Goal: Task Accomplishment & Management: Complete application form

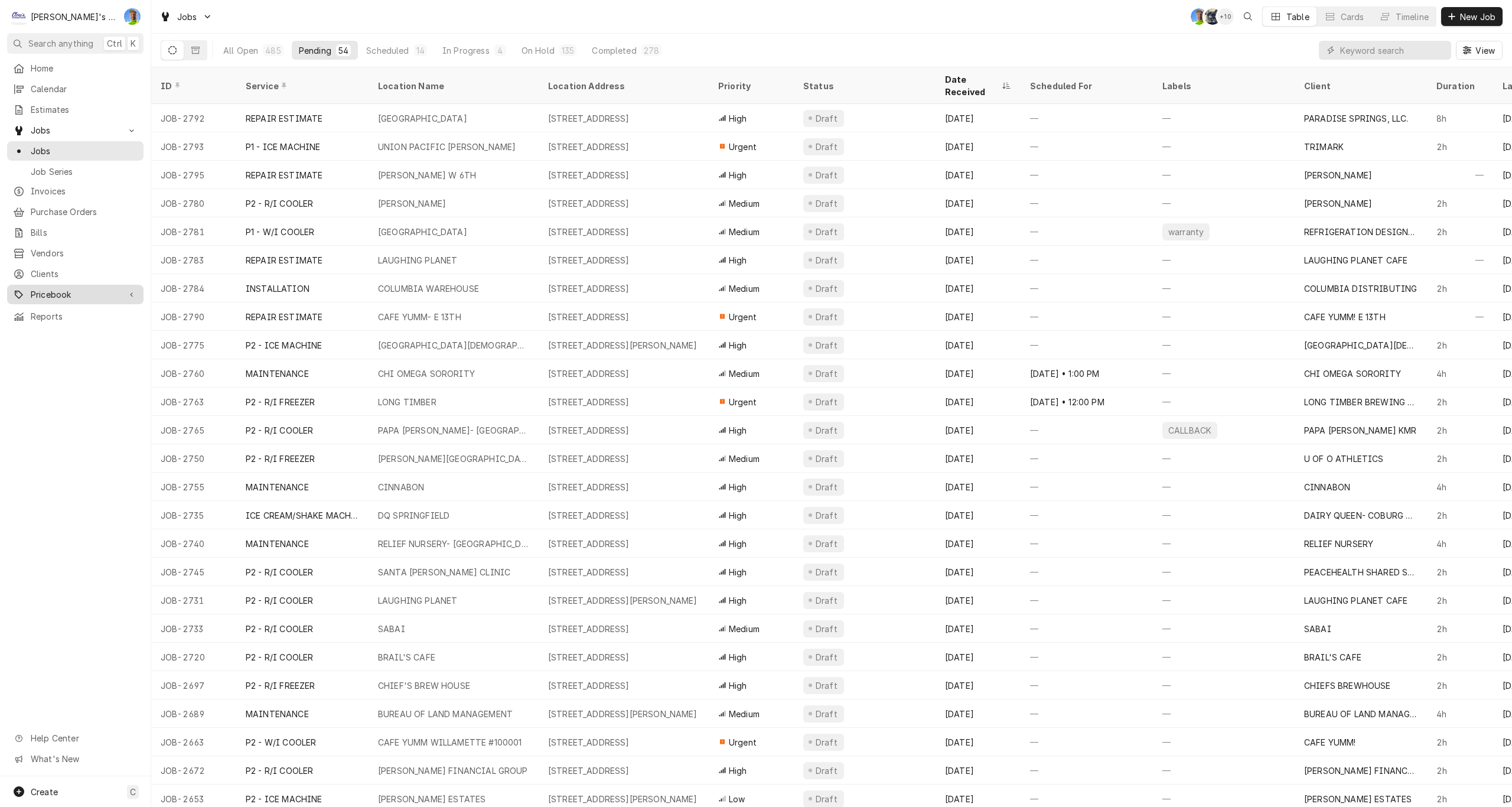
click at [51, 288] on span "Pricebook" at bounding box center [75, 294] width 89 height 13
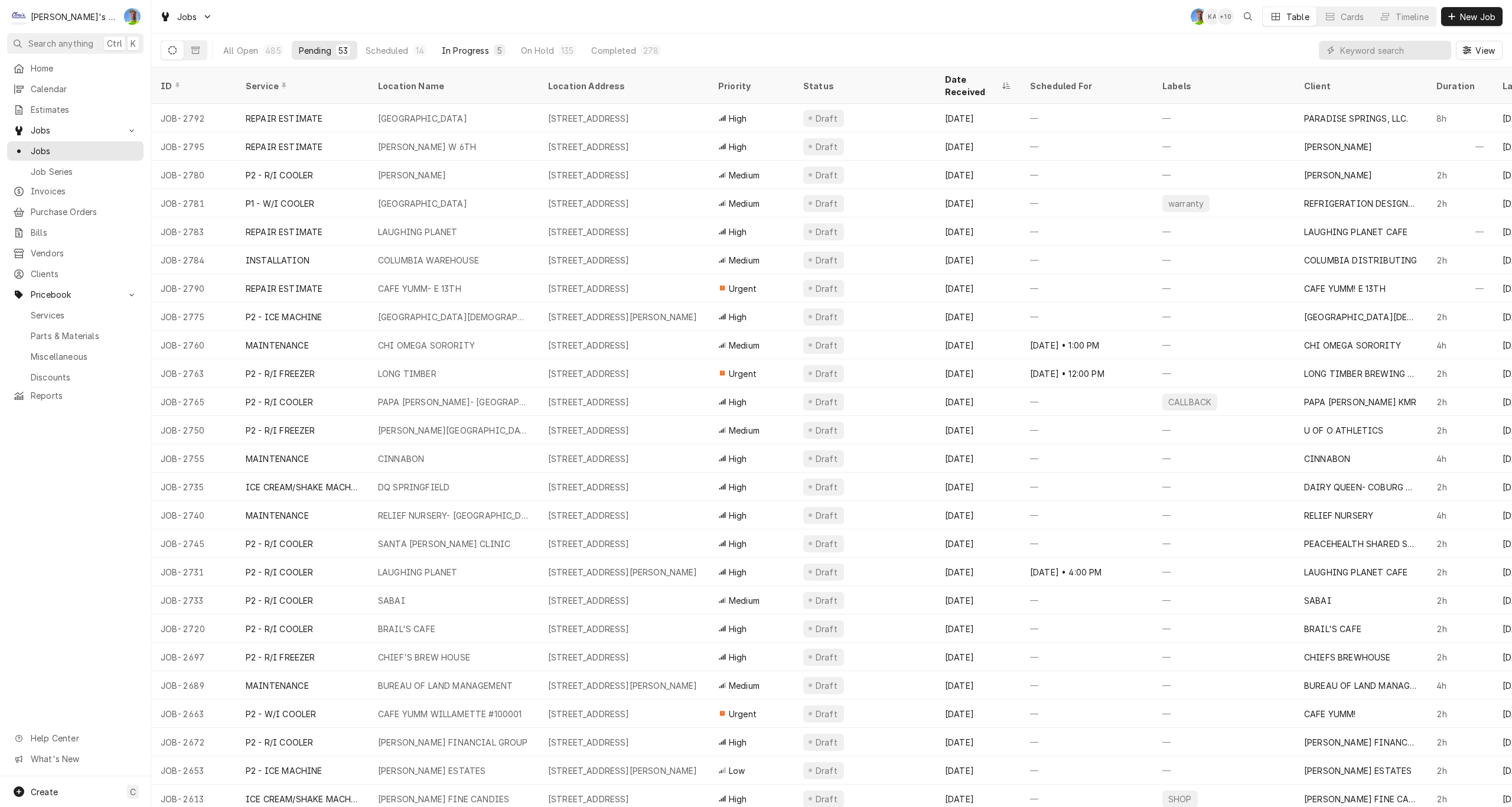
click at [466, 48] on div "In Progress" at bounding box center [466, 51] width 47 height 13
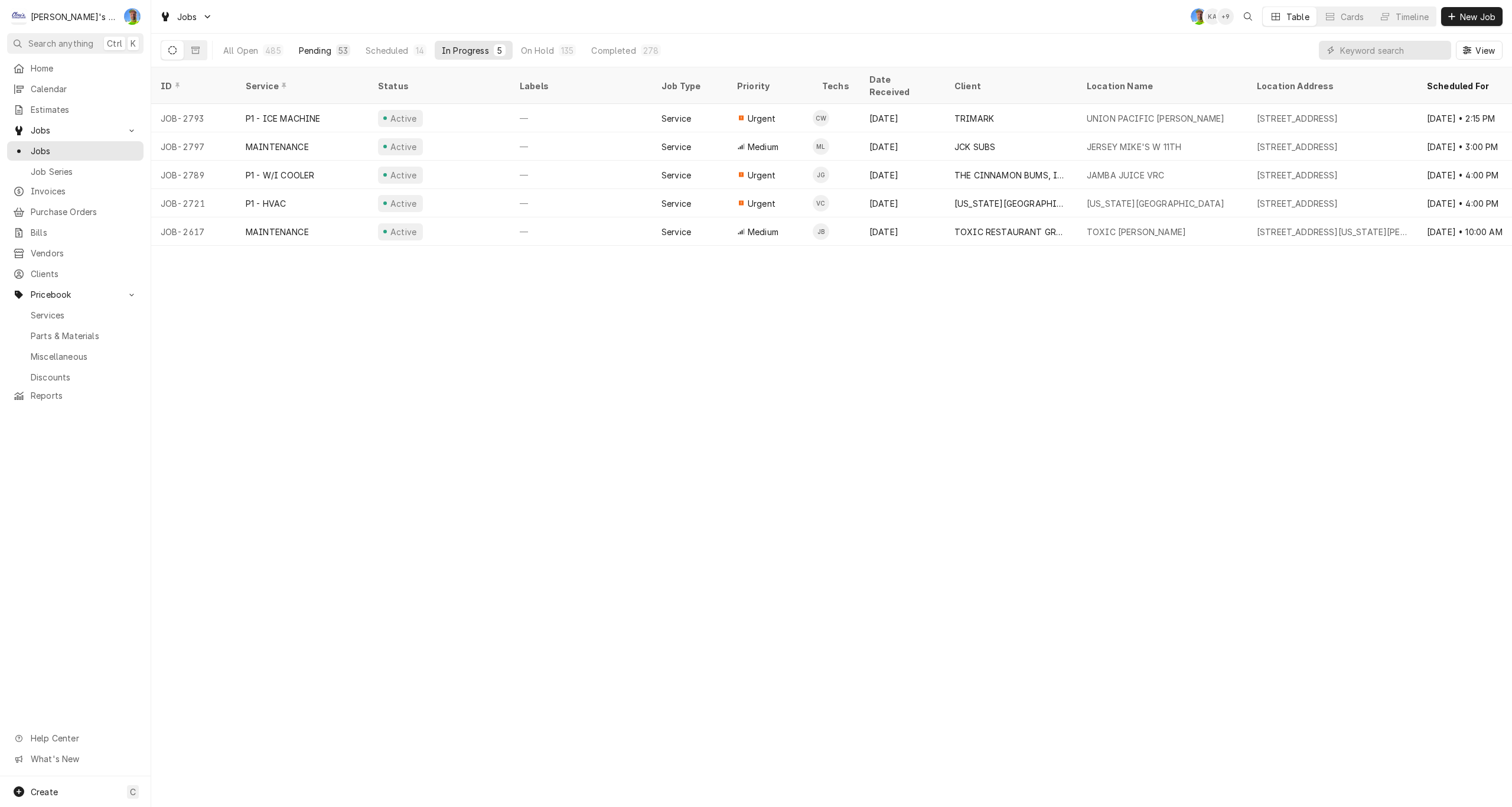
click at [299, 49] on div "Pending" at bounding box center [315, 51] width 33 height 13
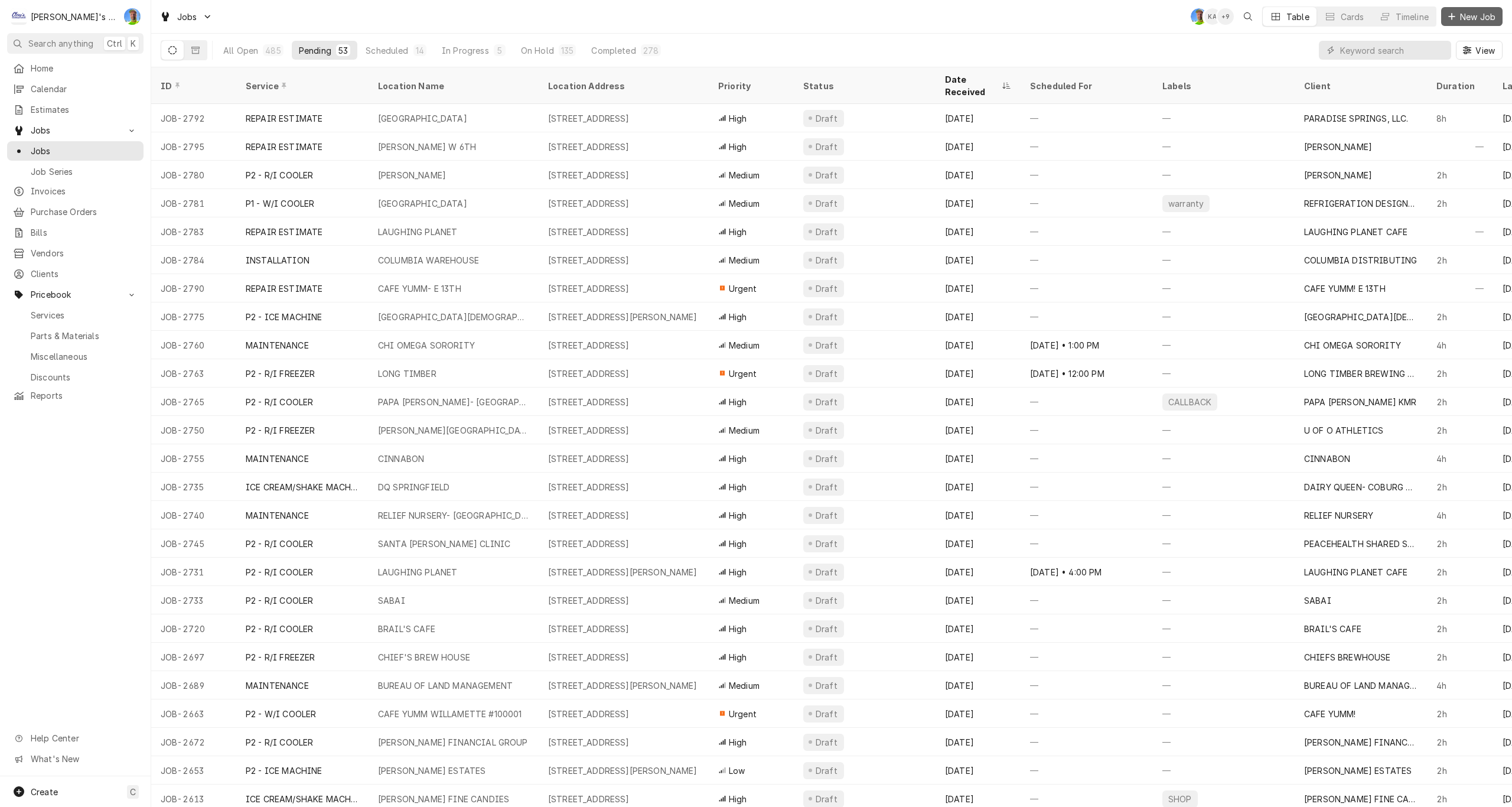
click at [1467, 19] on span "New Job" at bounding box center [1477, 17] width 40 height 13
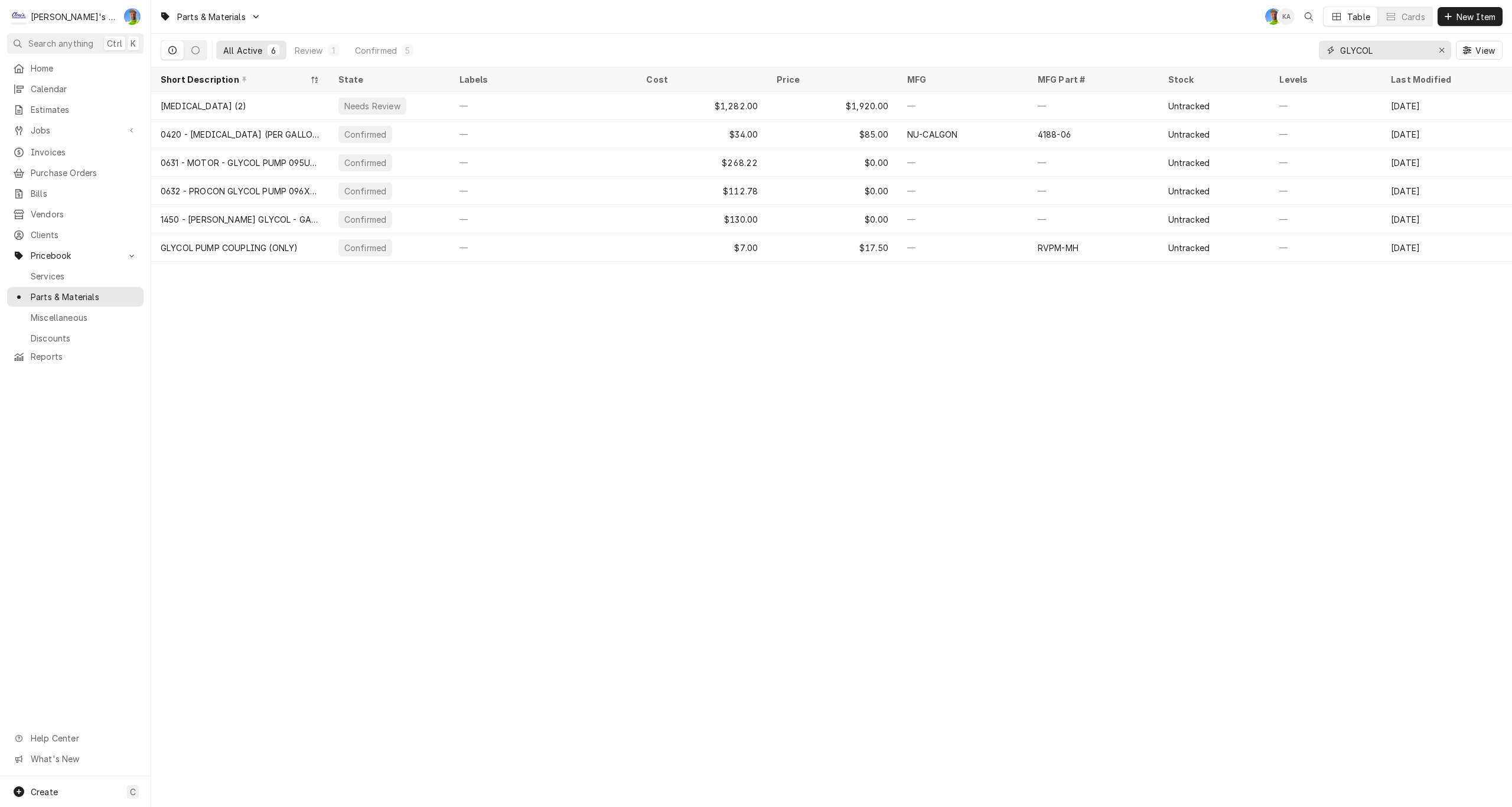
click at [1442, 52] on icon "Erase input" at bounding box center [1442, 51] width 7 height 8
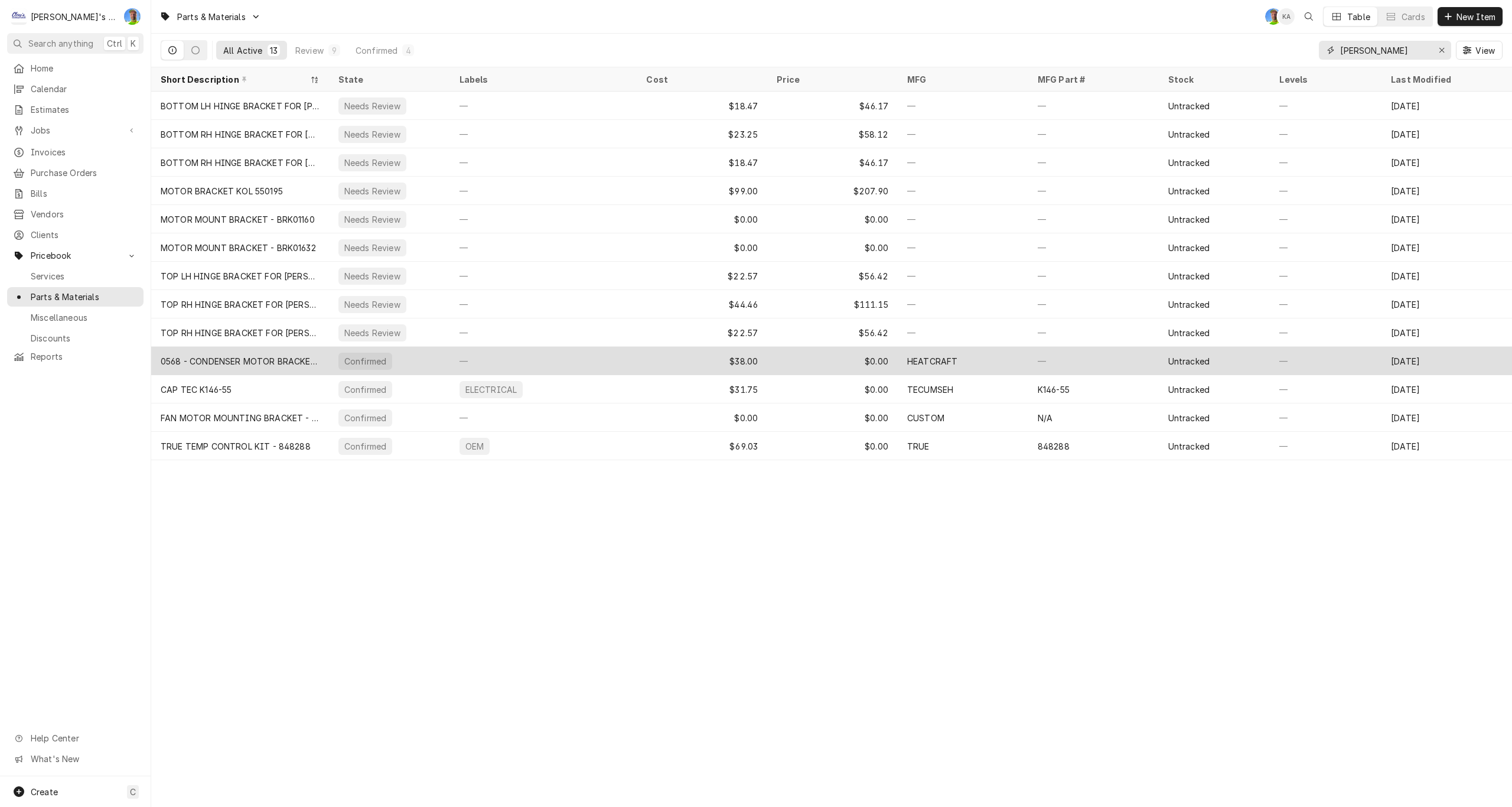
type input "brack"
click at [1014, 359] on div "HEATCRAFT" at bounding box center [962, 361] width 130 height 29
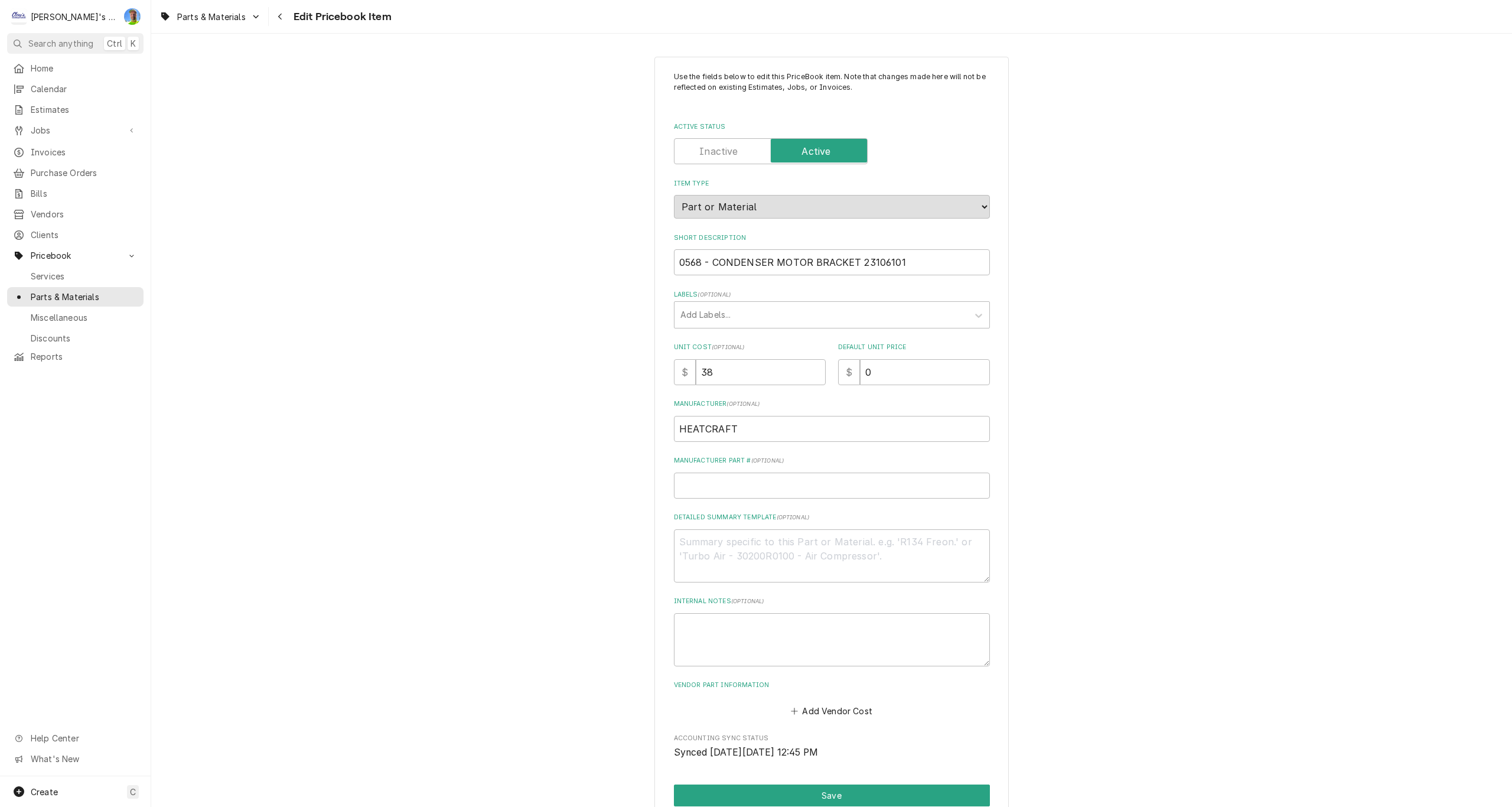
type textarea "x"
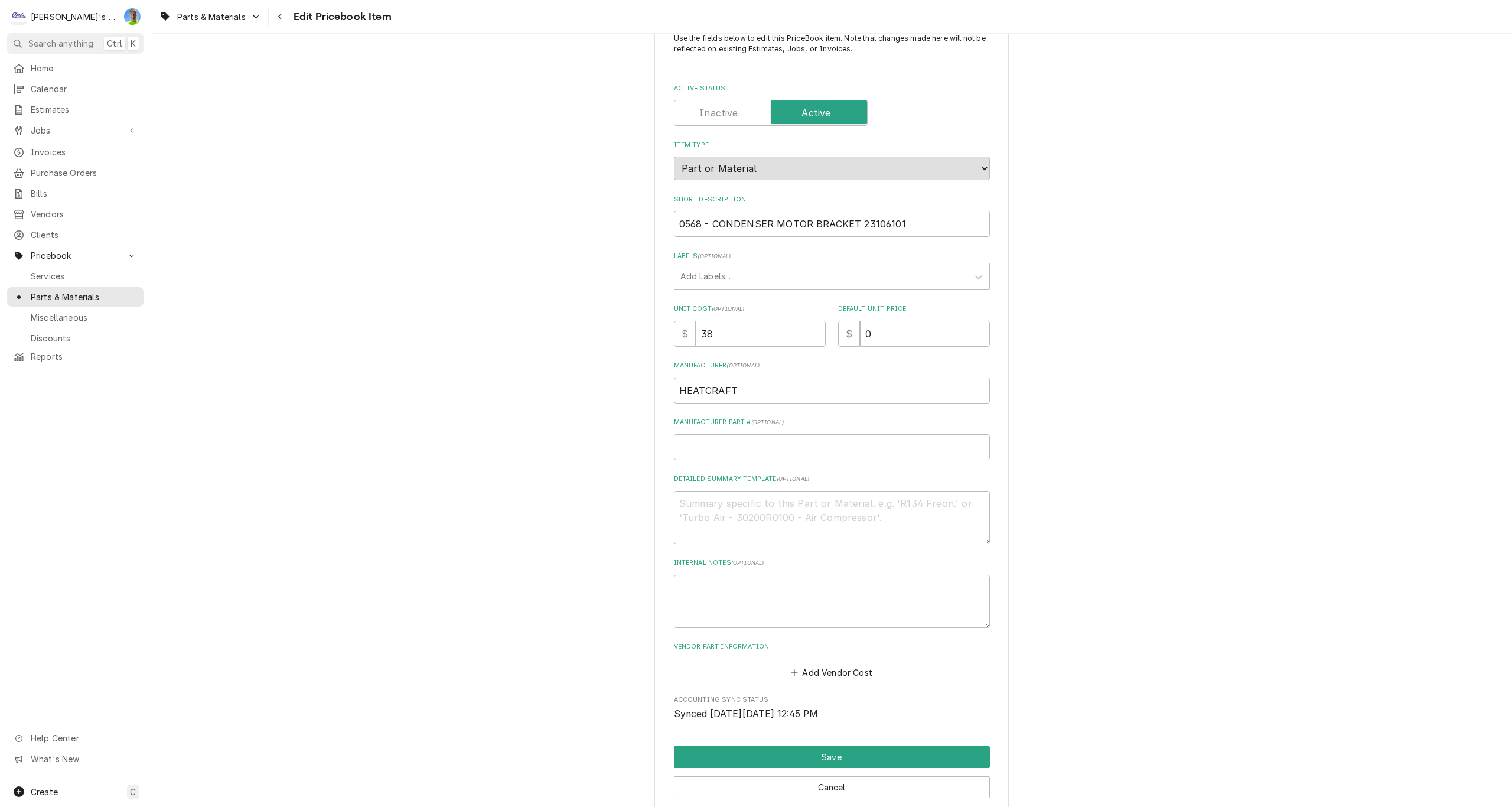
scroll to position [59, 0]
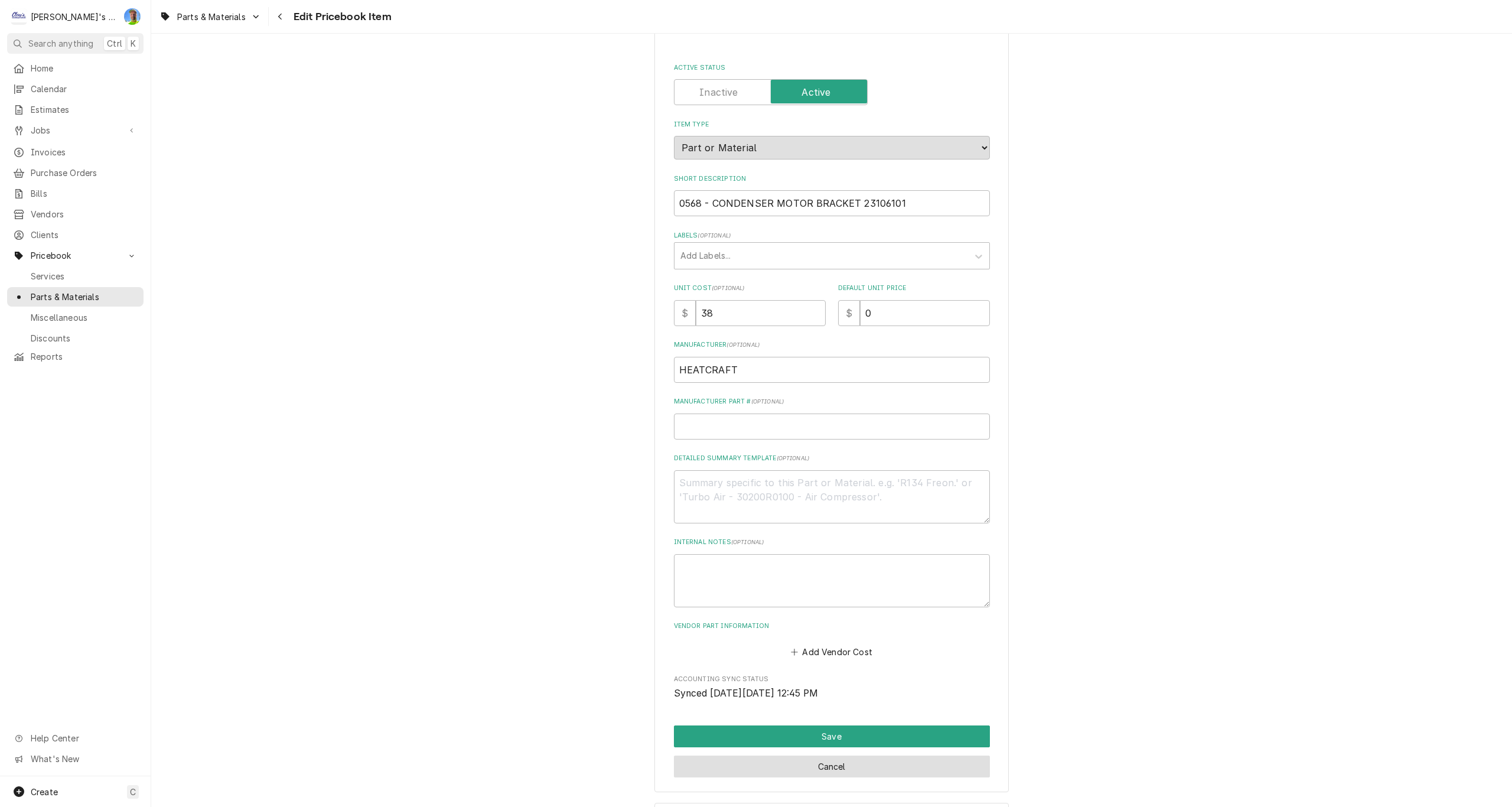
click at [950, 764] on button "Cancel" at bounding box center [831, 767] width 316 height 22
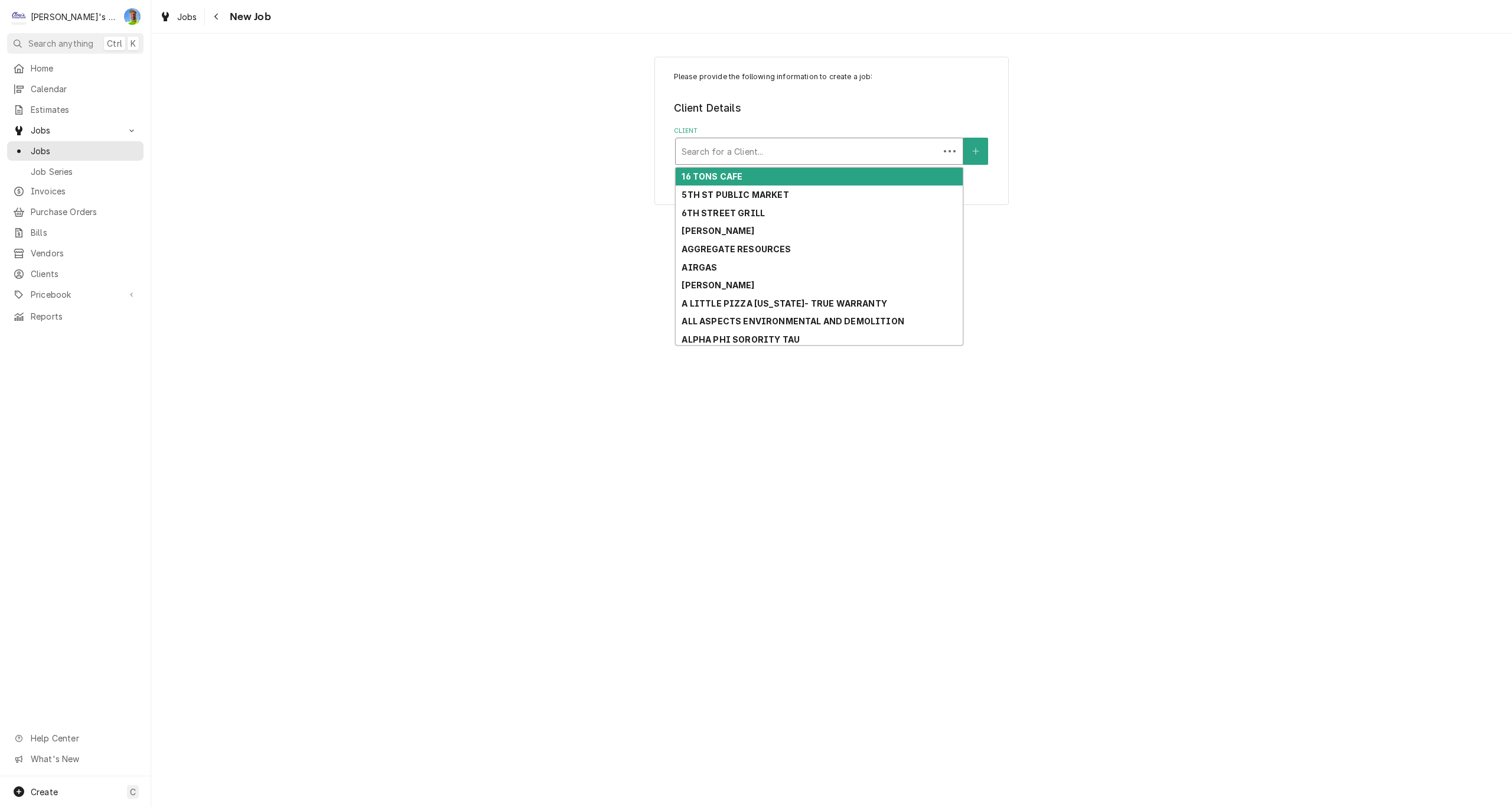
click at [723, 147] on div "Client" at bounding box center [807, 151] width 252 height 21
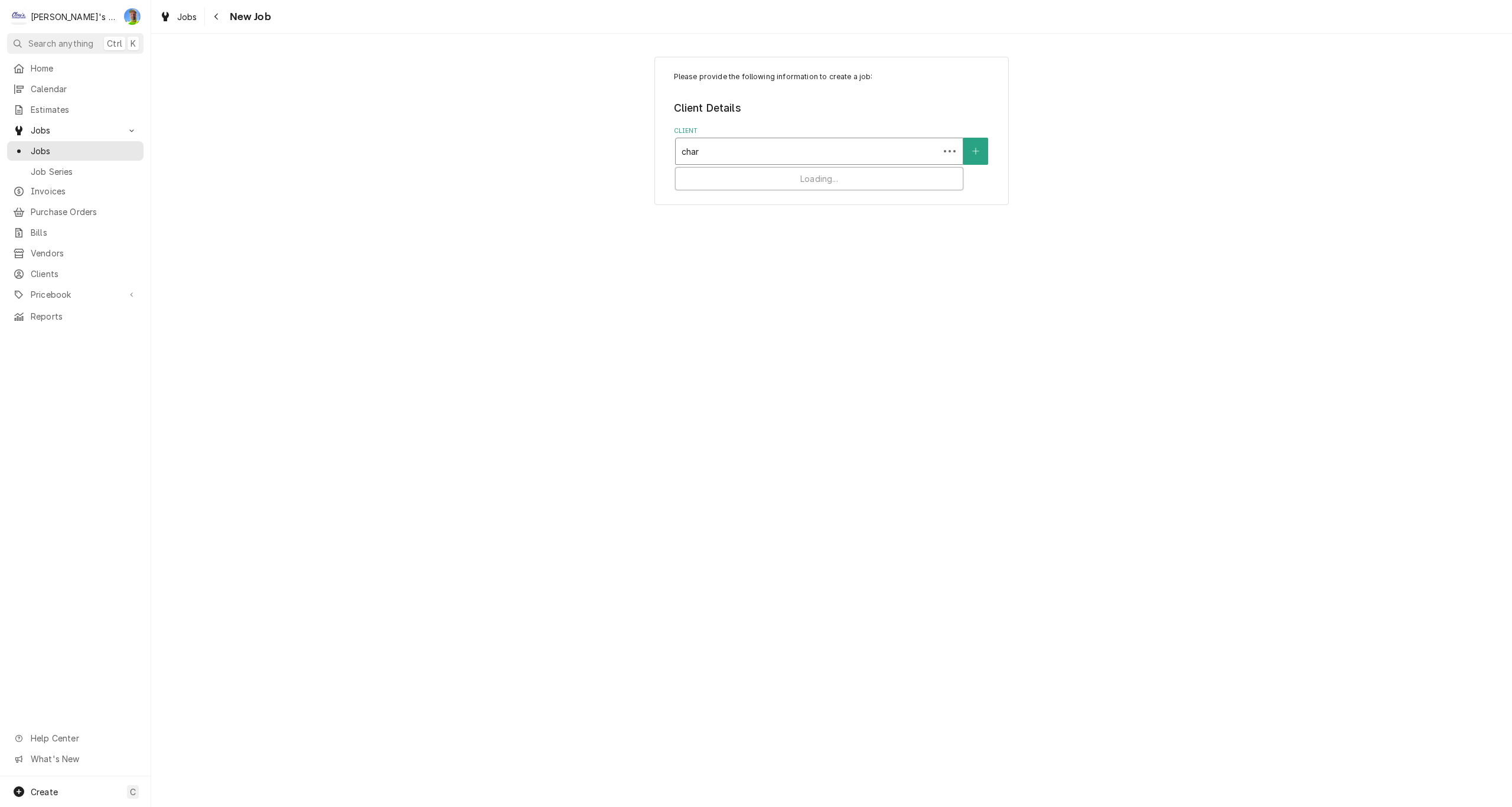
type input "charl"
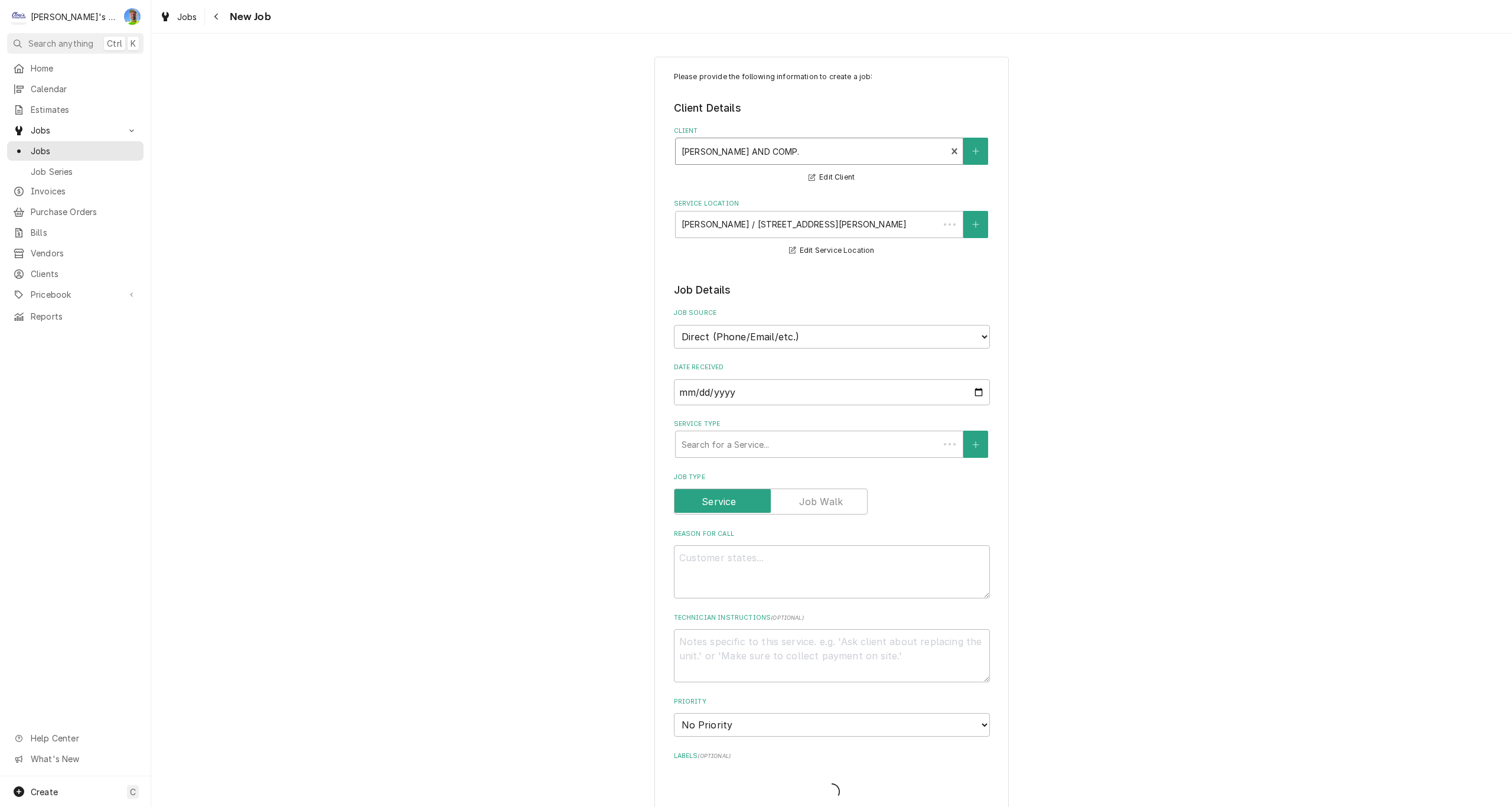
type textarea "x"
click at [707, 453] on div "Service Type" at bounding box center [818, 444] width 275 height 21
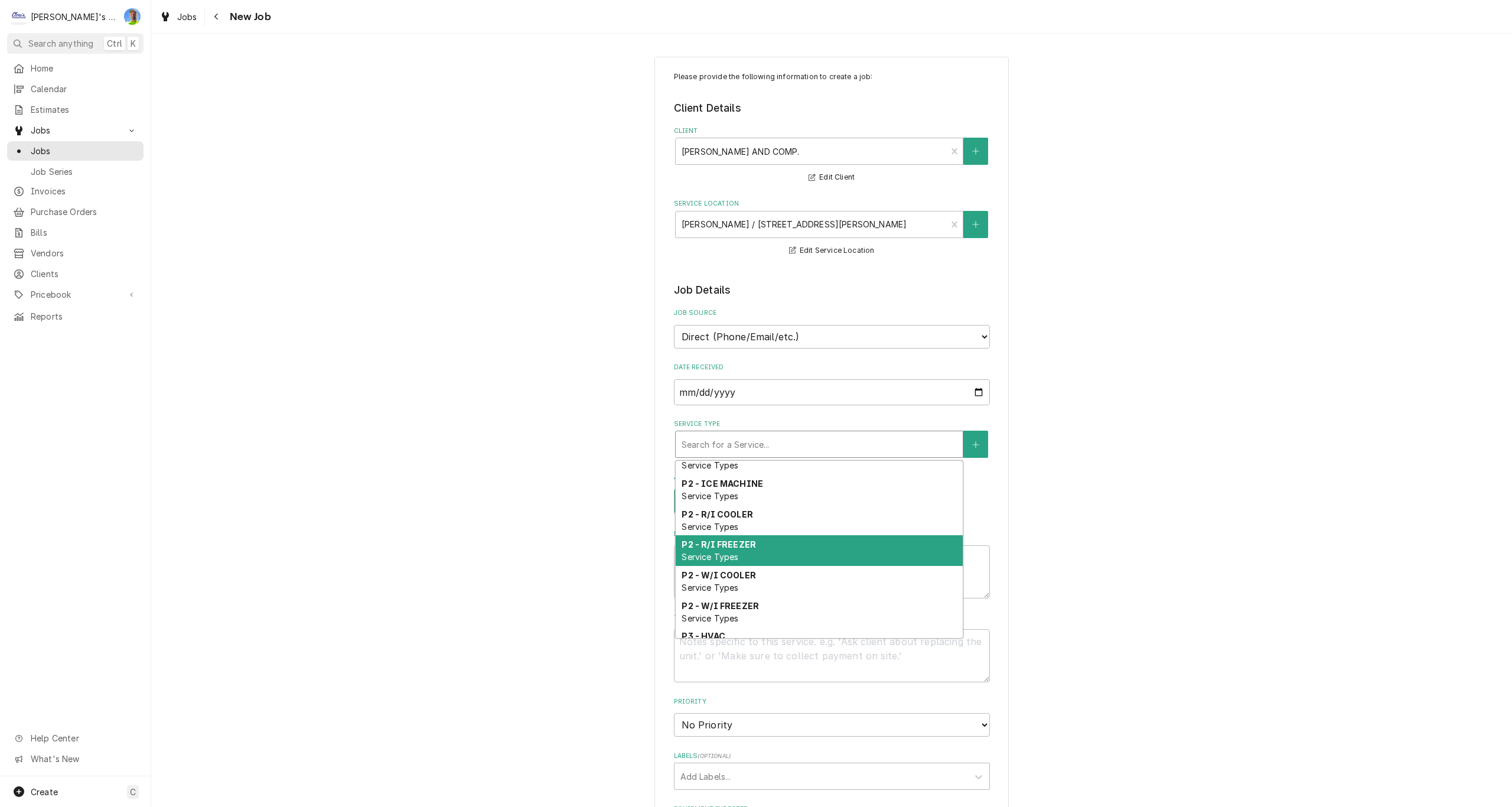
scroll to position [551, 0]
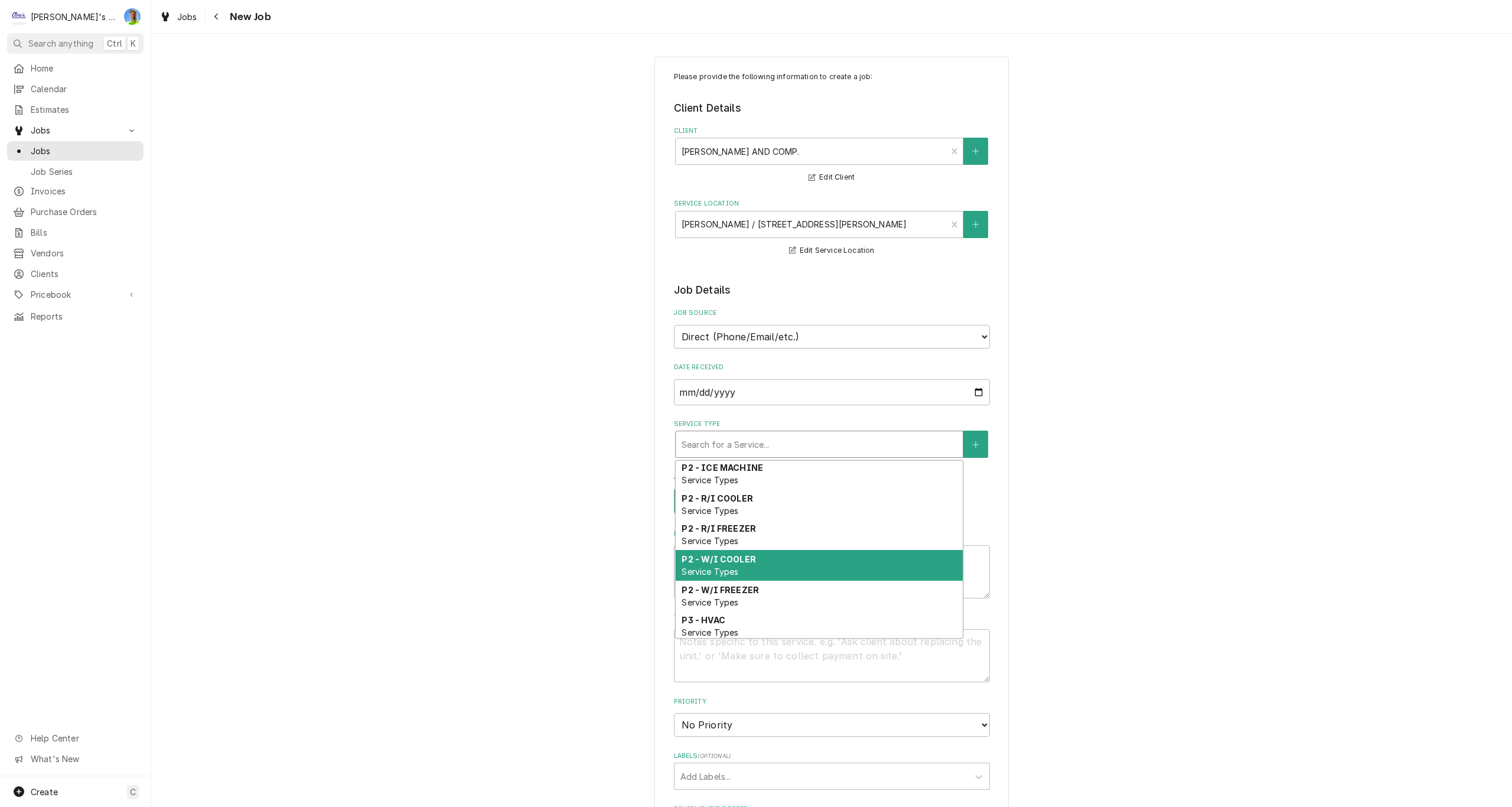
click at [729, 575] on span "Service Types" at bounding box center [709, 572] width 56 height 10
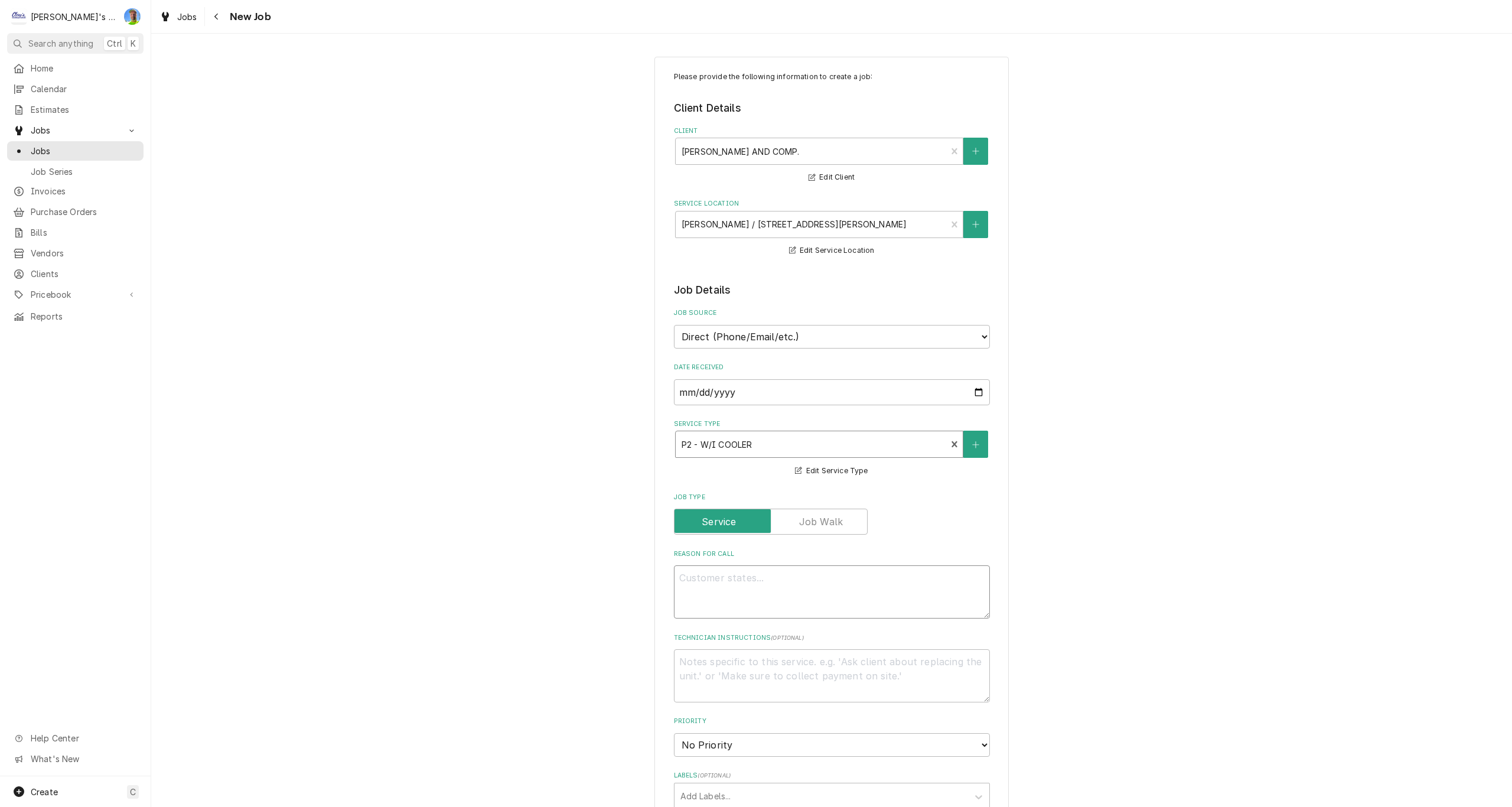
click at [733, 580] on textarea "Reason For Call" at bounding box center [831, 591] width 316 height 53
type textarea "x"
type textarea "8"
type textarea "x"
type textarea "8/"
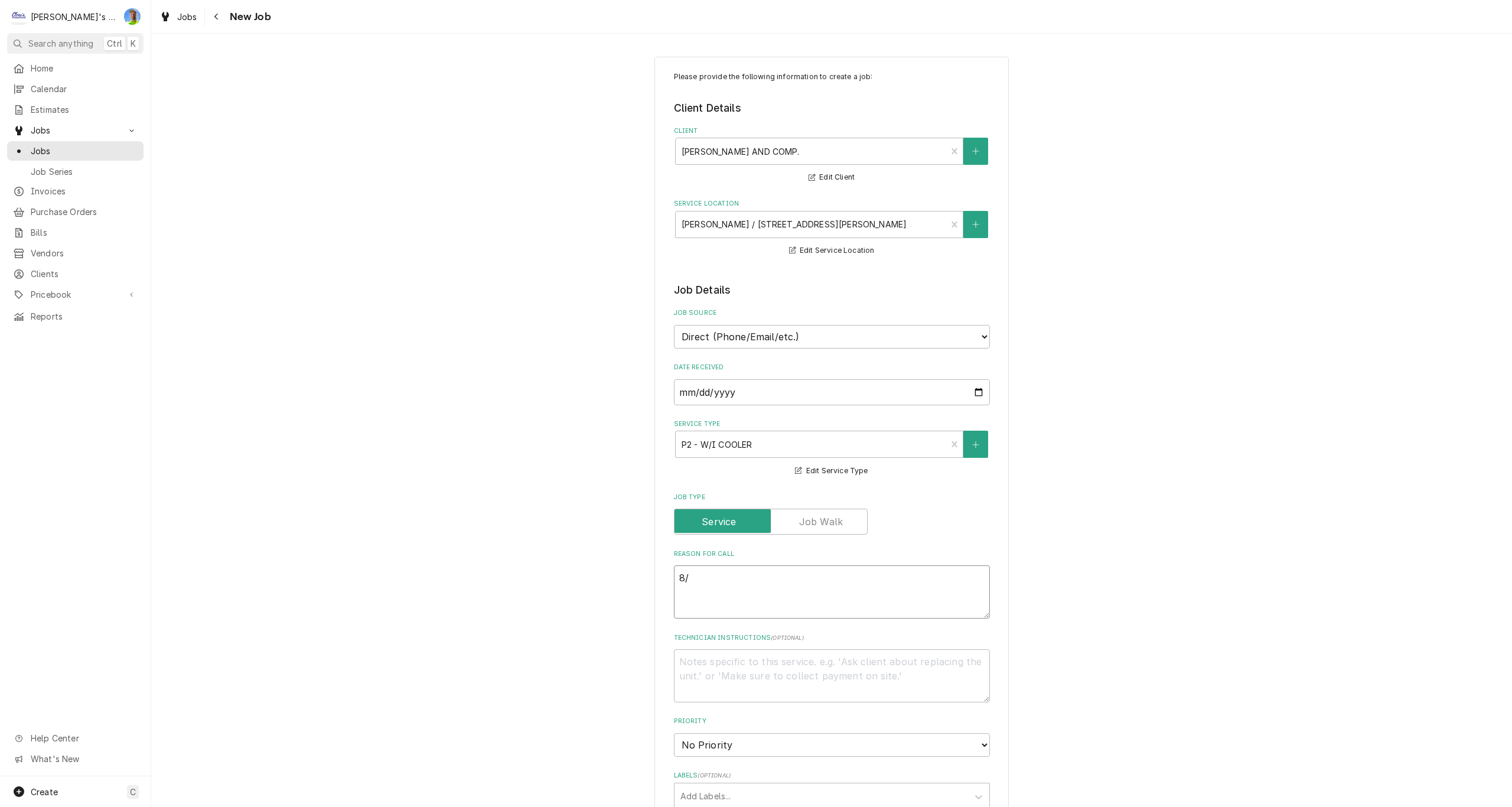
type textarea "x"
type textarea "8/2"
type textarea "x"
type textarea "8/27"
type textarea "x"
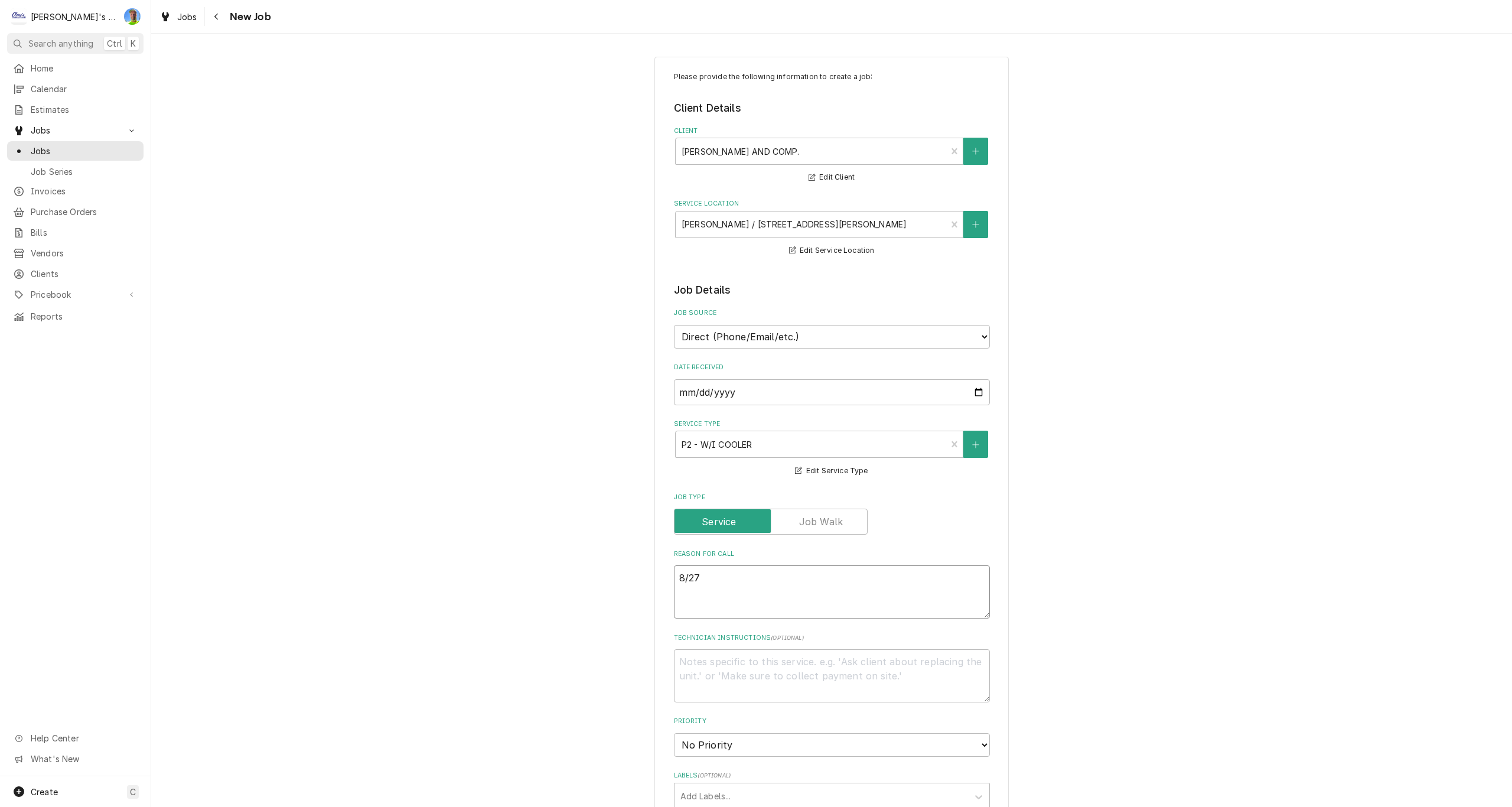
type textarea "8/27/"
type textarea "x"
type textarea "8/27/2"
type textarea "x"
type textarea "8/27/20"
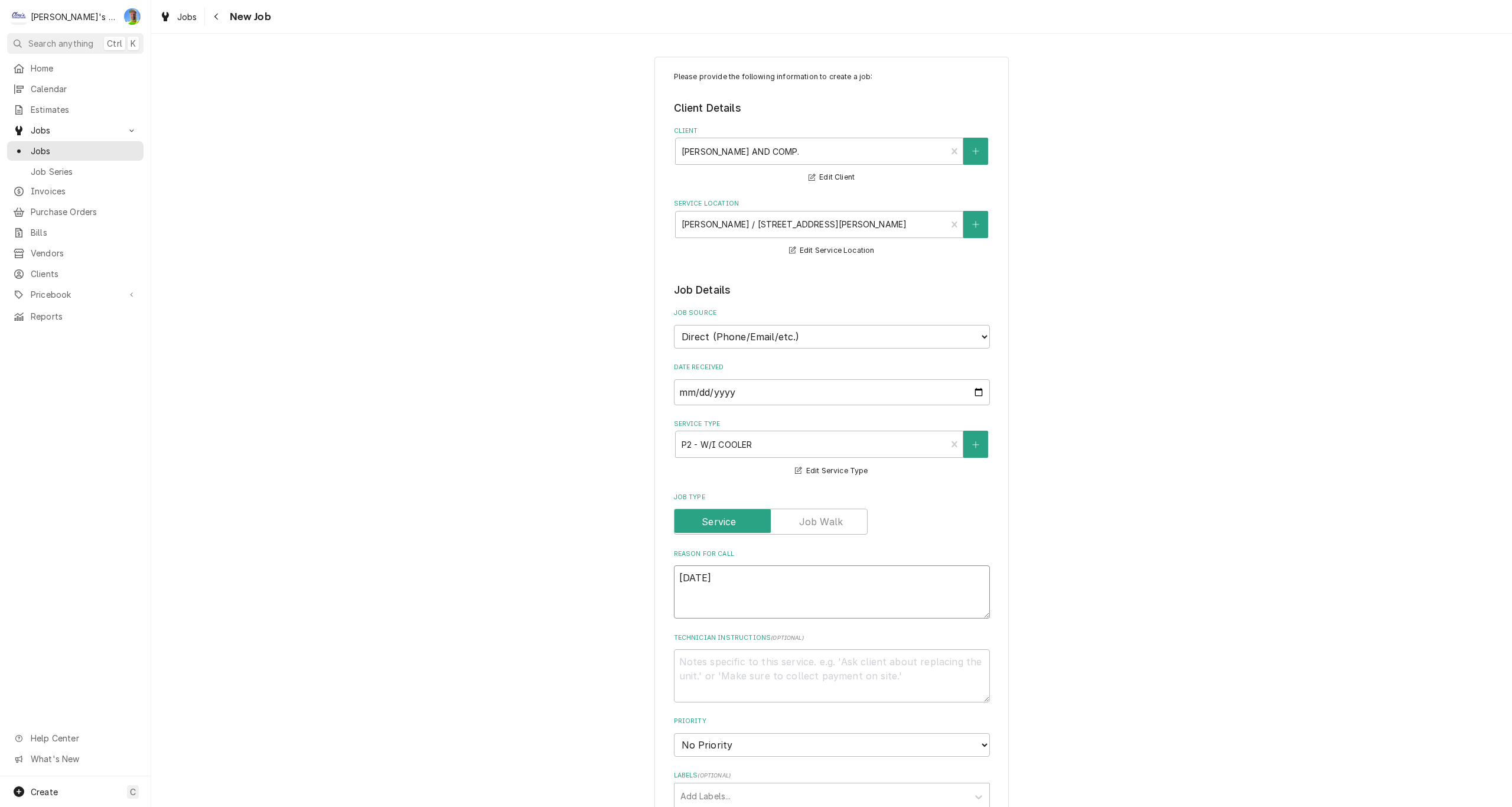
type textarea "x"
type textarea "8/27/202"
type textarea "x"
type textarea "8/27/2025"
type textarea "x"
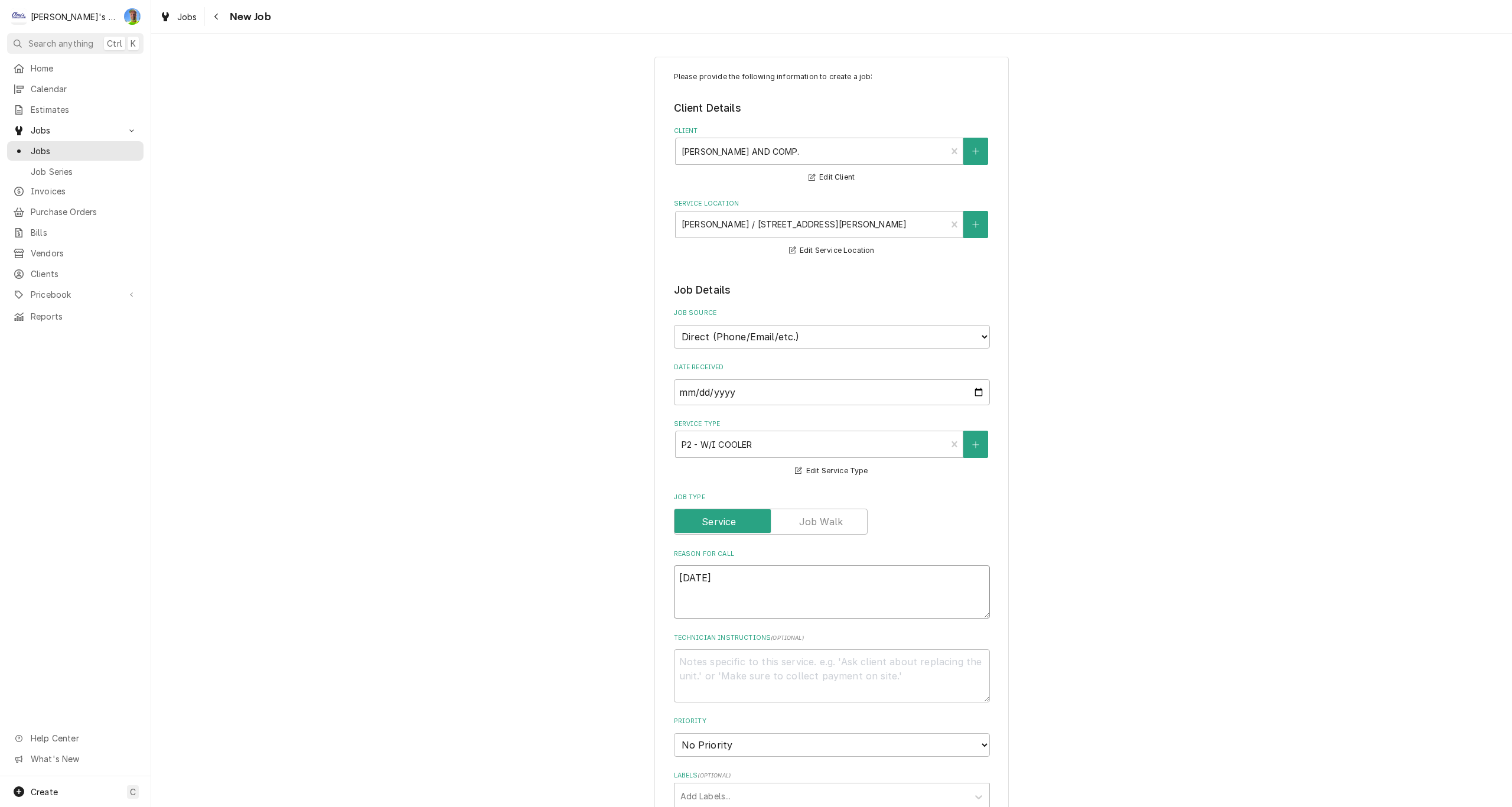
type textarea "8/27/2025"
type textarea "x"
type textarea "8/27/2025 2"
type textarea "x"
type textarea "8/27/2025 2:"
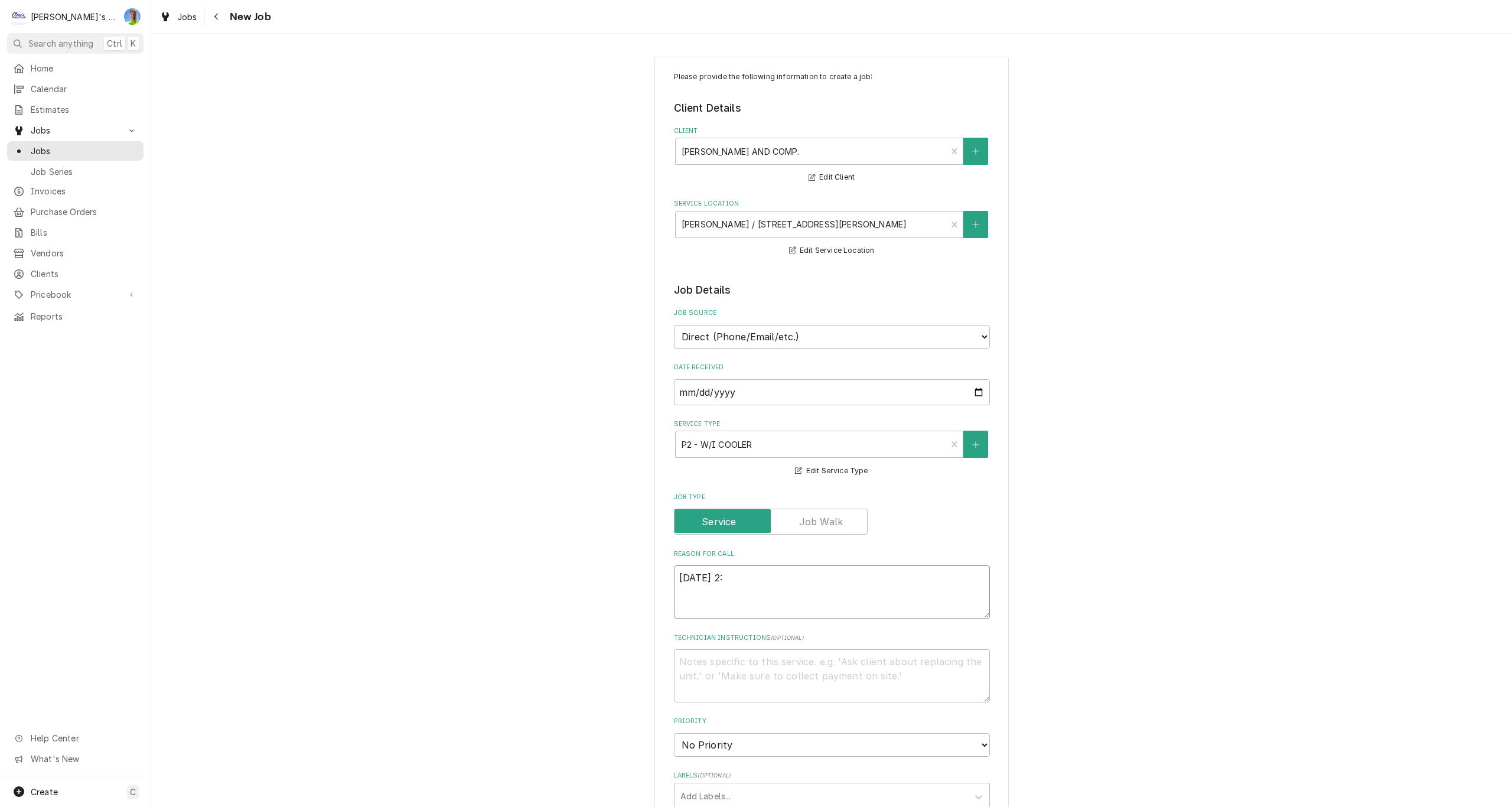
type textarea "x"
type textarea "8/27/2025 2:3"
type textarea "x"
type textarea "8/27/2025 2:30"
type textarea "x"
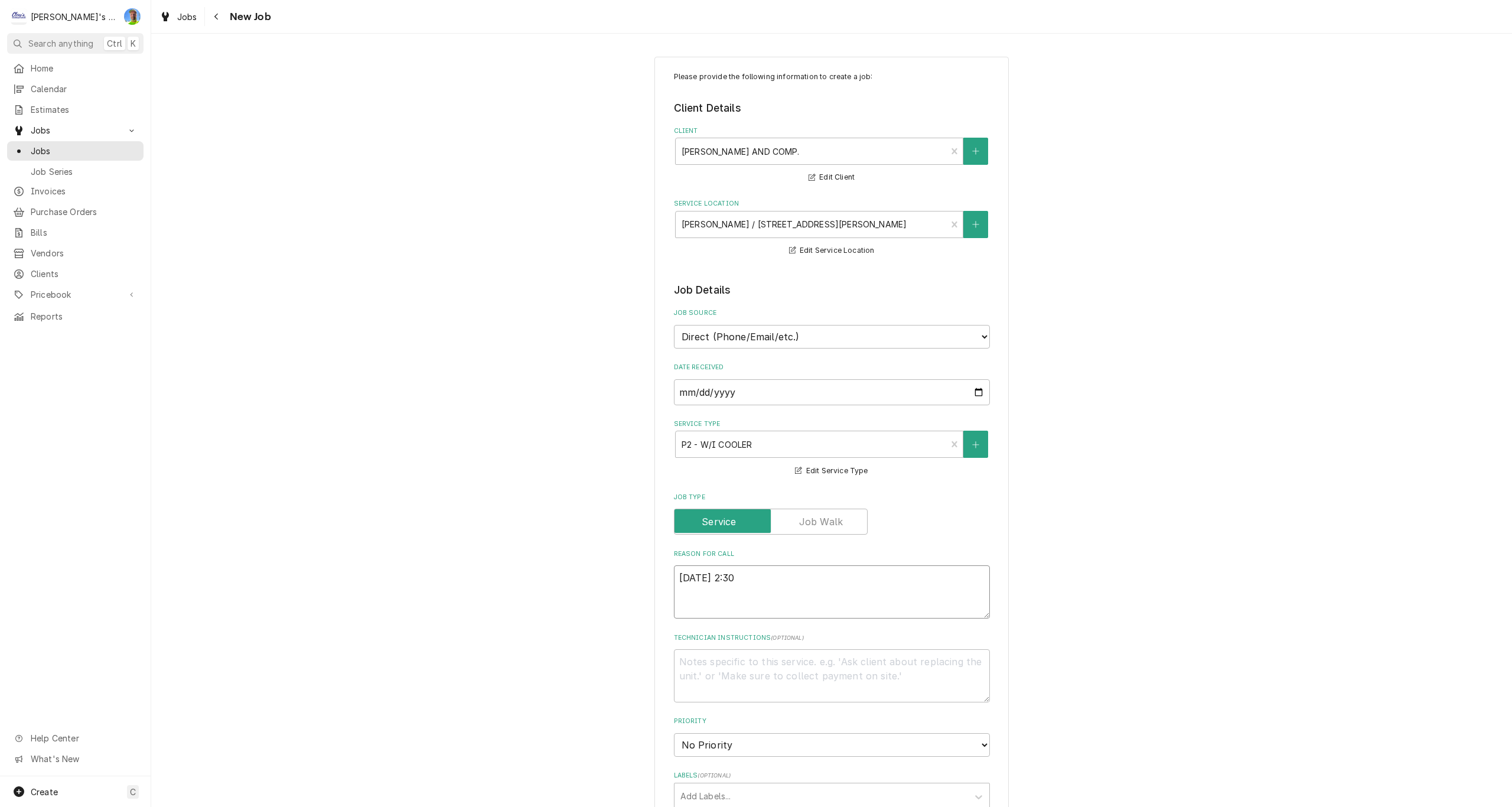
type textarea "8/27/2025 2:30p"
type textarea "x"
type textarea "8/27/2025 2:30pm"
type textarea "x"
type textarea "8/27/2025 2:30pm"
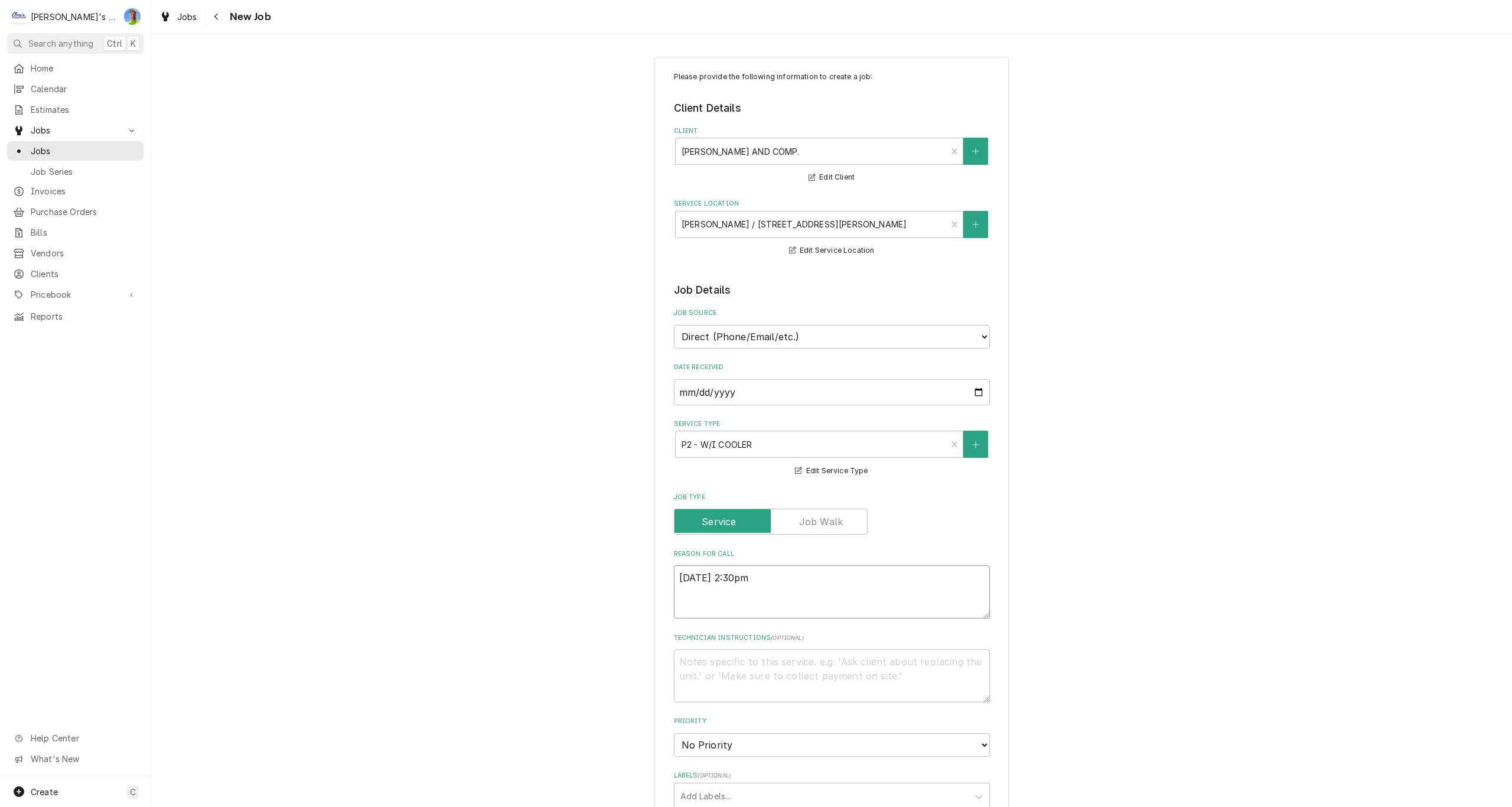
type textarea "x"
type textarea "8/27/2025 2:30pm -"
type textarea "x"
type textarea "8/27/2025 2:30pm -"
type textarea "x"
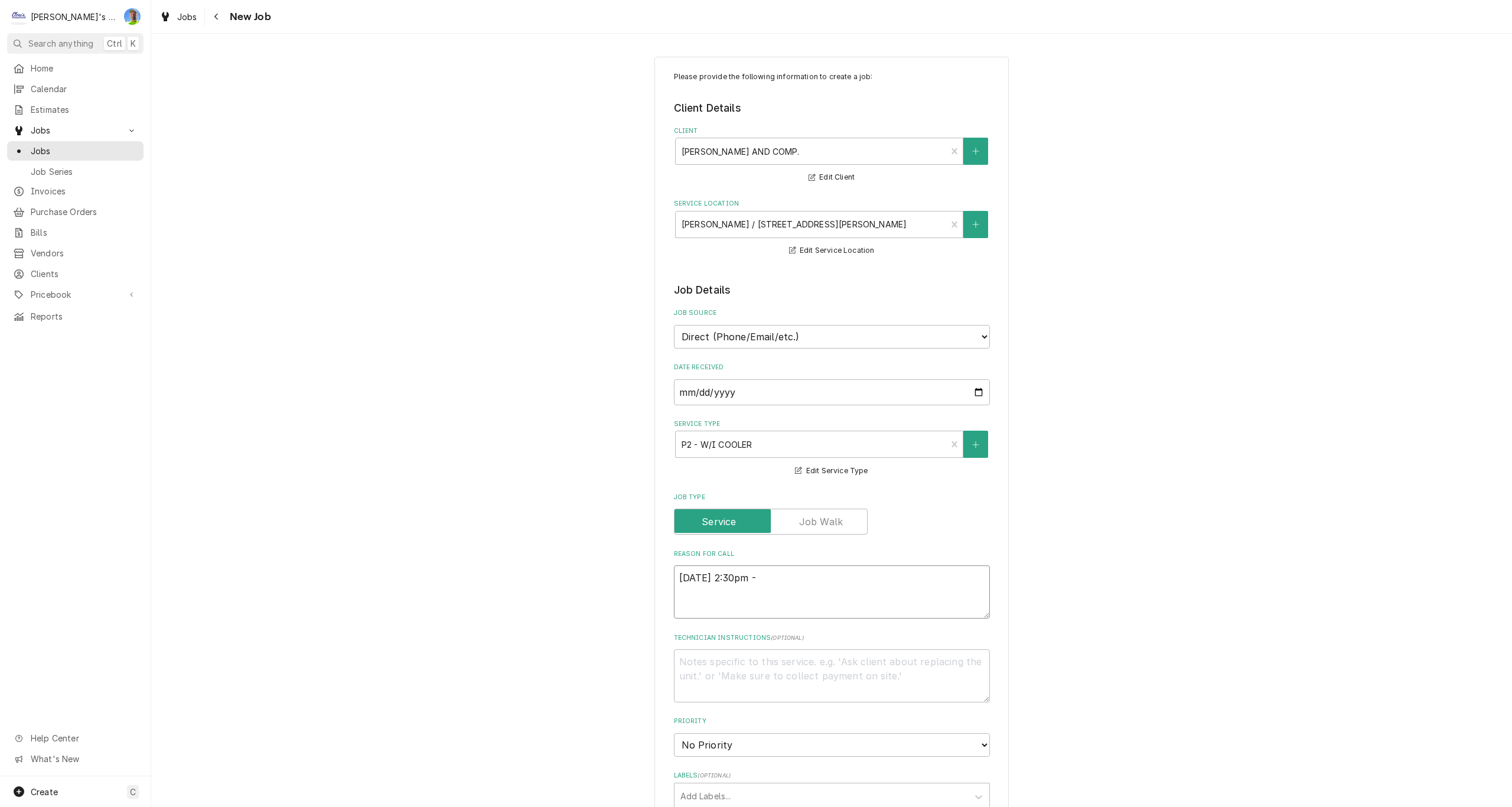
type textarea "8/27/2025 2:30pm - C"
type textarea "x"
type textarea "8/27/2025 2:30pm - CH"
type textarea "x"
type textarea "8/27/2025 2:30pm - CHA"
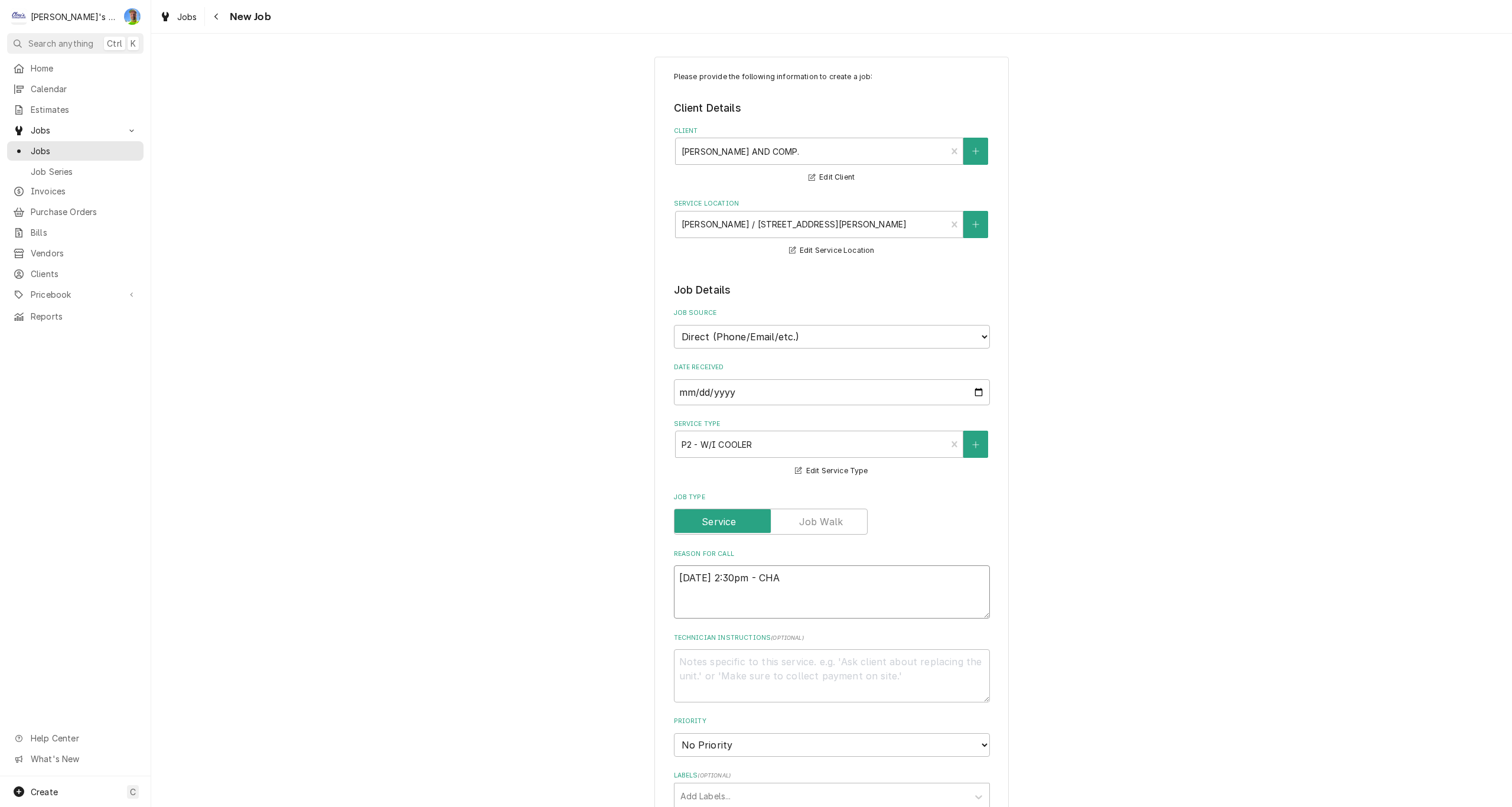
type textarea "x"
type textarea "8/27/2025 2:30pm - CHAR"
type textarea "x"
type textarea "8/27/2025 2:30pm - CHARL"
type textarea "x"
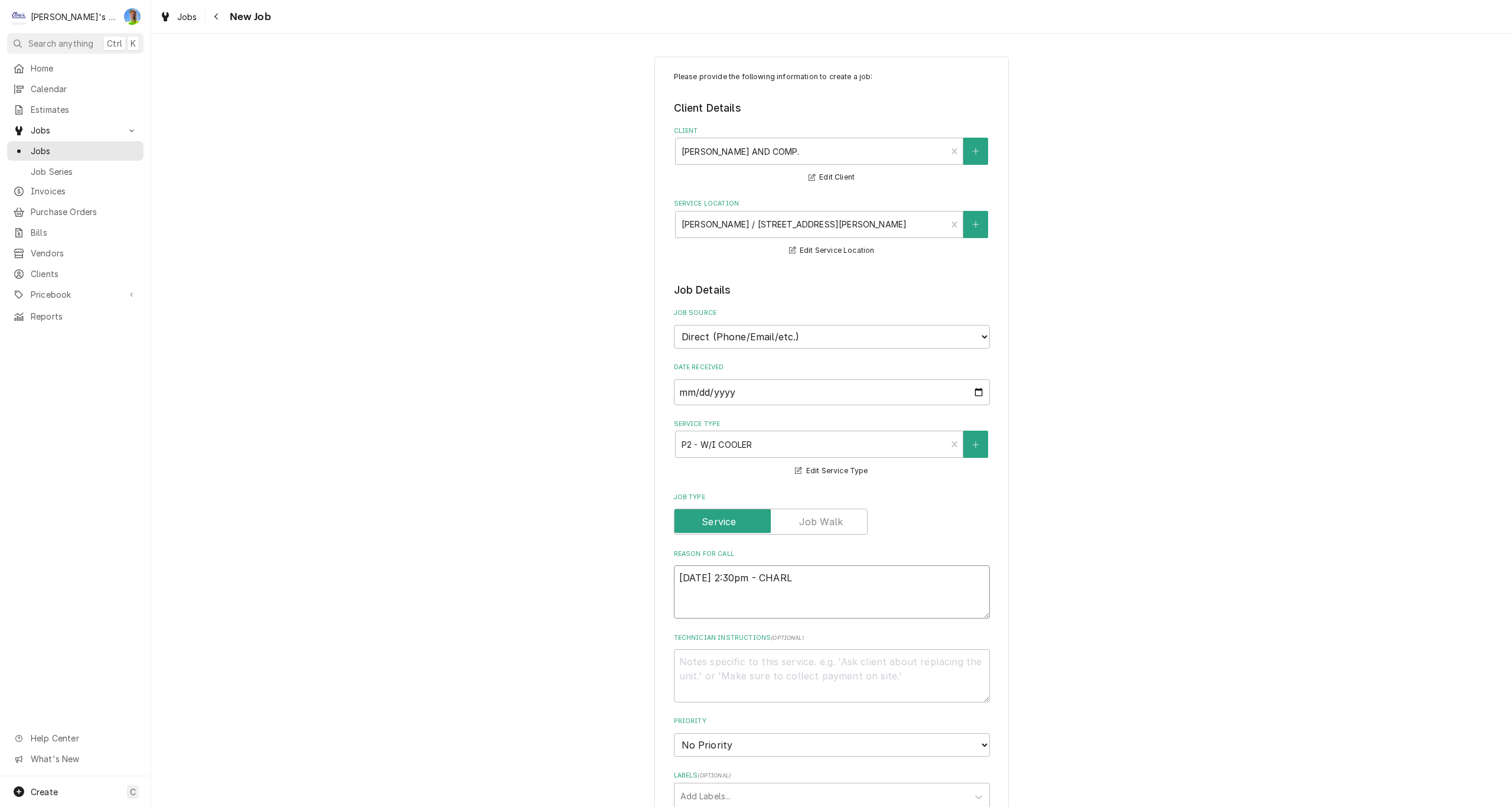
type textarea "8/27/2025 2:30pm - CHARLE"
type textarea "x"
type textarea "8/27/2025 2:30pm - CHARLES"
type textarea "x"
type textarea "8/27/2025 2:30pm - CHARLES"
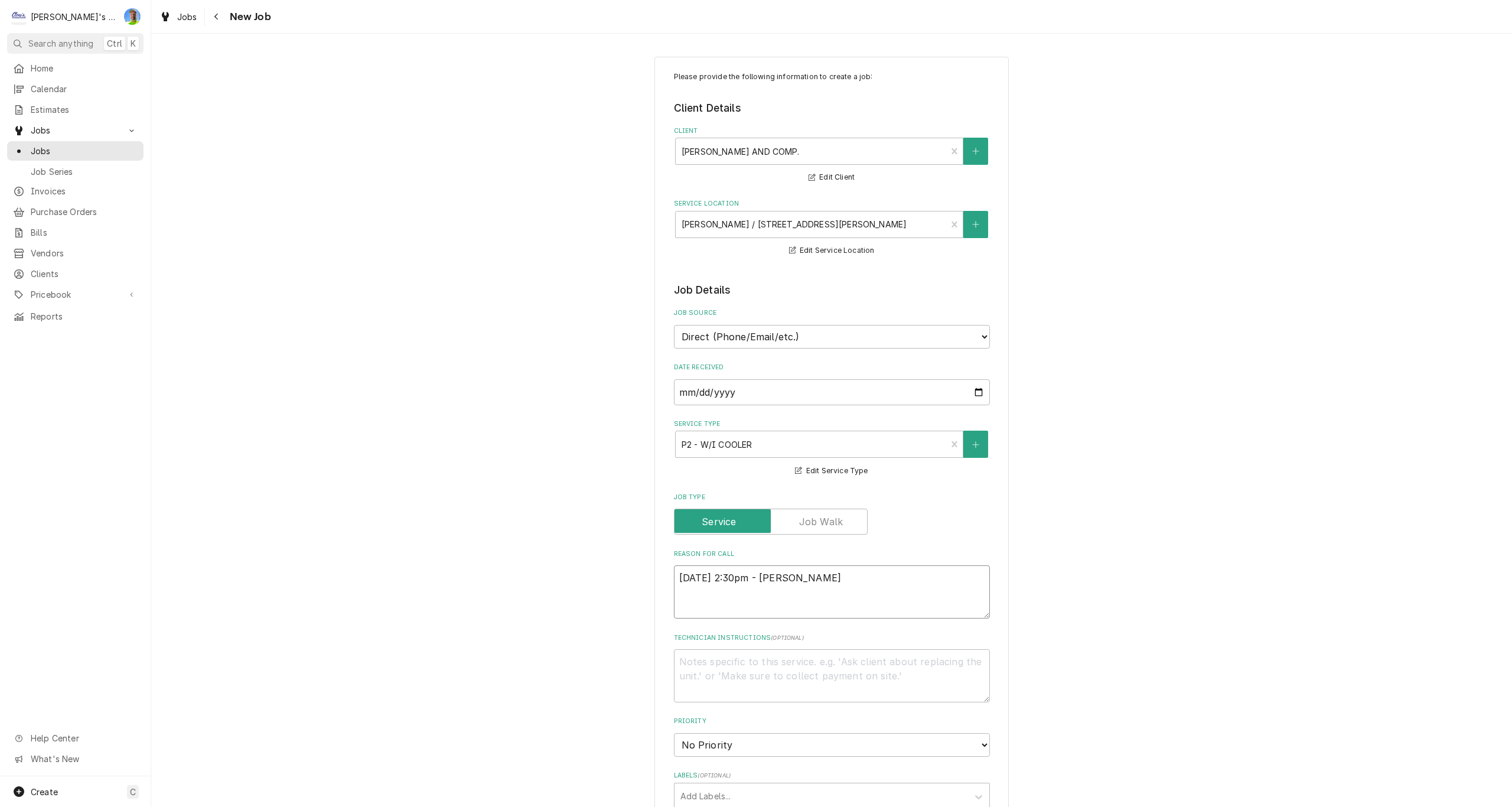
type textarea "x"
type textarea "8/27/2025 2:30pm - CHARLES C"
type textarea "x"
type textarea "8/27/2025 2:30pm - CHARLES CA"
type textarea "x"
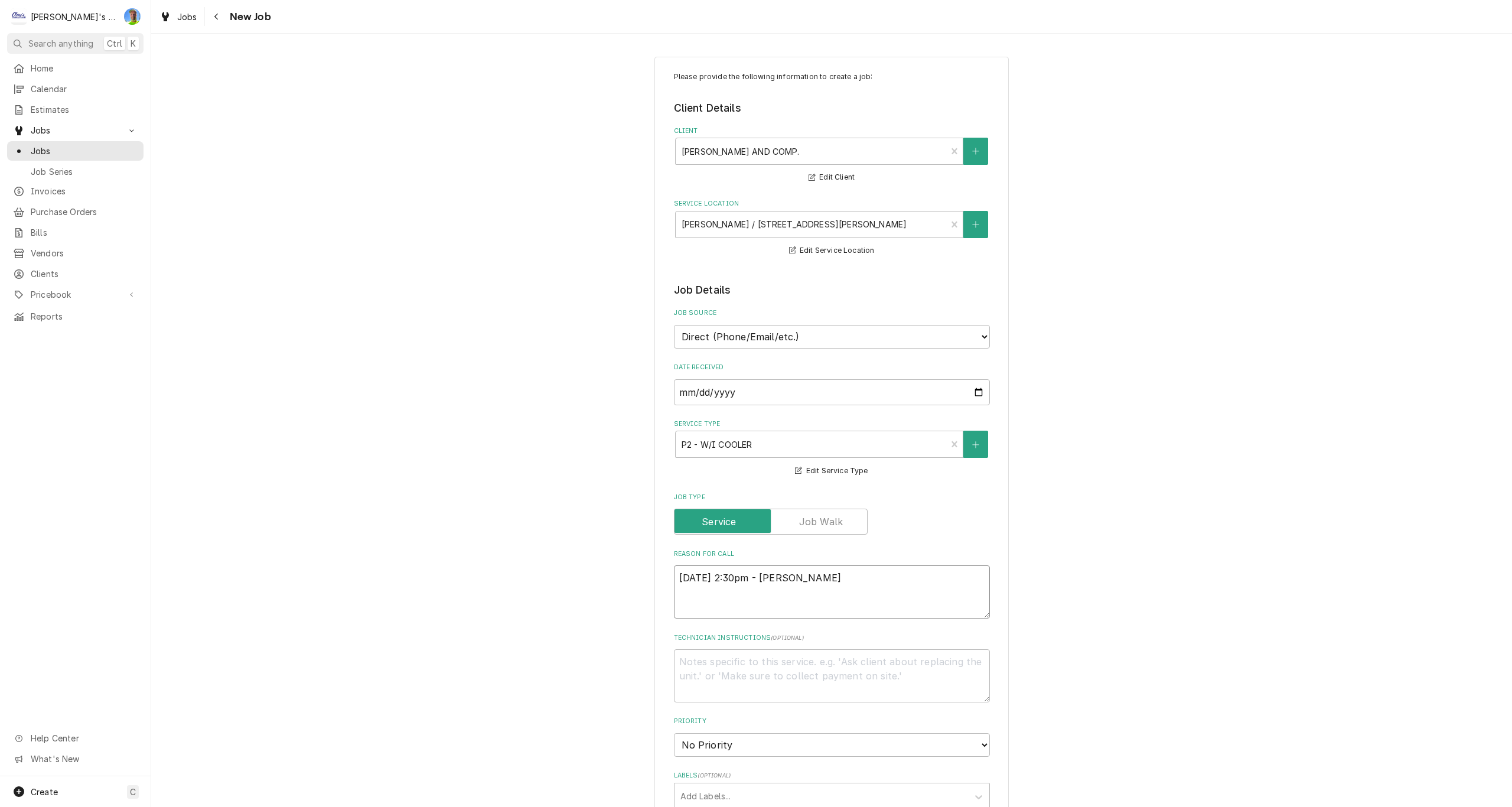
type textarea "8/27/2025 2:30pm - CHARLES CAL"
type textarea "x"
type textarea "8/27/2025 2:30pm - CHARLES CALL"
type textarea "x"
type textarea "8/27/2025 2:30pm - CHARLES CALLE"
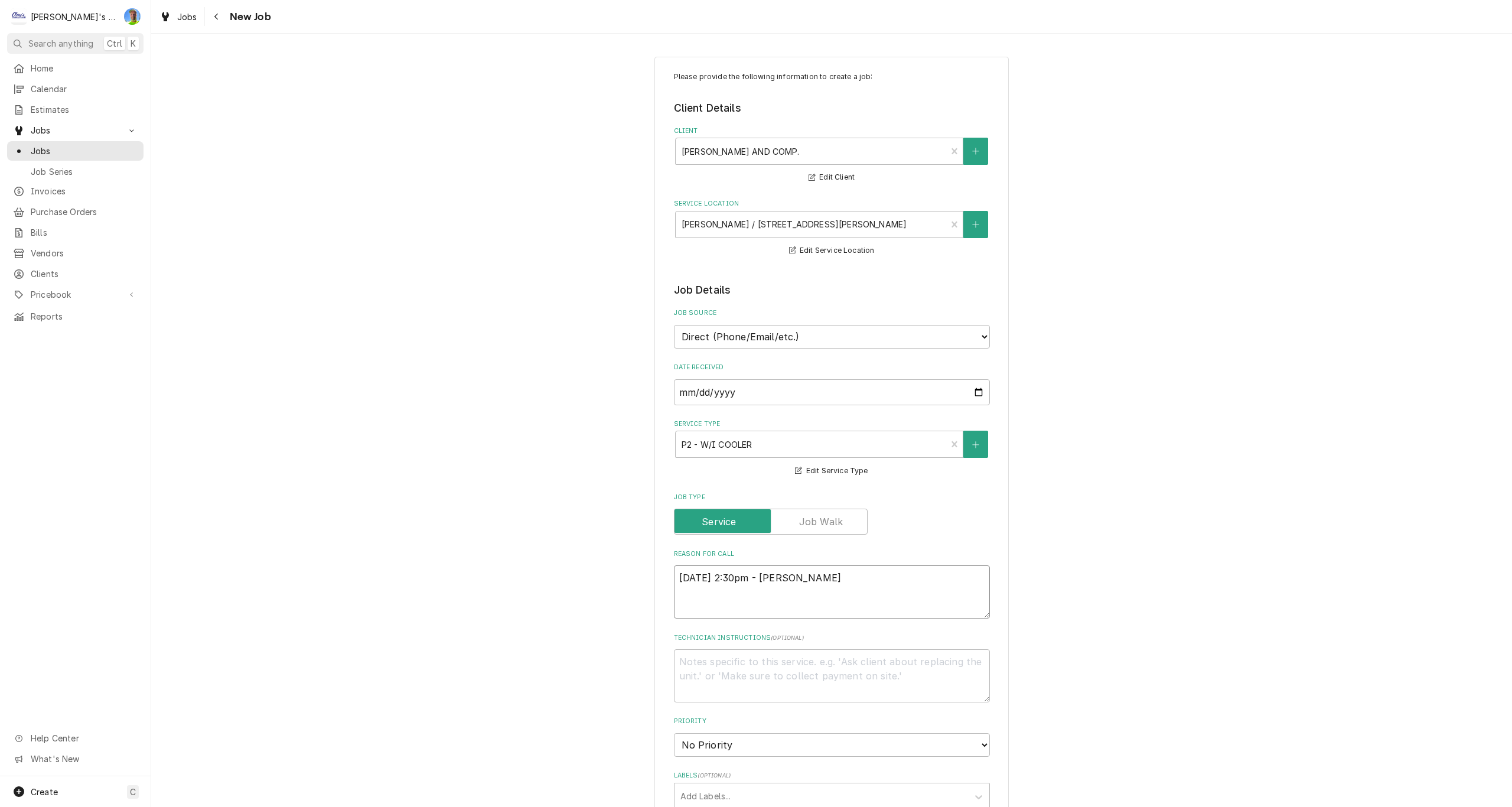
type textarea "x"
type textarea "8/27/2025 2:30pm - CHARLES CALLED"
type textarea "x"
type textarea "8/27/2025 2:30pm - CHARLES CALLED"
type textarea "x"
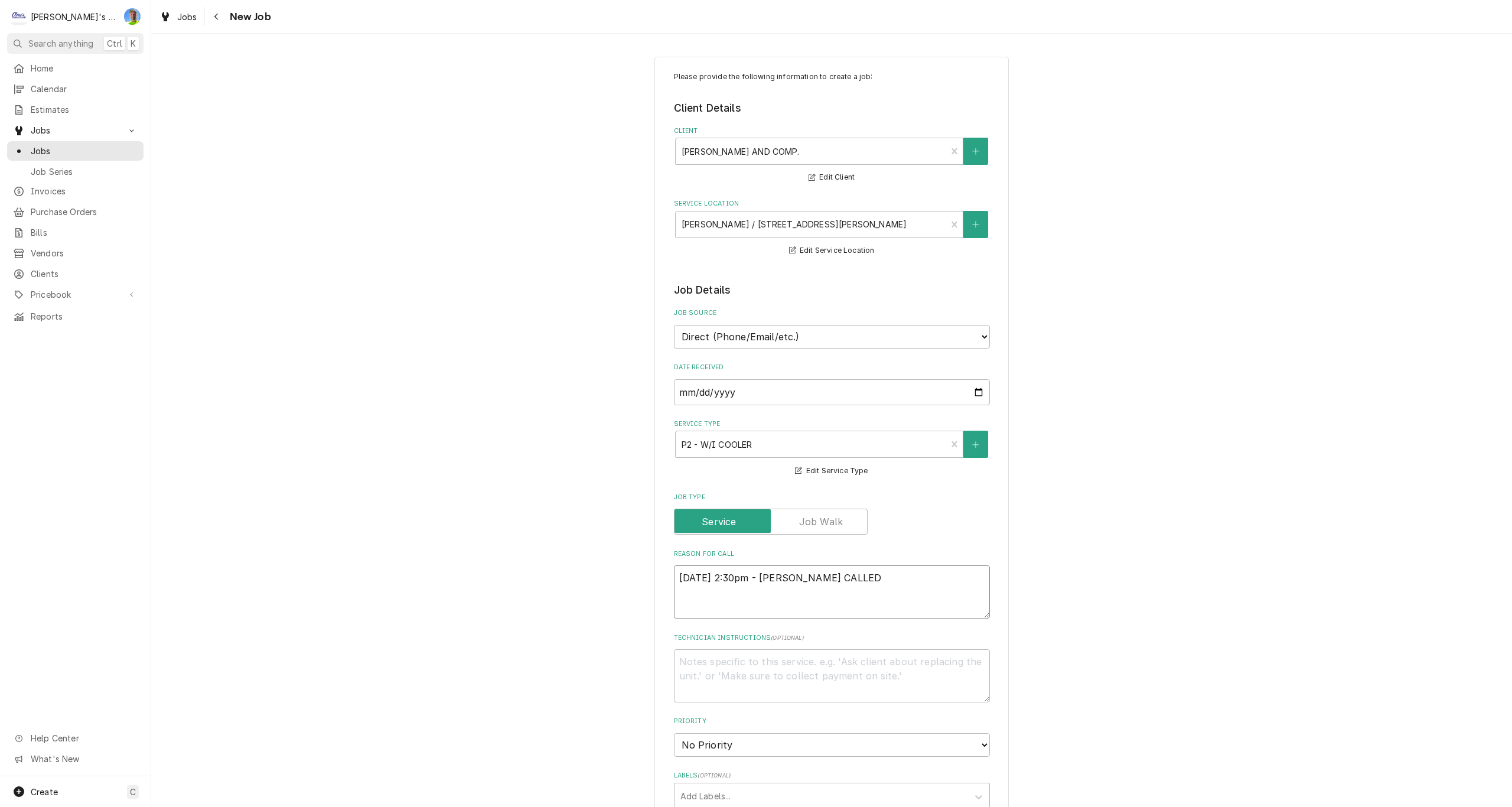
type textarea "8/27/2025 2:30pm - CHARLES CALLED M"
type textarea "x"
type textarea "8/27/2025 2:30pm - CHARLES CALLED MY"
type textarea "x"
type textarea "8/27/2025 2:30pm - CHARLES CALLED MY"
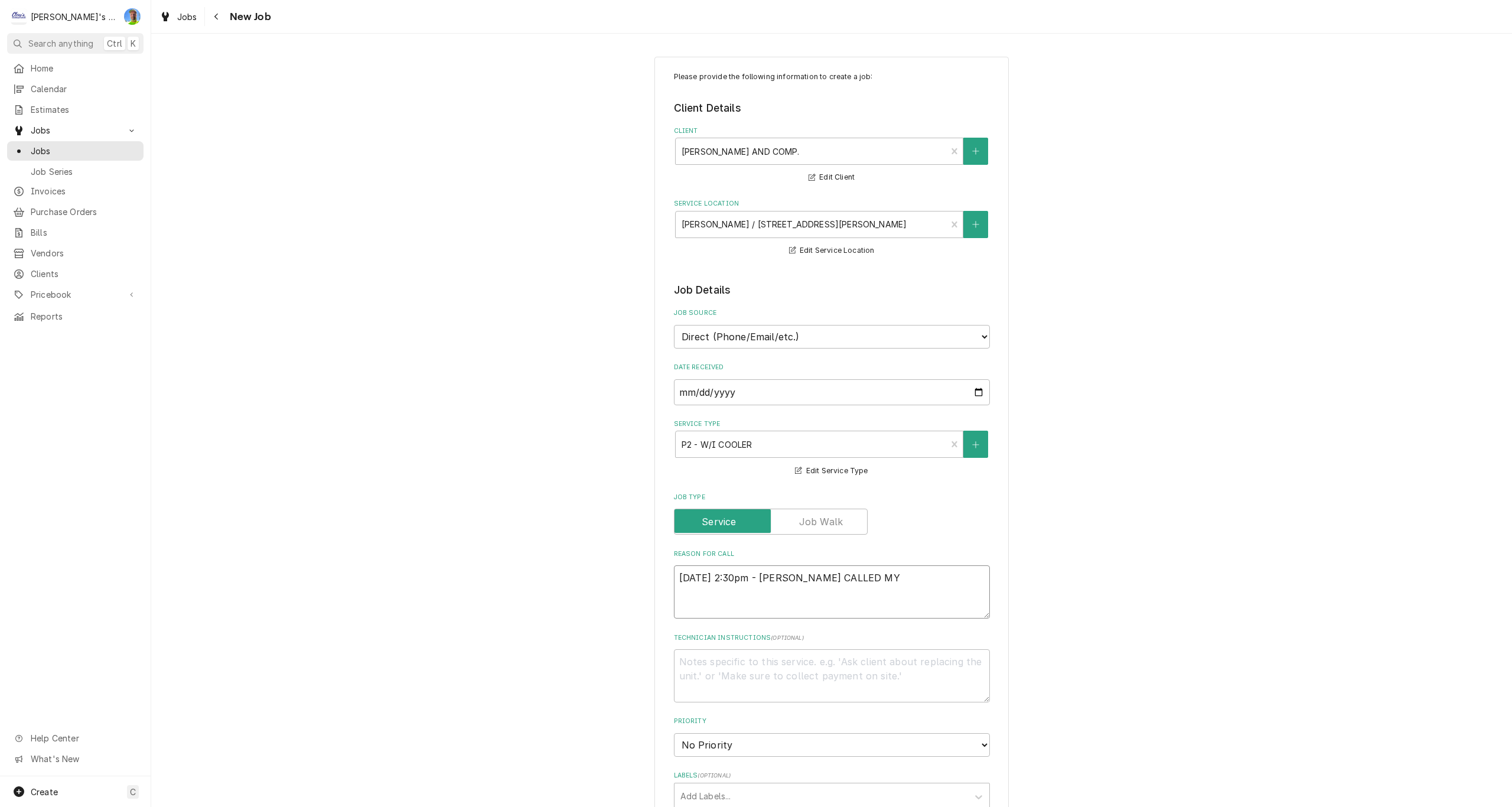
type textarea "x"
type textarea "8/27/2025 2:30pm - CHARLES CALLED MY C"
type textarea "x"
type textarea "8/27/2025 2:30pm - CHARLES CALLED MY CE"
type textarea "x"
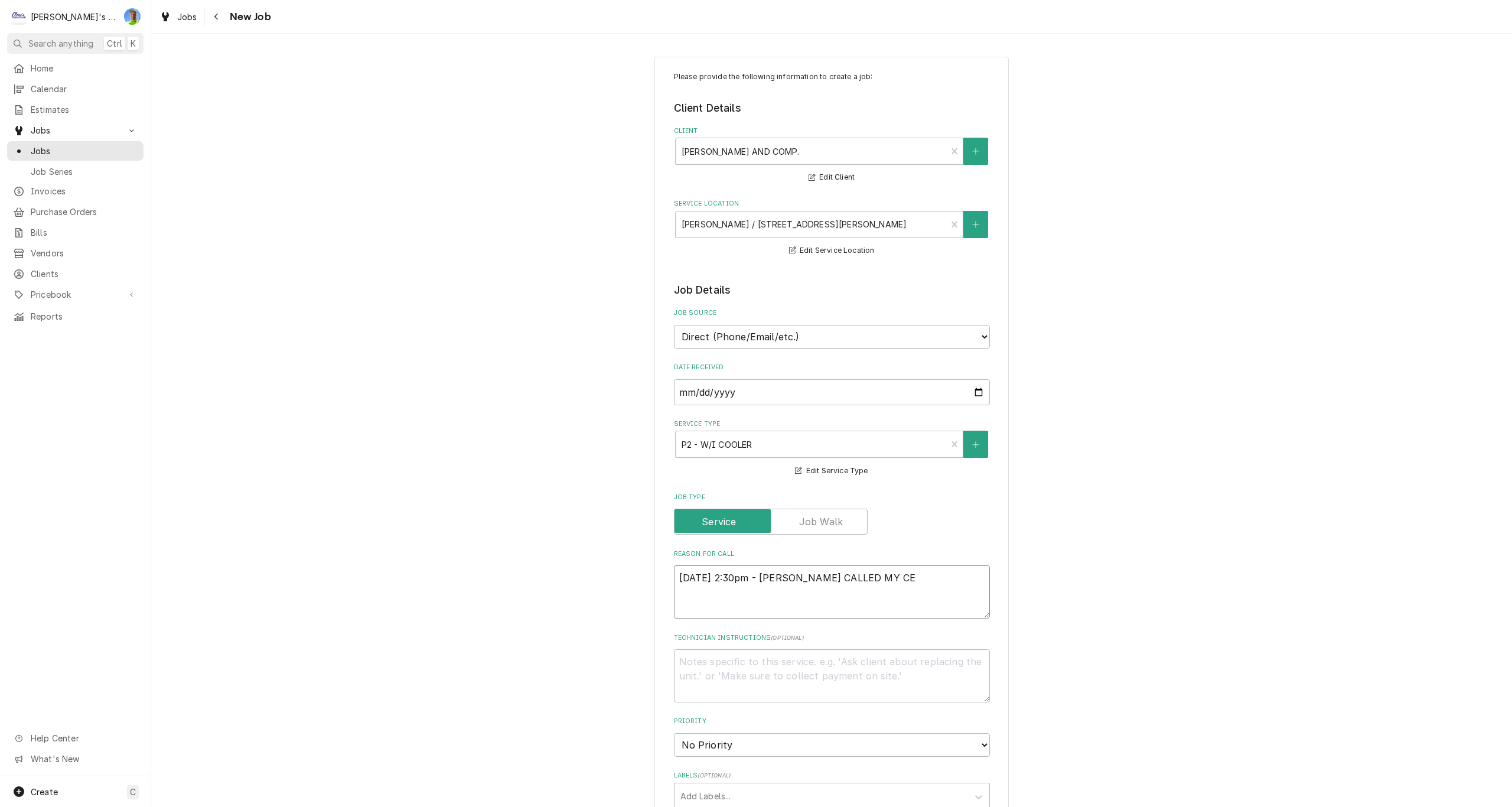
type textarea "8/27/2025 2:30pm - CHARLES CALLED MY CEL"
type textarea "x"
type textarea "8/27/2025 2:30pm - CHARLES CALLED MY CELL"
type textarea "x"
type textarea "8/27/2025 2:30pm - CHARLES CALLED MY CELL,"
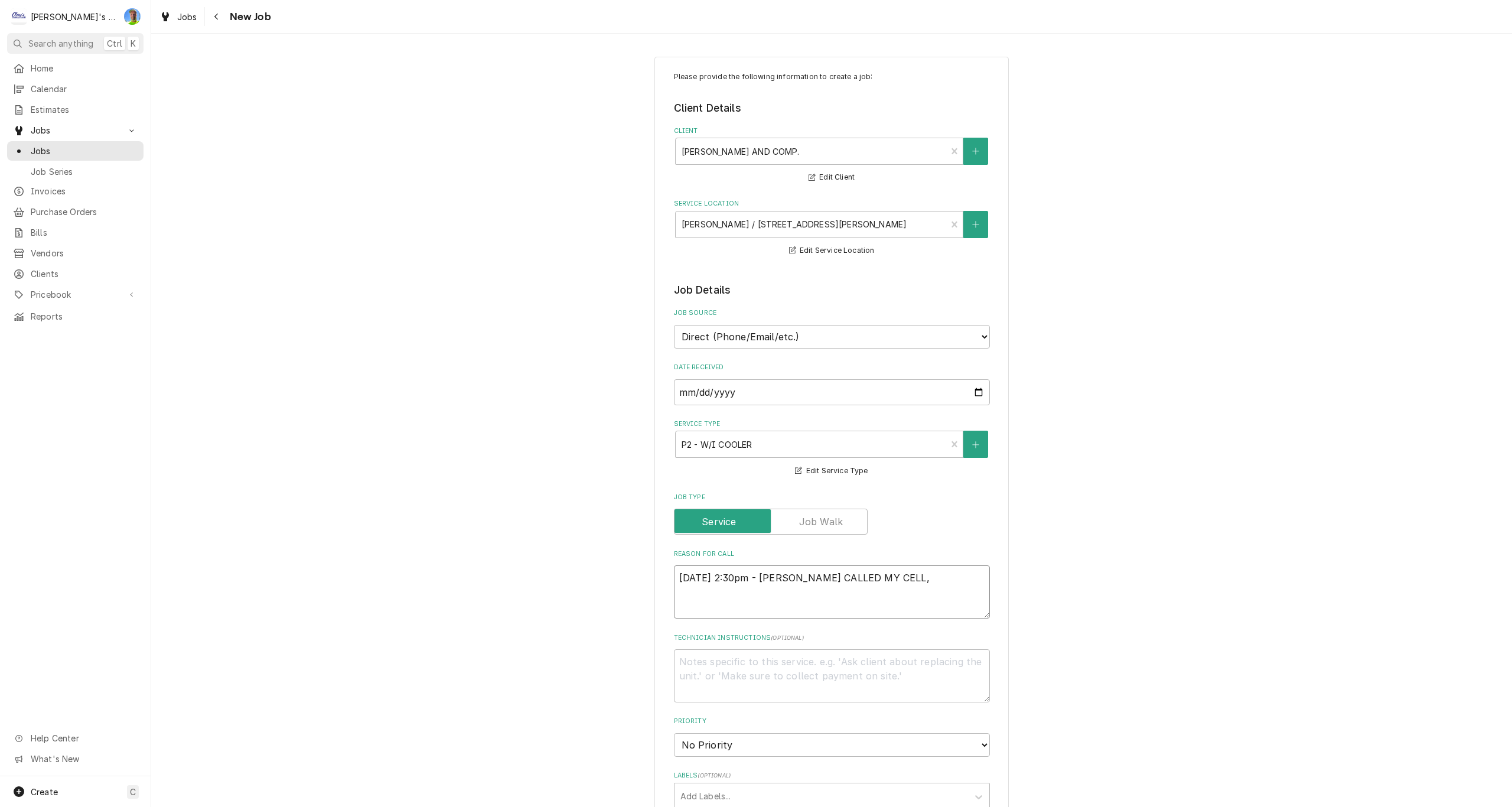
type textarea "x"
type textarea "8/27/2025 2:30pm - CHARLES CALLED MY CELL,"
type textarea "x"
type textarea "8/27/2025 2:30pm - CHARLES CALLED MY CELL, T"
type textarea "x"
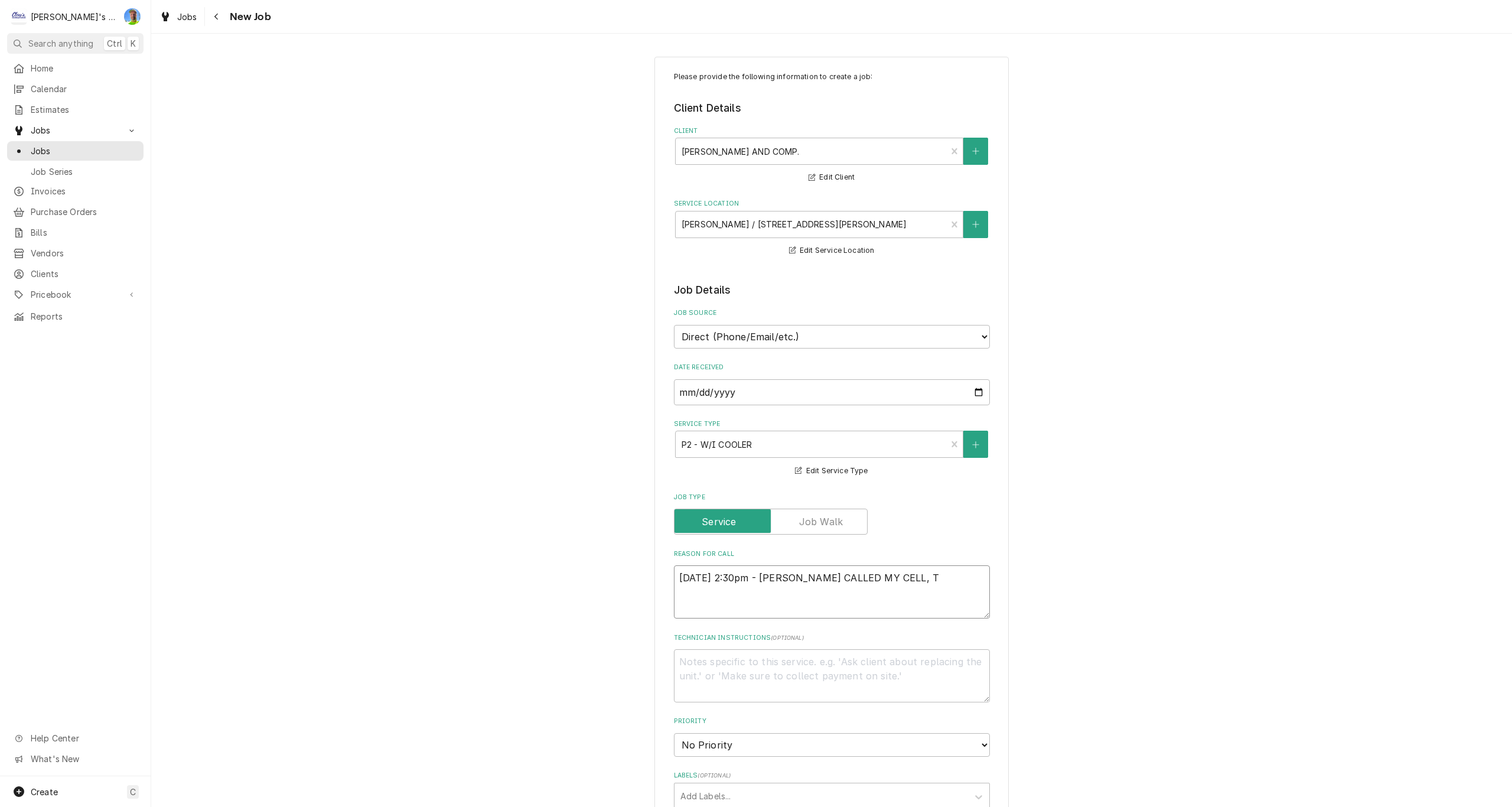
type textarea "8/27/2025 2:30pm - CHARLES CALLED MY CELL, TH"
type textarea "x"
type textarea "8/27/2025 2:30pm - CHARLES CALLED MY CELL, THE"
type textarea "x"
type textarea "8/27/2025 2:30pm - CHARLES CALLED MY CELL, THEY"
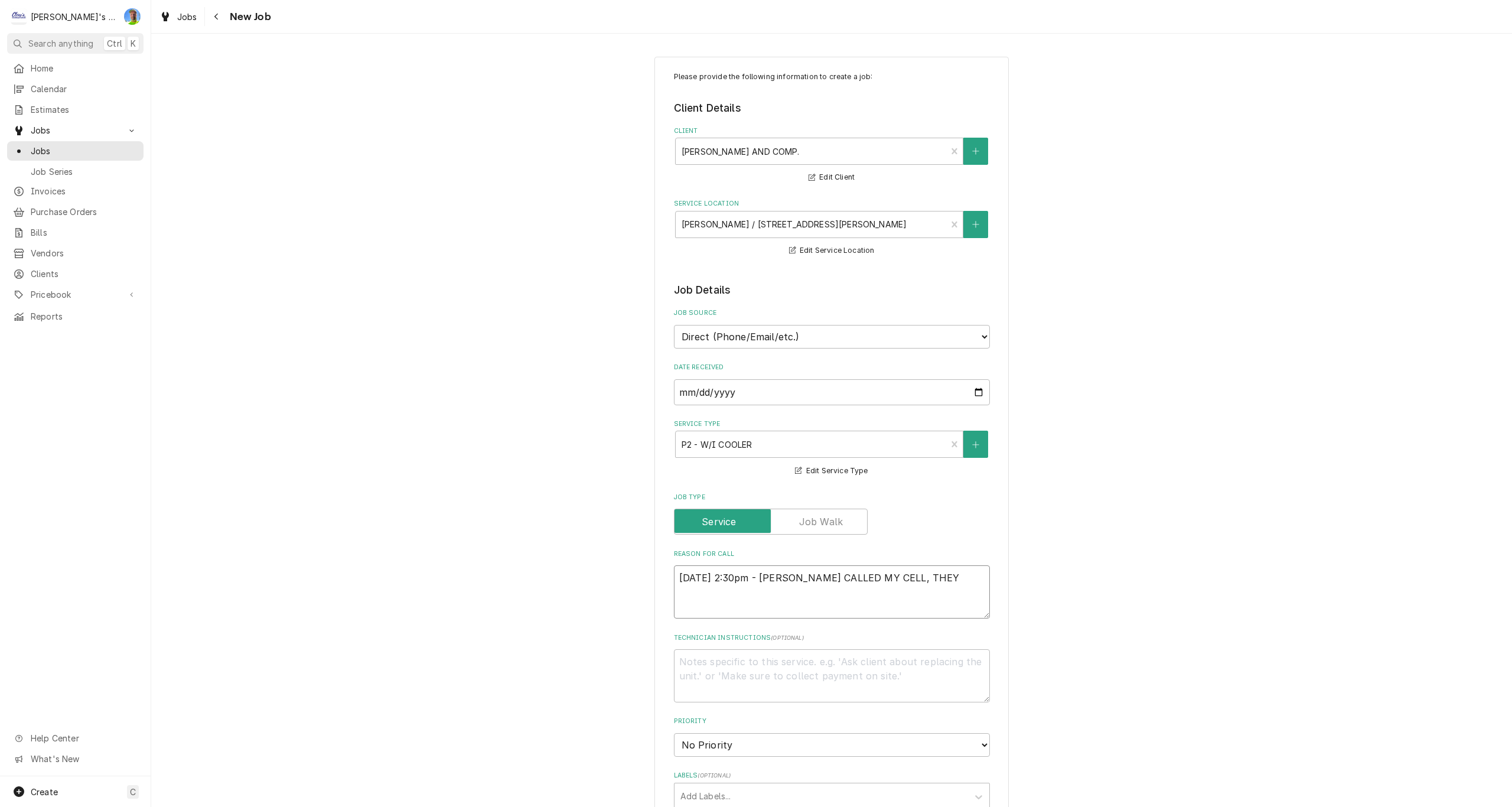
type textarea "x"
type textarea "8/27/2025 2:30pm - CHARLES CALLED MY CELL, THEY"
type textarea "x"
type textarea "8/27/2025 2:30pm - CHARLES CALLED MY CELL, THEY H"
type textarea "x"
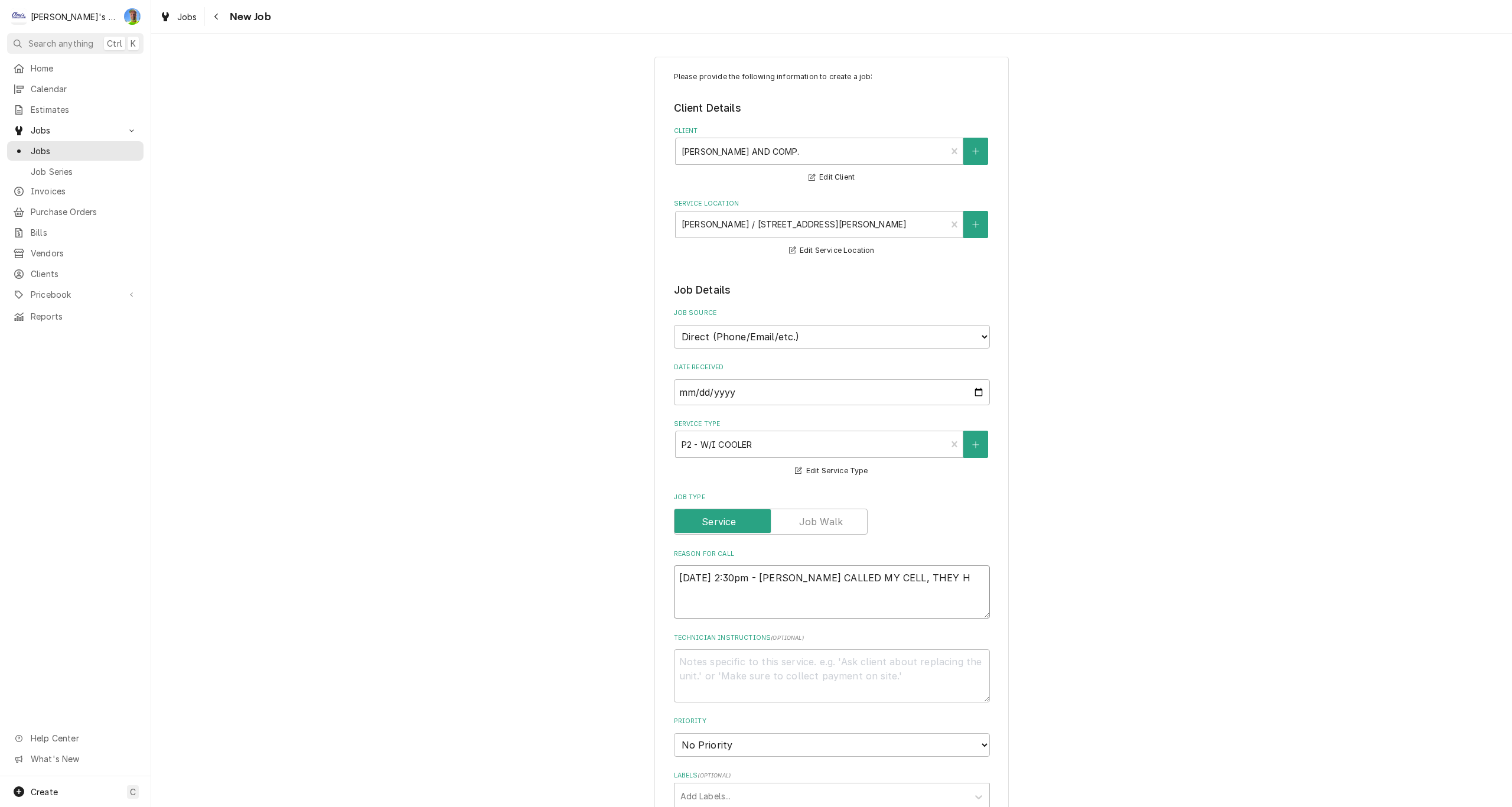
type textarea "8/27/2025 2:30pm - CHARLES CALLED MY CELL, THEY HA"
type textarea "x"
type textarea "8/27/2025 2:30pm - CHARLES CALLED MY CELL, THEY HAV"
type textarea "x"
type textarea "8/27/2025 2:30pm - CHARLES CALLED MY CELL, THEY HAVE"
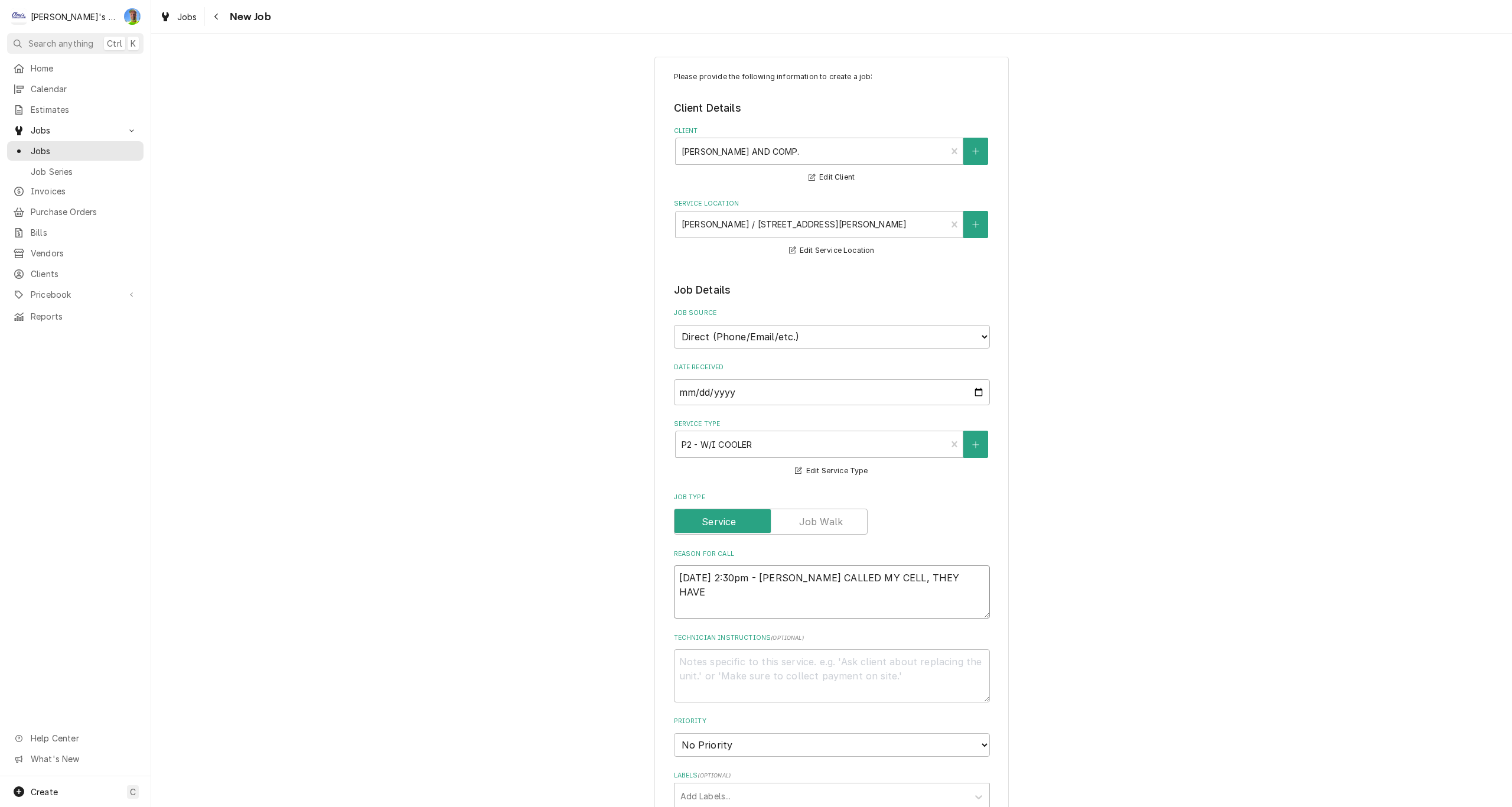
type textarea "x"
type textarea "8/27/2025 2:30pm - CHARLES CALLED MY CELL, THEY HAVE"
type textarea "x"
type textarea "8/27/2025 2:30pm - CHARLES CALLED MY CELL, THEY HAVE B"
type textarea "x"
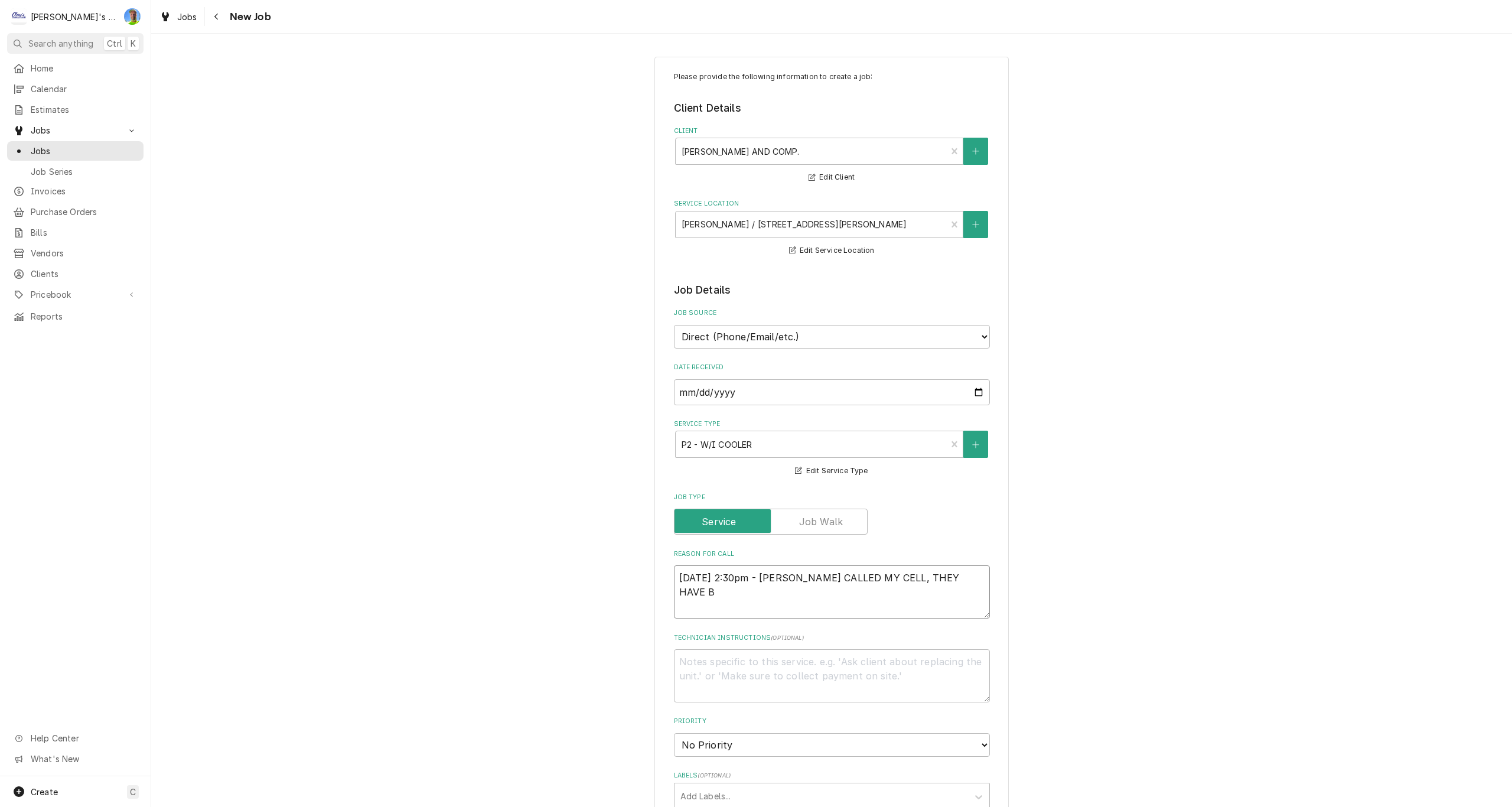
type textarea "8/27/2025 2:30pm - CHARLES CALLED MY CELL, THEY HAVE BE"
type textarea "x"
type textarea "8/27/2025 2:30pm - CHARLES CALLED MY CELL, THEY HAVE BEE"
type textarea "x"
type textarea "8/27/2025 2:30pm - CHARLES CALLED MY CELL, THEY HAVE BEEN"
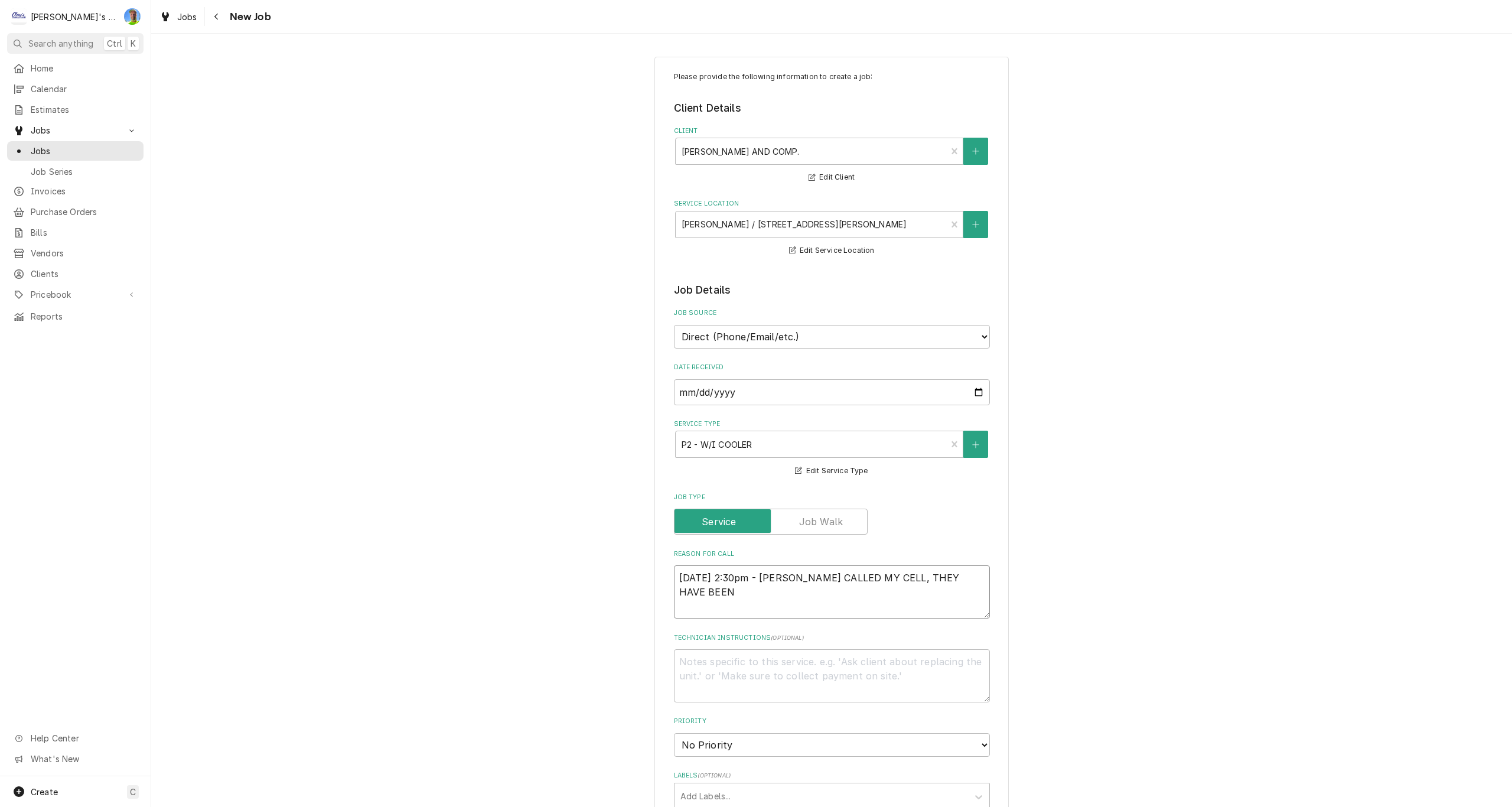
type textarea "x"
type textarea "8/27/2025 2:30pm - CHARLES CALLED MY CELL, THEY HAVE BEEN"
type textarea "x"
type textarea "8/27/2025 2:30pm - CHARLES CALLED MY CELL, THEY HAVE BEEN H"
type textarea "x"
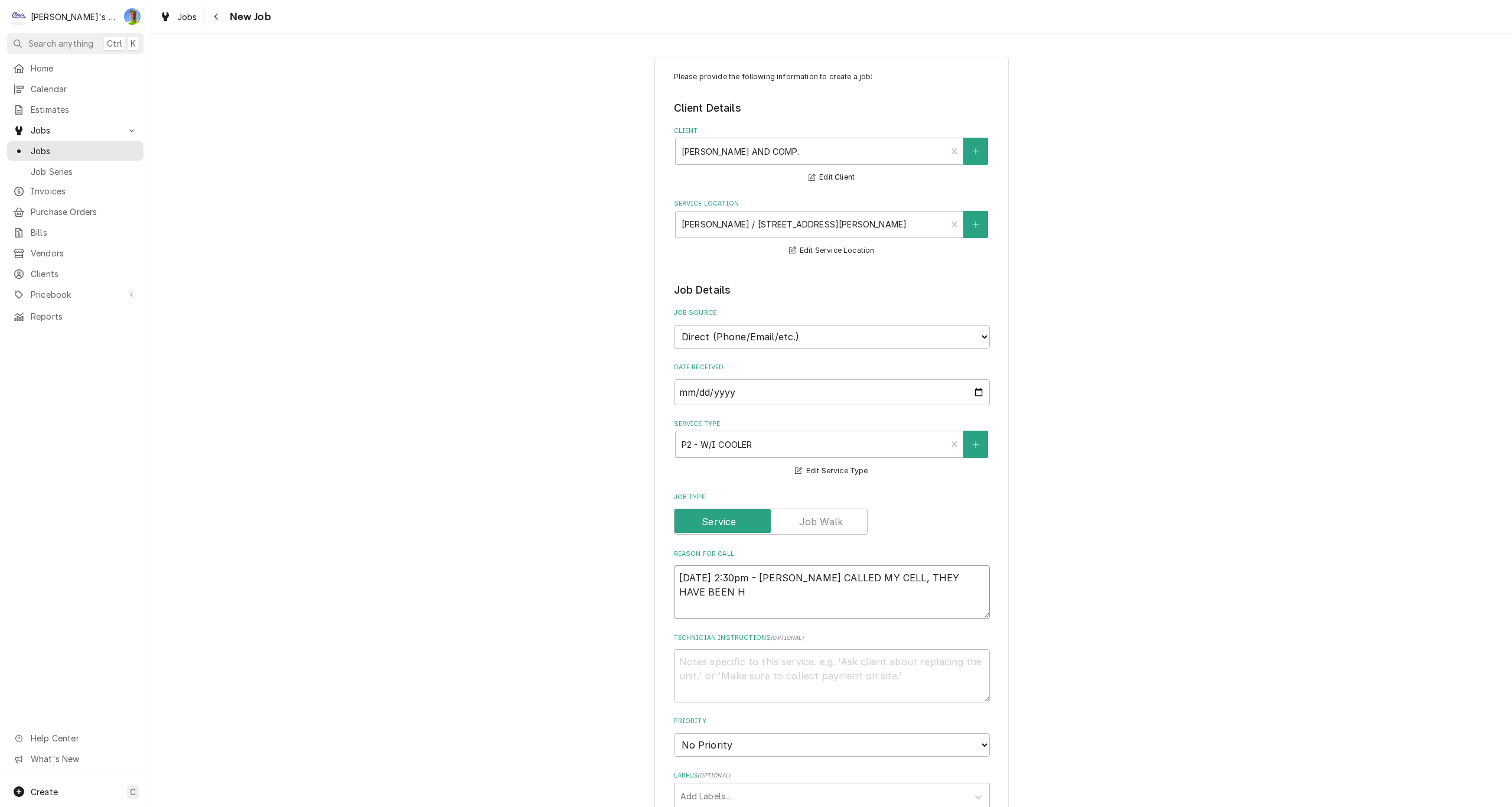
type textarea "8/27/2025 2:30pm - CHARLES CALLED MY CELL, THEY HAVE BEEN HA"
type textarea "x"
type textarea "8/27/2025 2:30pm - CHARLES CALLED MY CELL, THEY HAVE BEEN HAV"
type textarea "x"
type textarea "8/27/2025 2:30pm - CHARLES CALLED MY CELL, THEY HAVE BEEN HAVI"
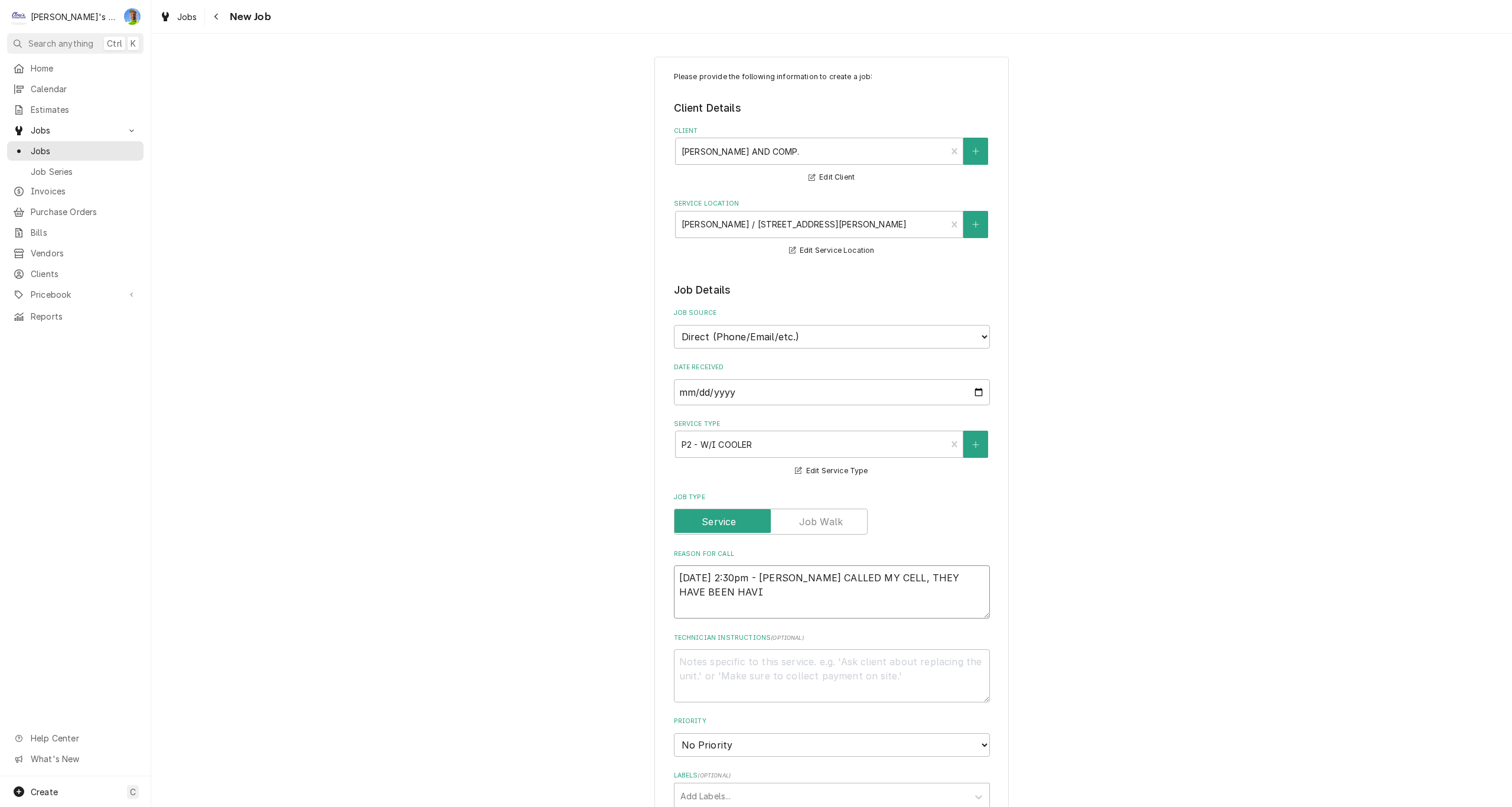
type textarea "x"
type textarea "8/27/2025 2:30pm - CHARLES CALLED MY CELL, THEY HAVE BEEN HAVIN"
type textarea "x"
type textarea "8/27/2025 2:30pm - CHARLES CALLED MY CELL, THEY HAVE BEEN HAVING"
type textarea "x"
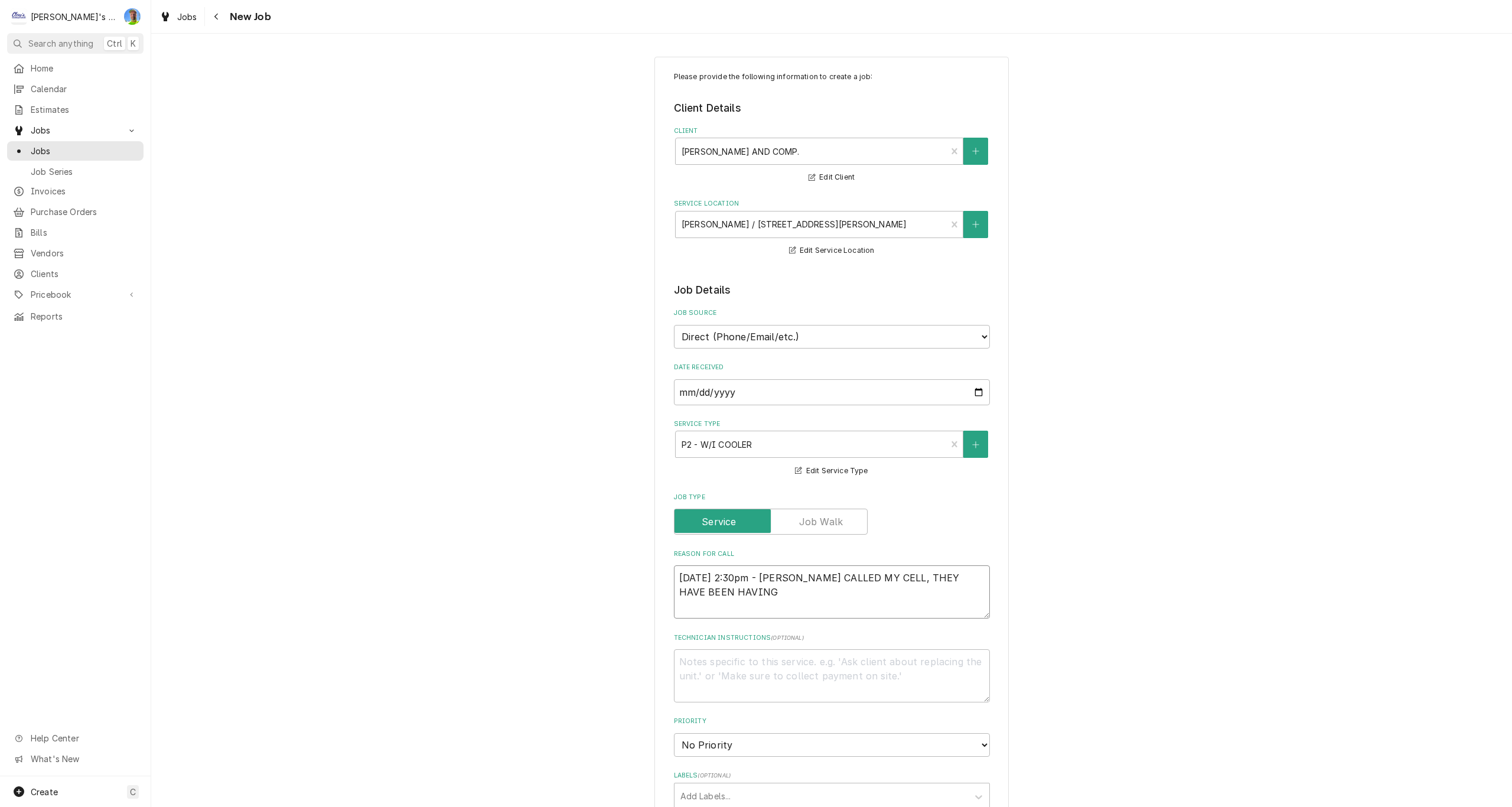
type textarea "8/27/2025 2:30pm - CHARLES CALLED MY CELL, THEY HAVE BEEN HAVING"
type textarea "x"
type textarea "8/27/2025 2:30pm - CHARLES CALLED MY CELL, THEY HAVE BEEN HAVING I"
type textarea "x"
type textarea "8/27/2025 2:30pm - CHARLES CALLED MY CELL, THEY HAVE BEEN HAVING IN"
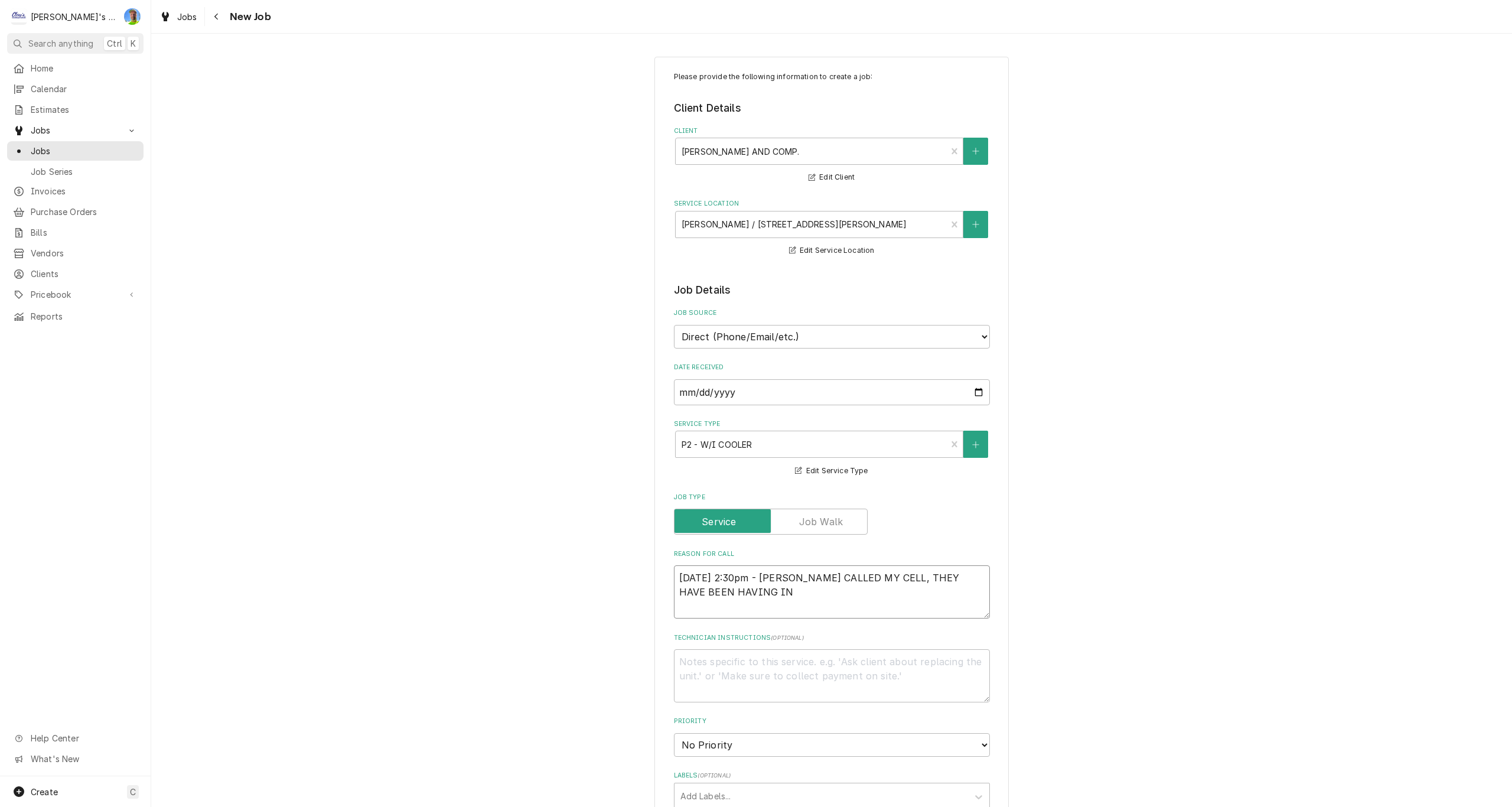
type textarea "x"
type textarea "8/27/2025 2:30pm - CHARLES CALLED MY CELL, THEY HAVE BEEN HAVING INT"
type textarea "x"
type textarea "8/27/2025 2:30pm - CHARLES CALLED MY CELL, THEY HAVE BEEN HAVING INTE"
type textarea "x"
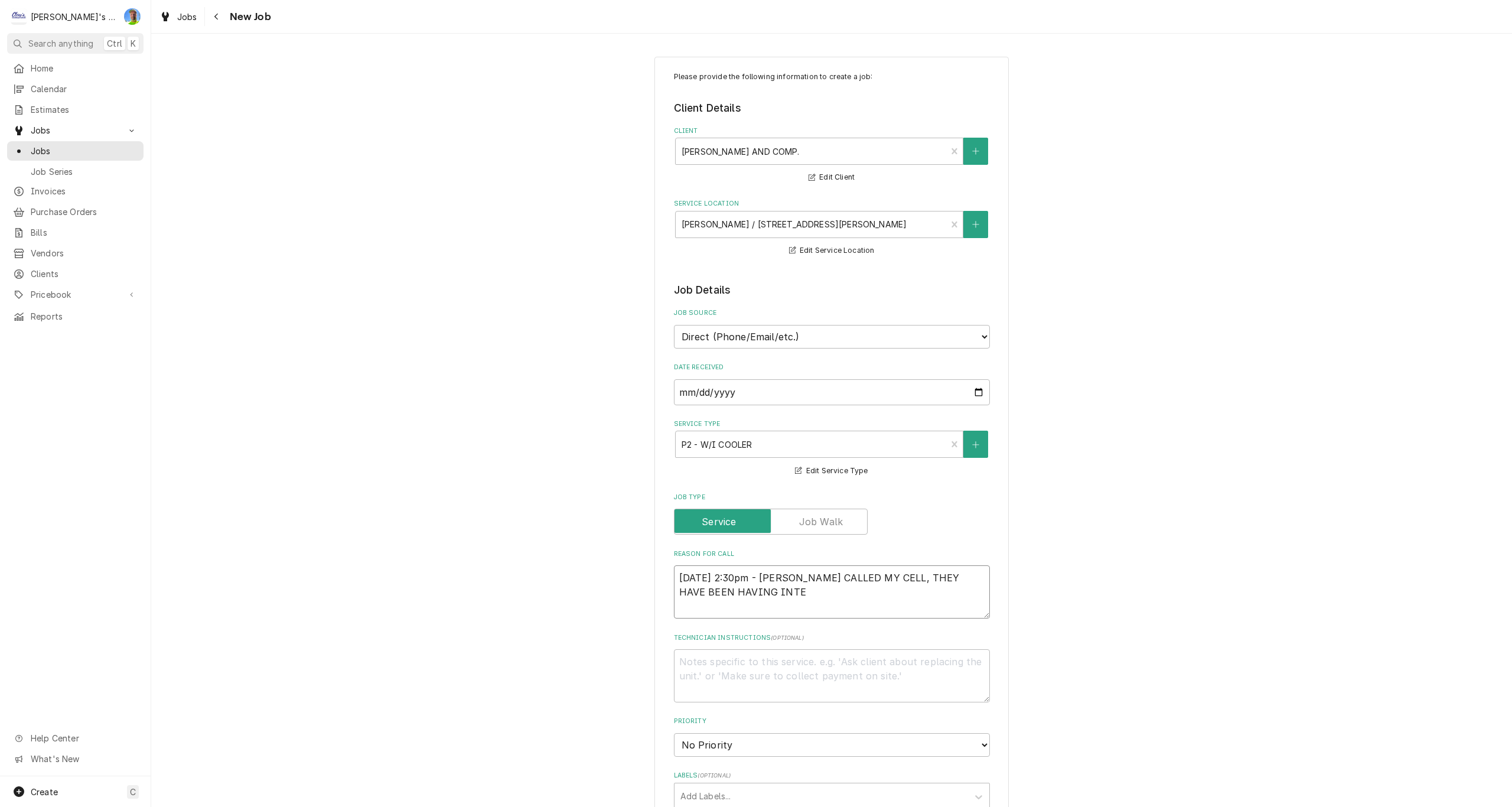
type textarea "8/27/2025 2:30pm - CHARLES CALLED MY CELL, THEY HAVE BEEN HAVING INTER"
type textarea "x"
type textarea "8/27/2025 2:30pm - CHARLES CALLED MY CELL, THEY HAVE BEEN HAVING INTERM"
type textarea "x"
type textarea "8/27/2025 2:30pm - CHARLES CALLED MY CELL, THEY HAVE BEEN HAVING INTERMI"
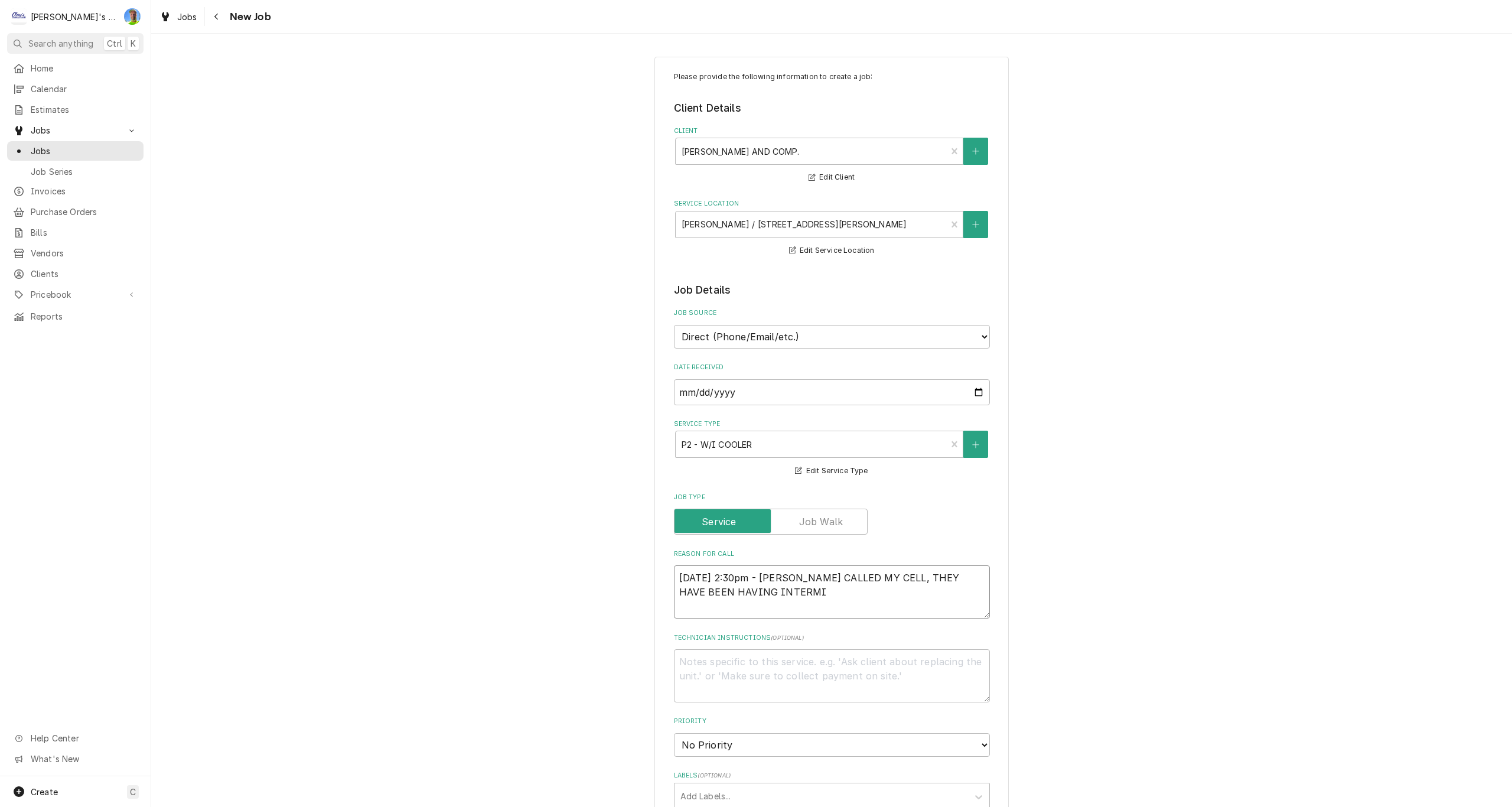
type textarea "x"
type textarea "8/27/2025 2:30pm - CHARLES CALLED MY CELL, THEY HAVE BEEN HAVING INTERMIT"
type textarea "x"
type textarea "8/27/2025 2:30pm - CHARLES CALLED MY CELL, THEY HAVE BEEN HAVING INTERMITT"
type textarea "x"
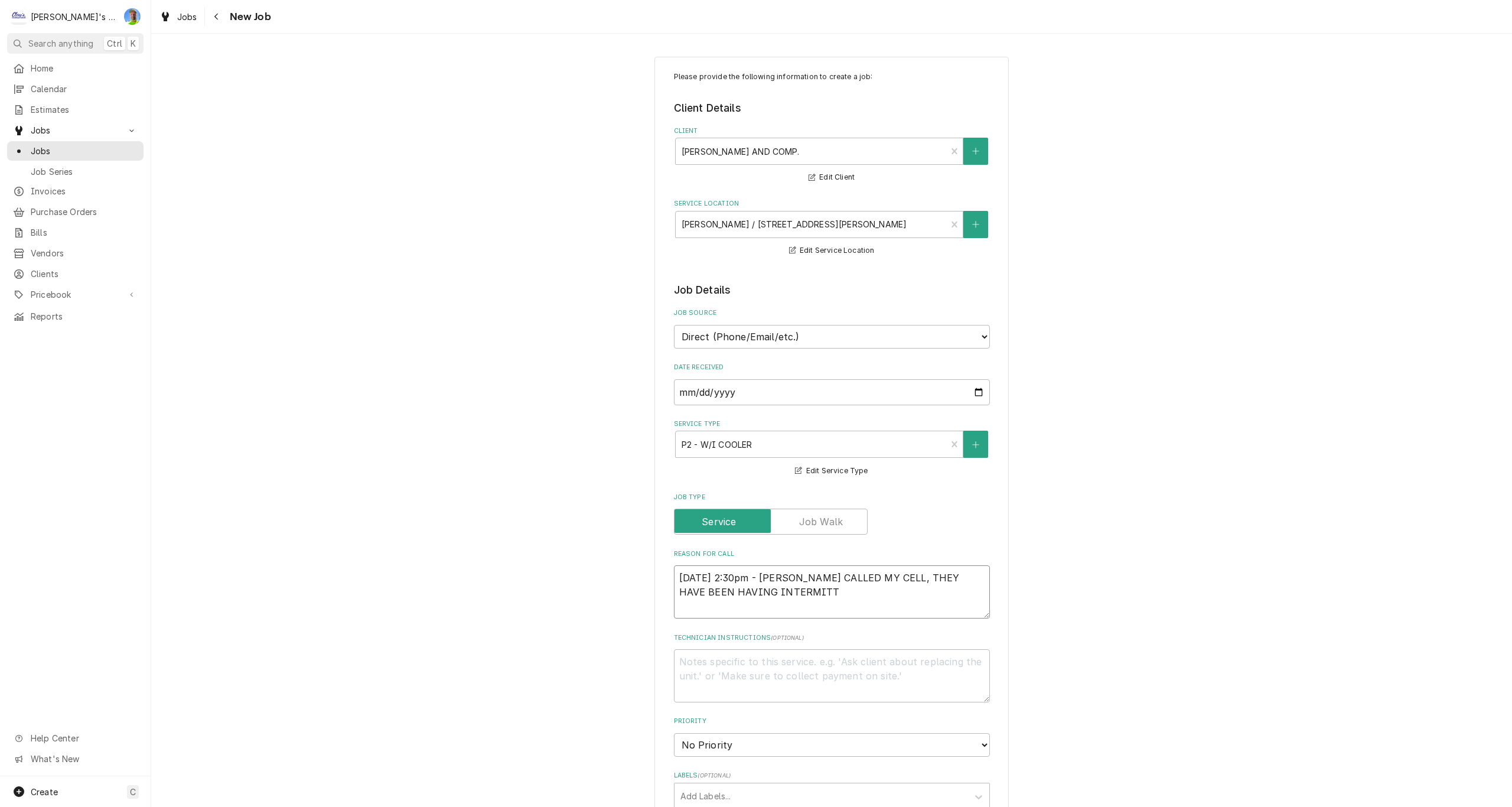
type textarea "8/27/2025 2:30pm - CHARLES CALLED MY CELL, THEY HAVE BEEN HAVING INTERMITTE"
type textarea "x"
type textarea "8/27/2025 2:30pm - CHARLES CALLED MY CELL, THEY HAVE BEEN HAVING INTERMITTEN"
type textarea "x"
type textarea "8/27/2025 2:30pm - CHARLES CALLED MY CELL, THEY HAVE BEEN HAVING INTERMITTEN"
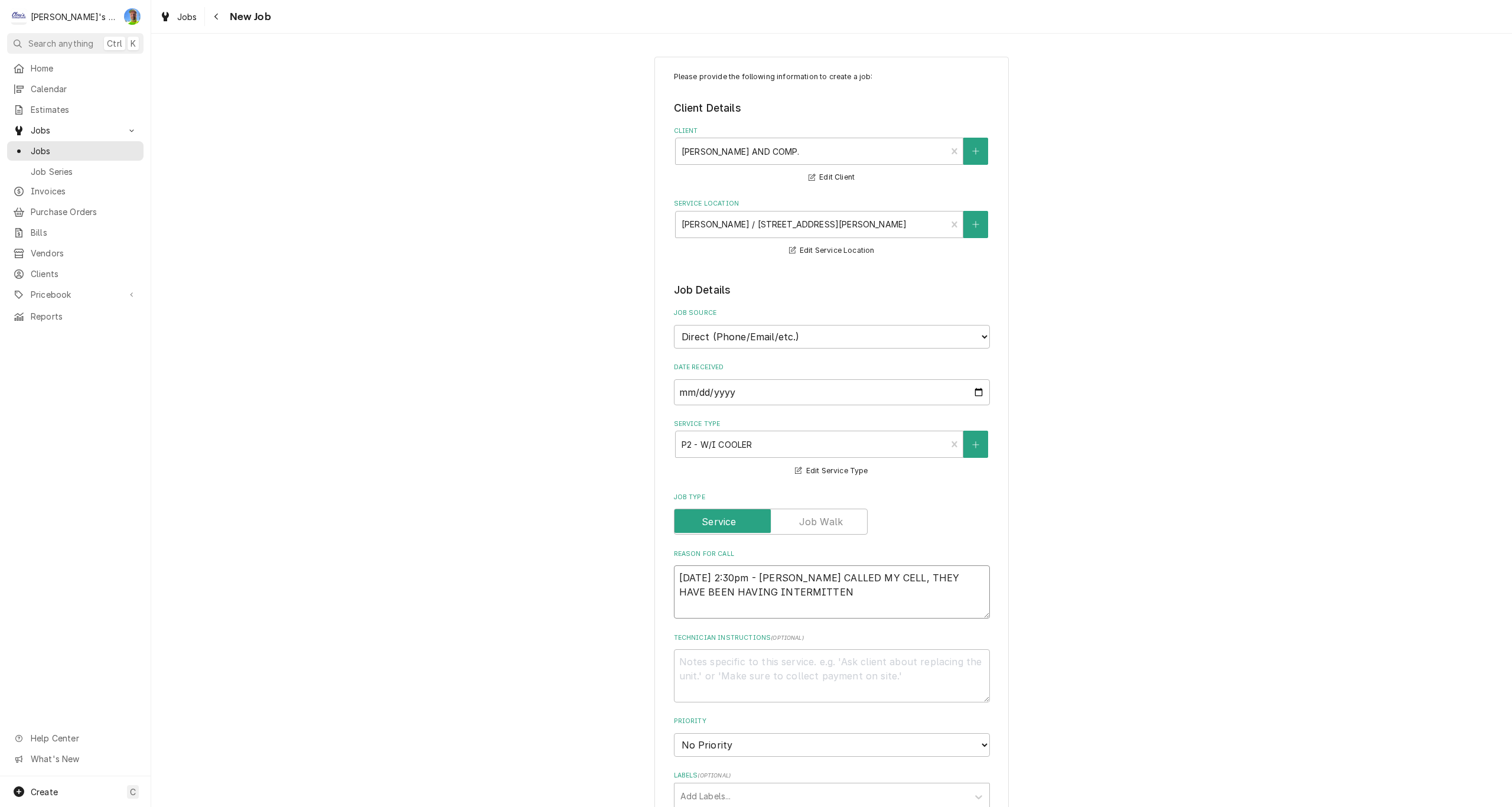
click at [780, 593] on textarea "8/27/2025 2:30pm - CHARLES CALLED MY CELL, THEY HAVE BEEN HAVING INTERMITTEN" at bounding box center [831, 591] width 316 height 53
type textarea "x"
type textarea "8/27/2025 2:30pm - CHARLES CALLED MY CELL, THEY HAVE BEEN HAVING INTERMITTENT"
type textarea "x"
type textarea "8/27/2025 2:30pm - CHARLES CALLED MY CELL, THEY HAVE BEEN HAVING INTERMITTENT"
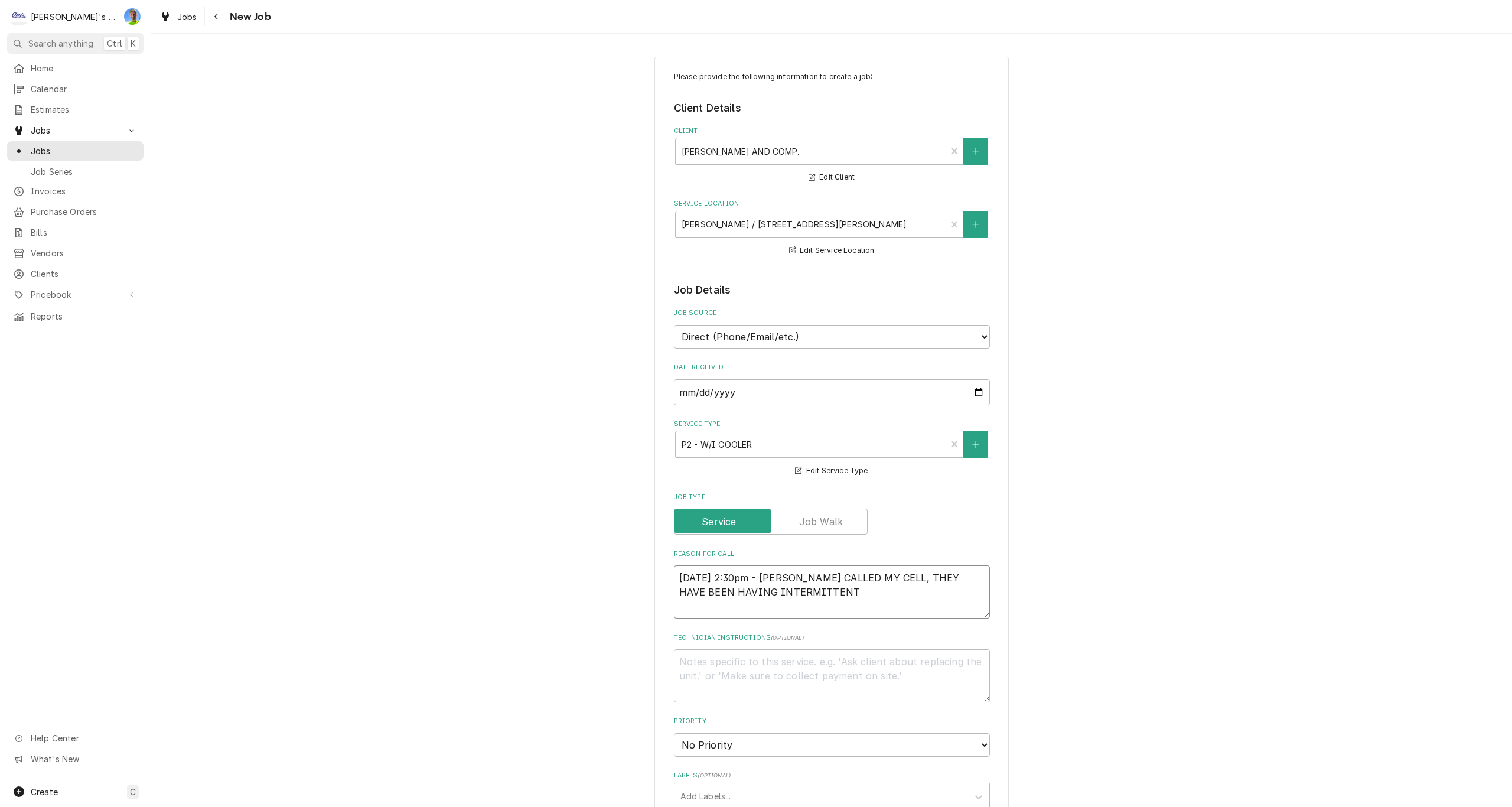
type textarea "x"
type textarea "8/27/2025 2:30pm - CHARLES CALLED MY CELL, THEY HAVE BEEN HAVING INTERMITTENT I"
type textarea "x"
type textarea "8/27/2025 2:30pm - CHARLES CALLED MY CELL, THEY HAVE BEEN HAVING INTERMITTENT IS"
type textarea "x"
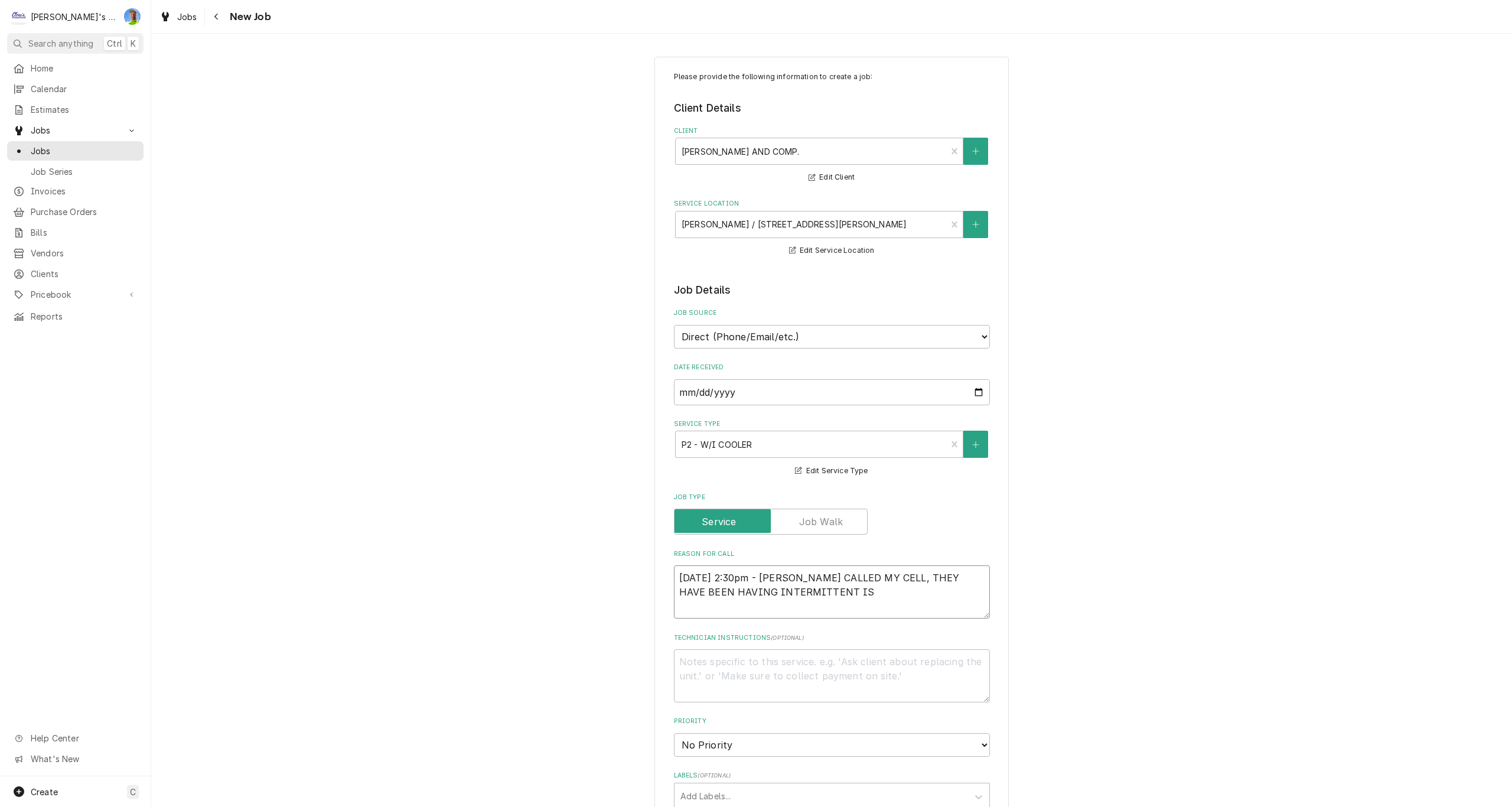
type textarea "8/27/2025 2:30pm - CHARLES CALLED MY CELL, THEY HAVE BEEN HAVING INTERMITTENT I…"
type textarea "x"
type textarea "8/27/2025 2:30pm - CHARLES CALLED MY CELL, THEY HAVE BEEN HAVING INTERMITTENT I…"
type textarea "x"
type textarea "8/27/2025 2:30pm - CHARLES CALLED MY CELL, THEY HAVE BEEN HAVING INTERMITTENT I…"
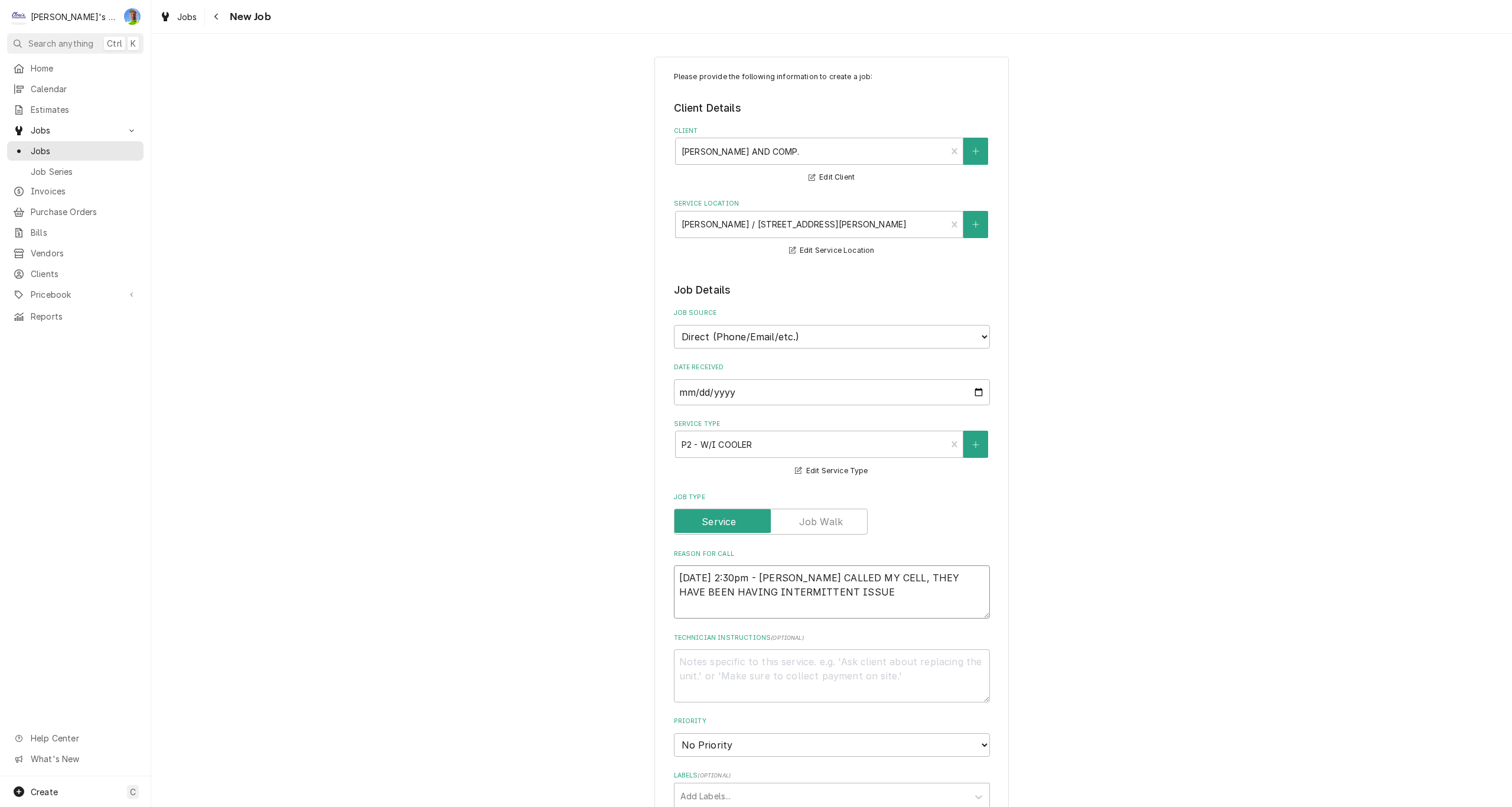
type textarea "x"
type textarea "8/27/2025 2:30pm - CHARLES CALLED MY CELL, THEY HAVE BEEN HAVING INTERMITTENT I…"
type textarea "x"
type textarea "8/27/2025 2:30pm - CHARLES CALLED MY CELL, THEY HAVE BEEN HAVING INTERMITTENT I…"
type textarea "x"
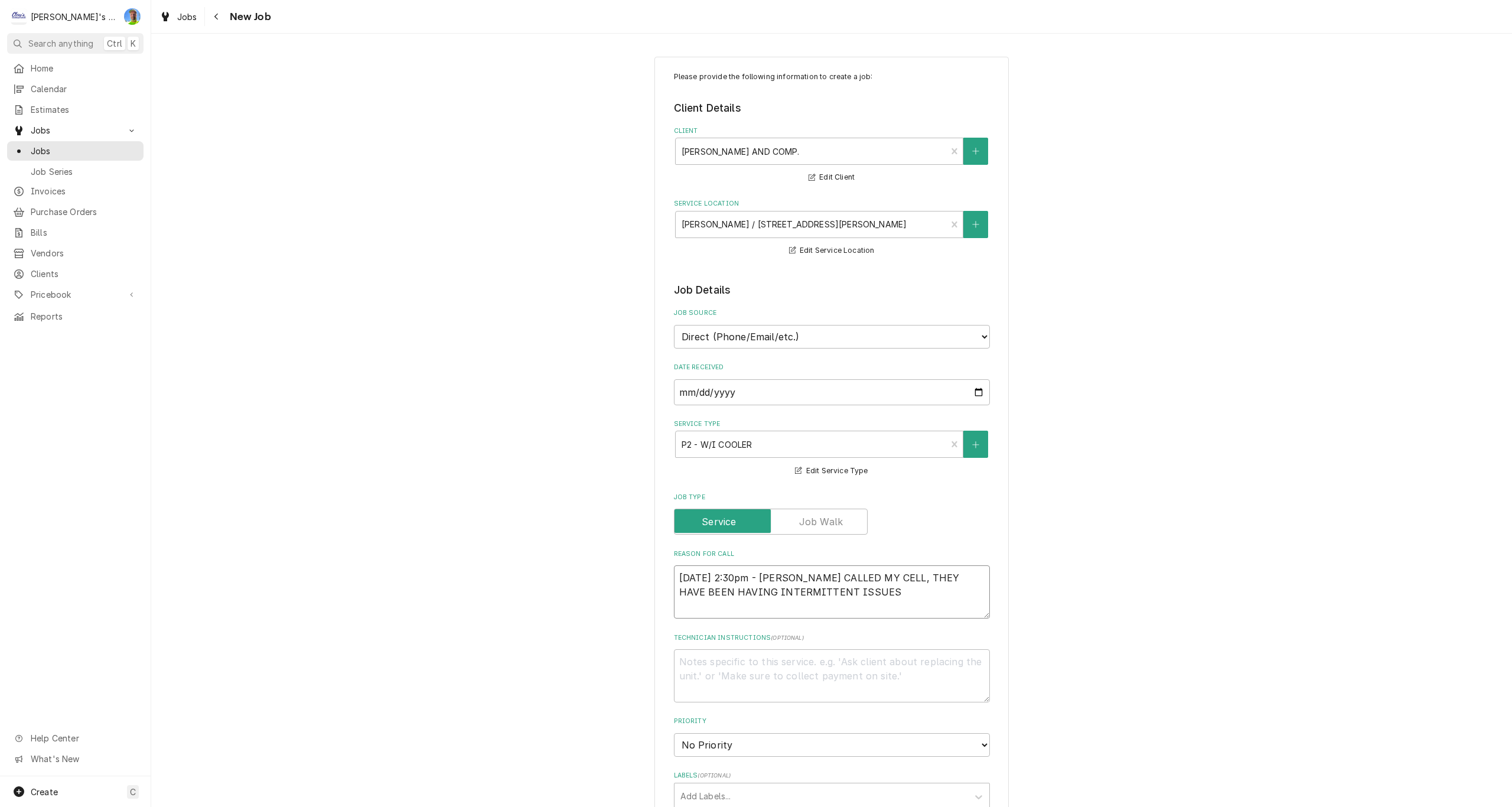
type textarea "8/27/2025 2:30pm - CHARLES CALLED MY CELL, THEY HAVE BEEN HAVING INTERMITTENT I…"
type textarea "x"
type textarea "8/27/2025 2:30pm - CHARLES CALLED MY CELL, THEY HAVE BEEN HAVING INTERMITTENT I…"
type textarea "x"
type textarea "8/27/2025 2:30pm - CHARLES CALLED MY CELL, THEY HAVE BEEN HAVING INTERMITTENT I…"
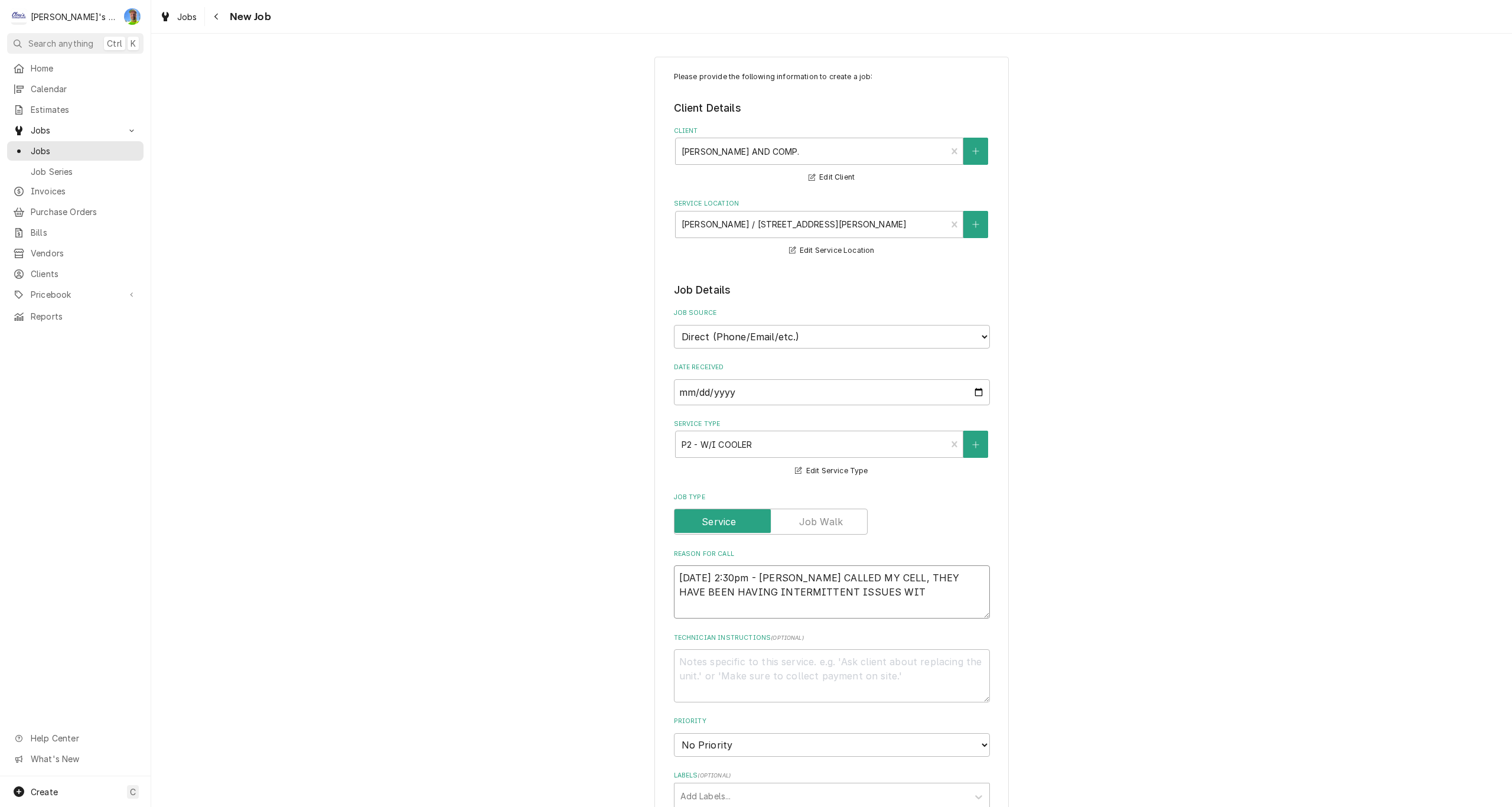
type textarea "x"
type textarea "8/27/2025 2:30pm - CHARLES CALLED MY CELL, THEY HAVE BEEN HAVING INTERMITTENT I…"
type textarea "x"
type textarea "8/27/2025 2:30pm - CHARLES CALLED MY CELL, THEY HAVE BEEN HAVING INTERMITTENT I…"
type textarea "x"
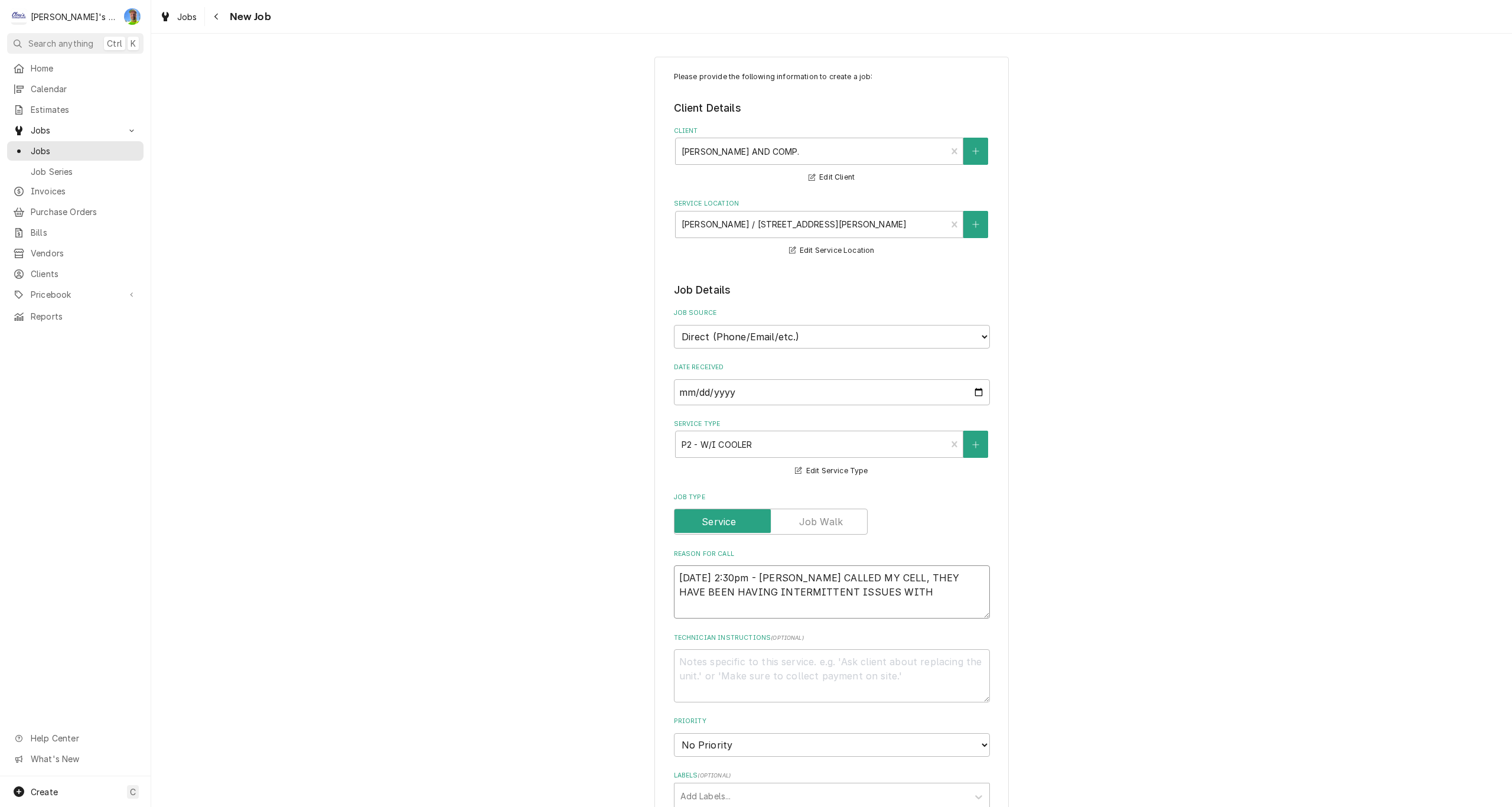
type textarea "8/27/2025 2:30pm - CHARLES CALLED MY CELL, THEY HAVE BEEN HAVING INTERMITTENT I…"
type textarea "x"
type textarea "8/27/2025 2:30pm - CHARLES CALLED MY CELL, THEY HAVE BEEN HAVING INTERMITTENT I…"
type textarea "x"
type textarea "8/27/2025 2:30pm - CHARLES CALLED MY CELL, THEY HAVE BEEN HAVING INTERMITTENT I…"
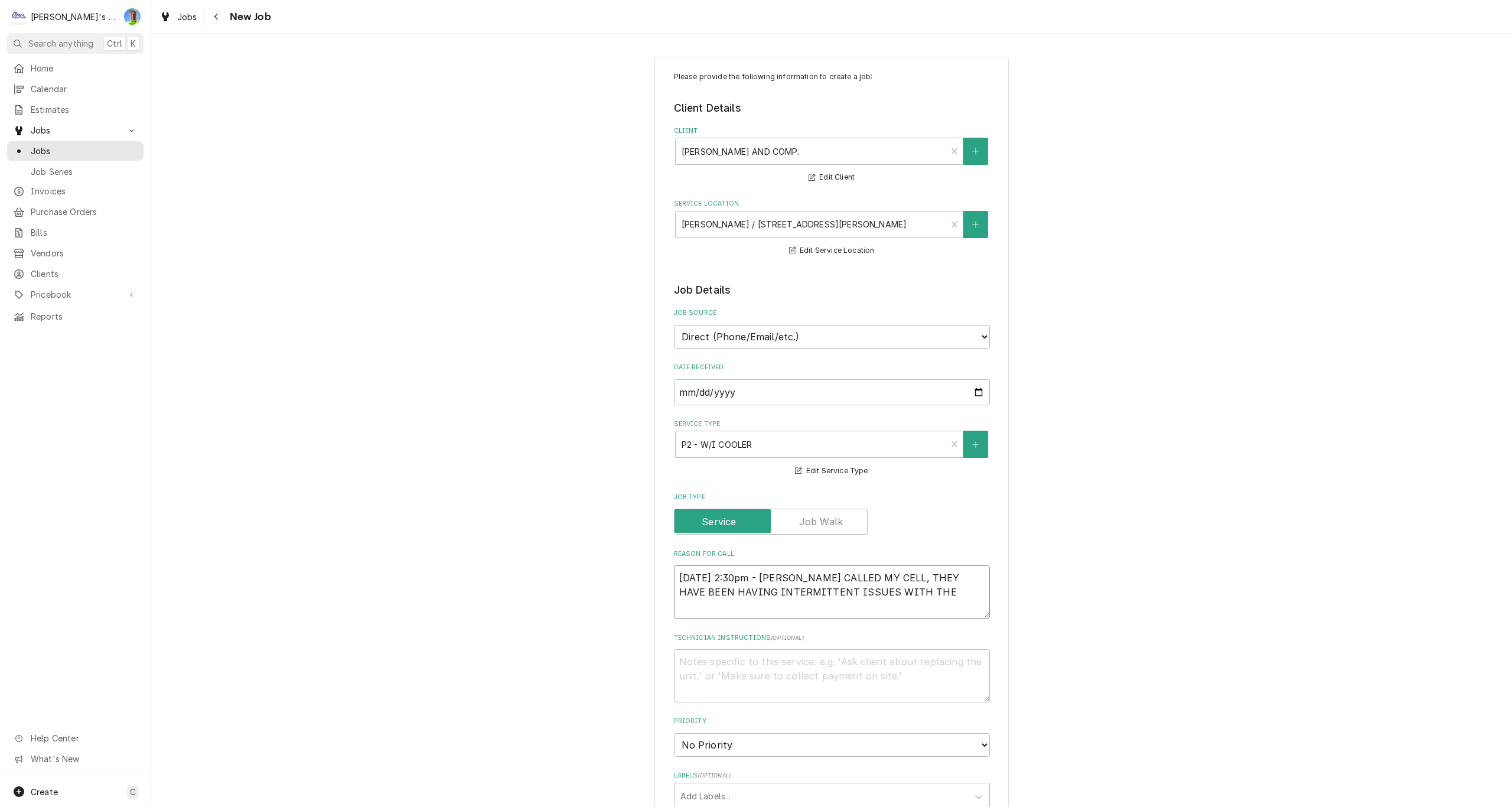
type textarea "x"
type textarea "8/27/2025 2:30pm - CHARLES CALLED MY CELL, THEY HAVE BEEN HAVING INTERMITTENT I…"
type textarea "x"
type textarea "8/27/2025 2:30pm - CHARLES CALLED MY CELL, THEY HAVE BEEN HAVING INTERMITTENT I…"
type textarea "x"
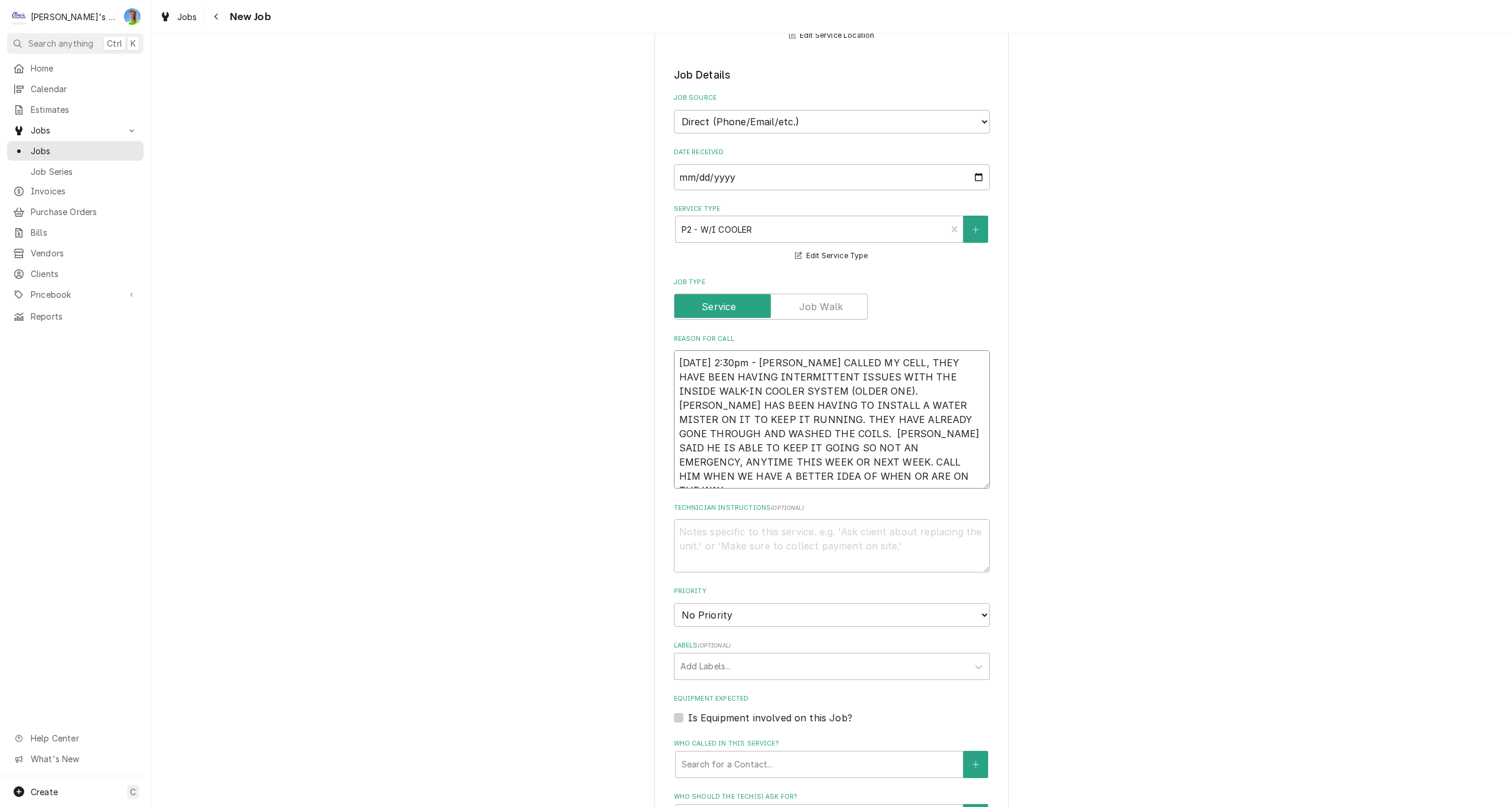
scroll to position [237, 0]
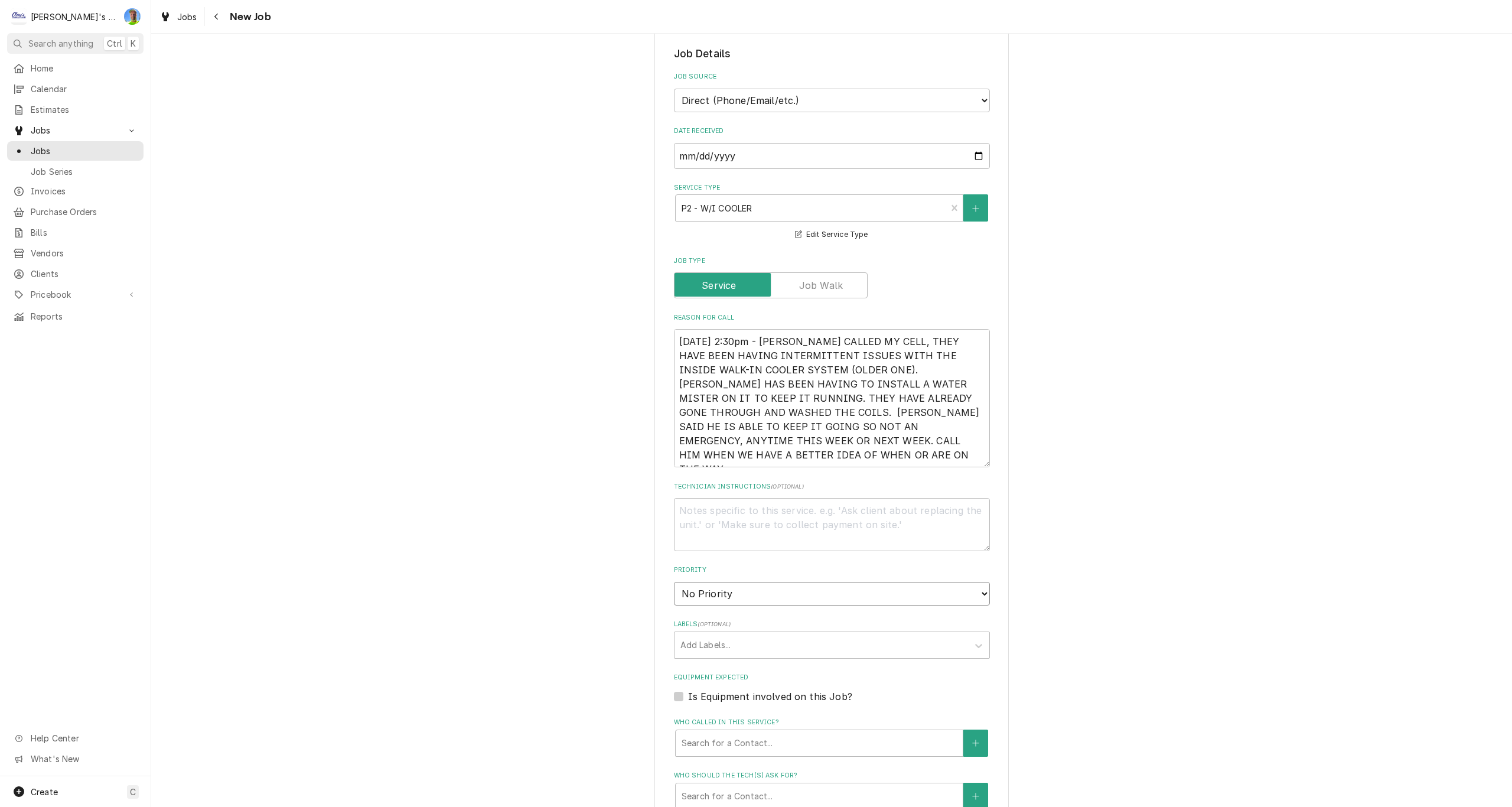
click at [817, 593] on select "No Priority Urgent High Medium Low" at bounding box center [831, 594] width 316 height 24
click at [673, 582] on select "No Priority Urgent High Medium Low" at bounding box center [831, 594] width 316 height 24
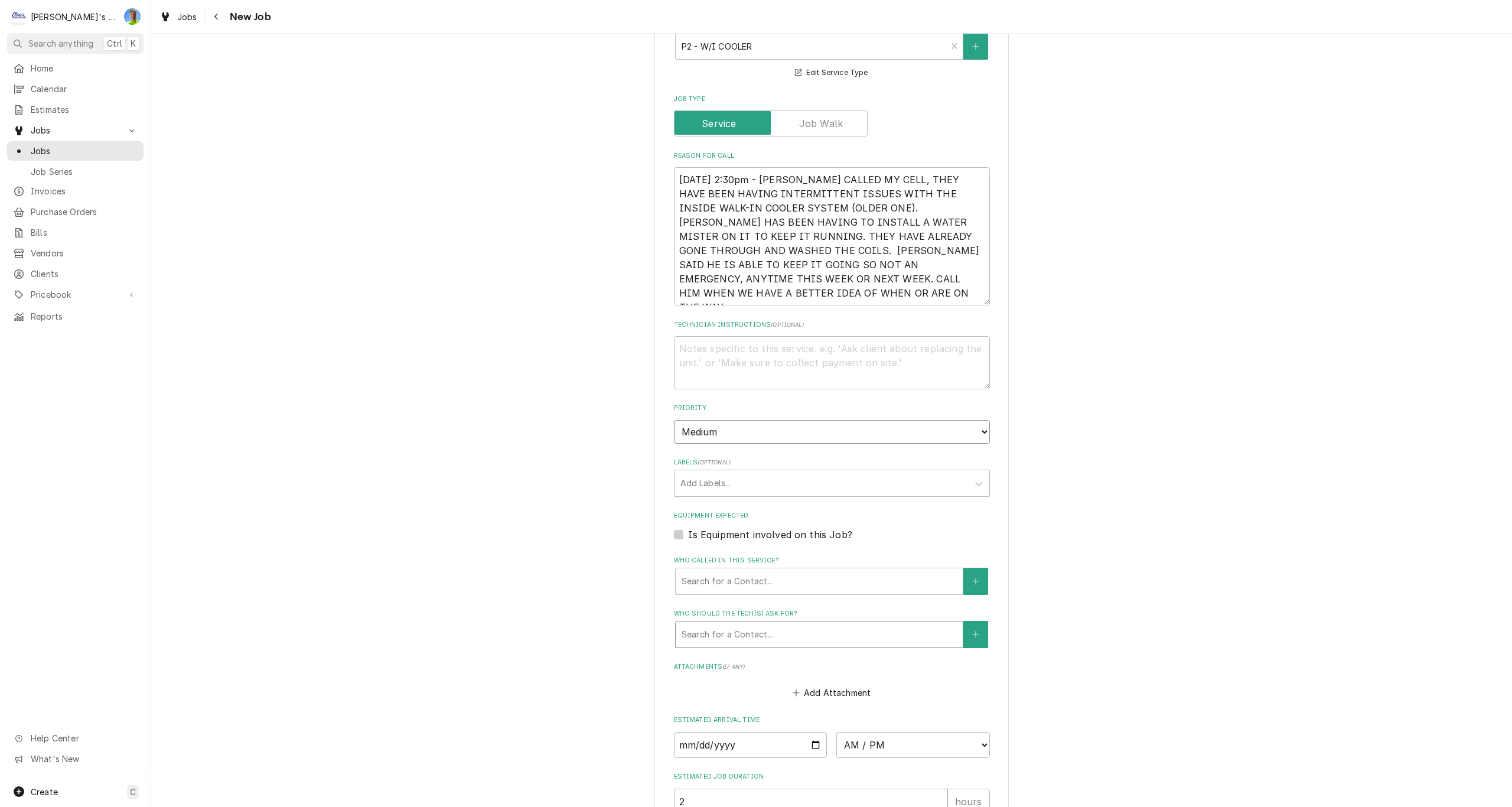
scroll to position [414, 0]
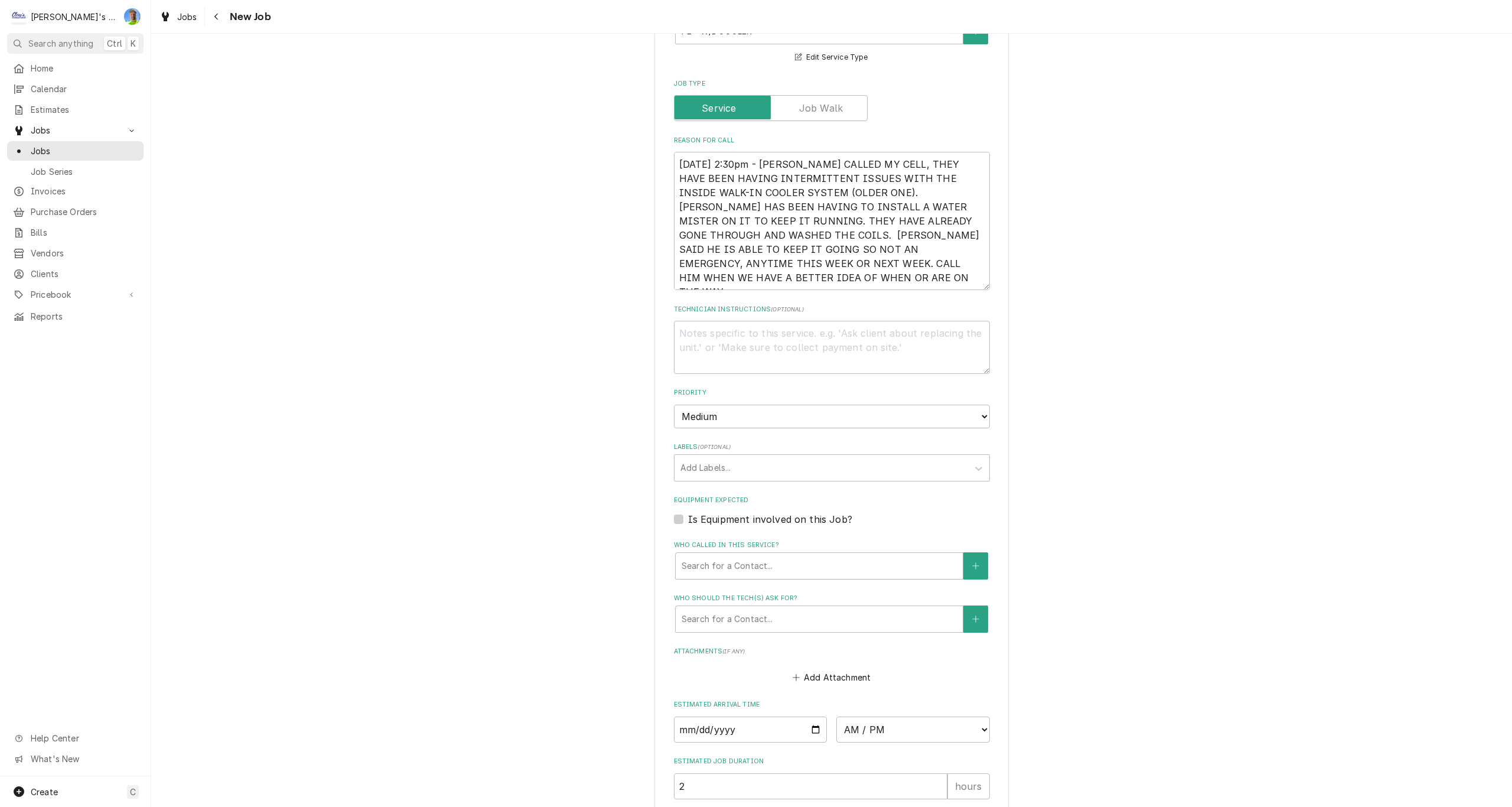
click at [688, 517] on label "Is Equipment involved on this Job?" at bounding box center [769, 519] width 164 height 14
click at [688, 517] on input "Equipment Expected" at bounding box center [845, 525] width 316 height 26
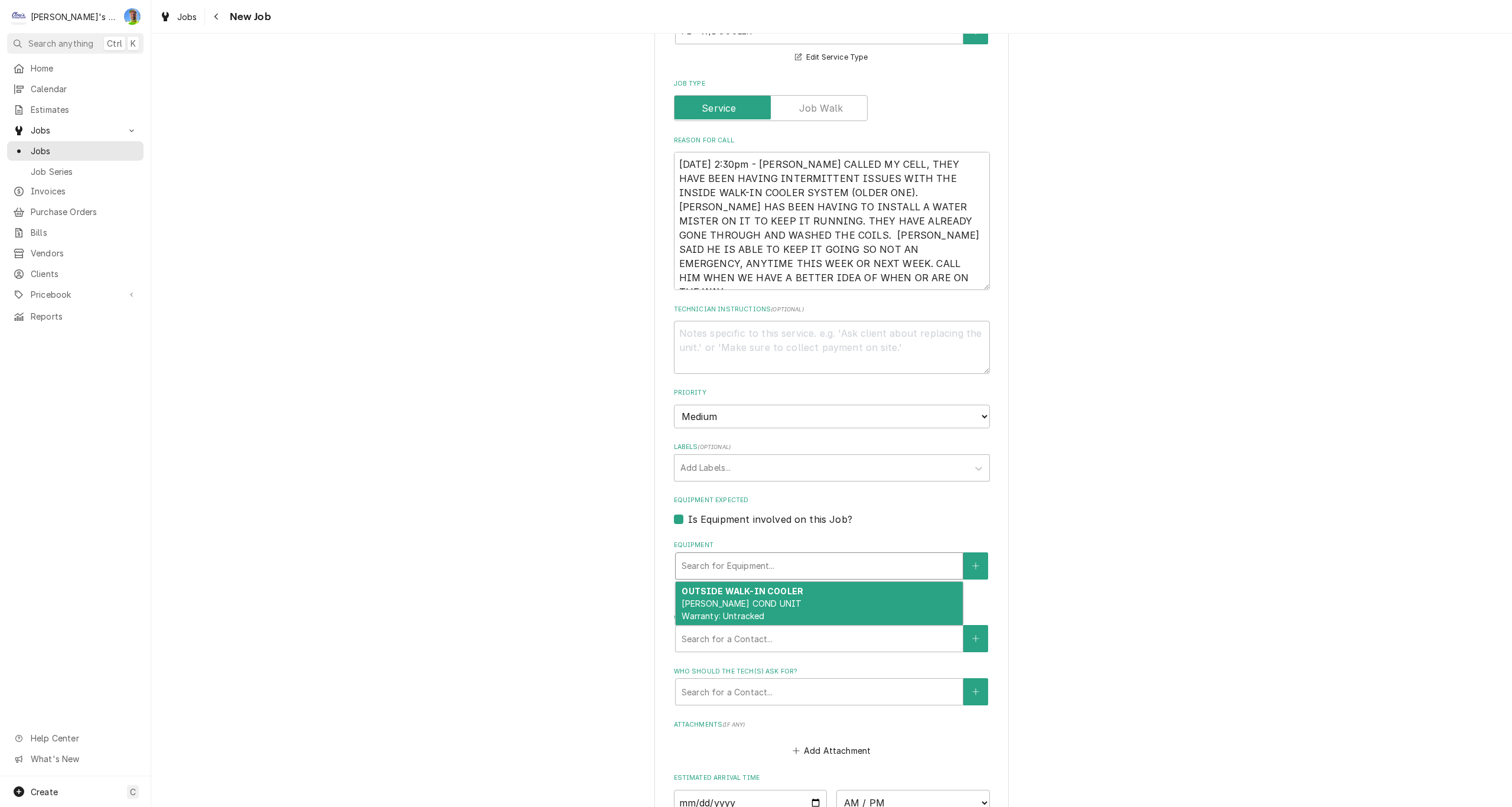
click at [744, 565] on div "Equipment" at bounding box center [818, 565] width 275 height 21
click at [688, 519] on label "Is Equipment involved on this Job?" at bounding box center [769, 519] width 164 height 14
click at [688, 519] on input "Equipment Expected" at bounding box center [845, 525] width 316 height 26
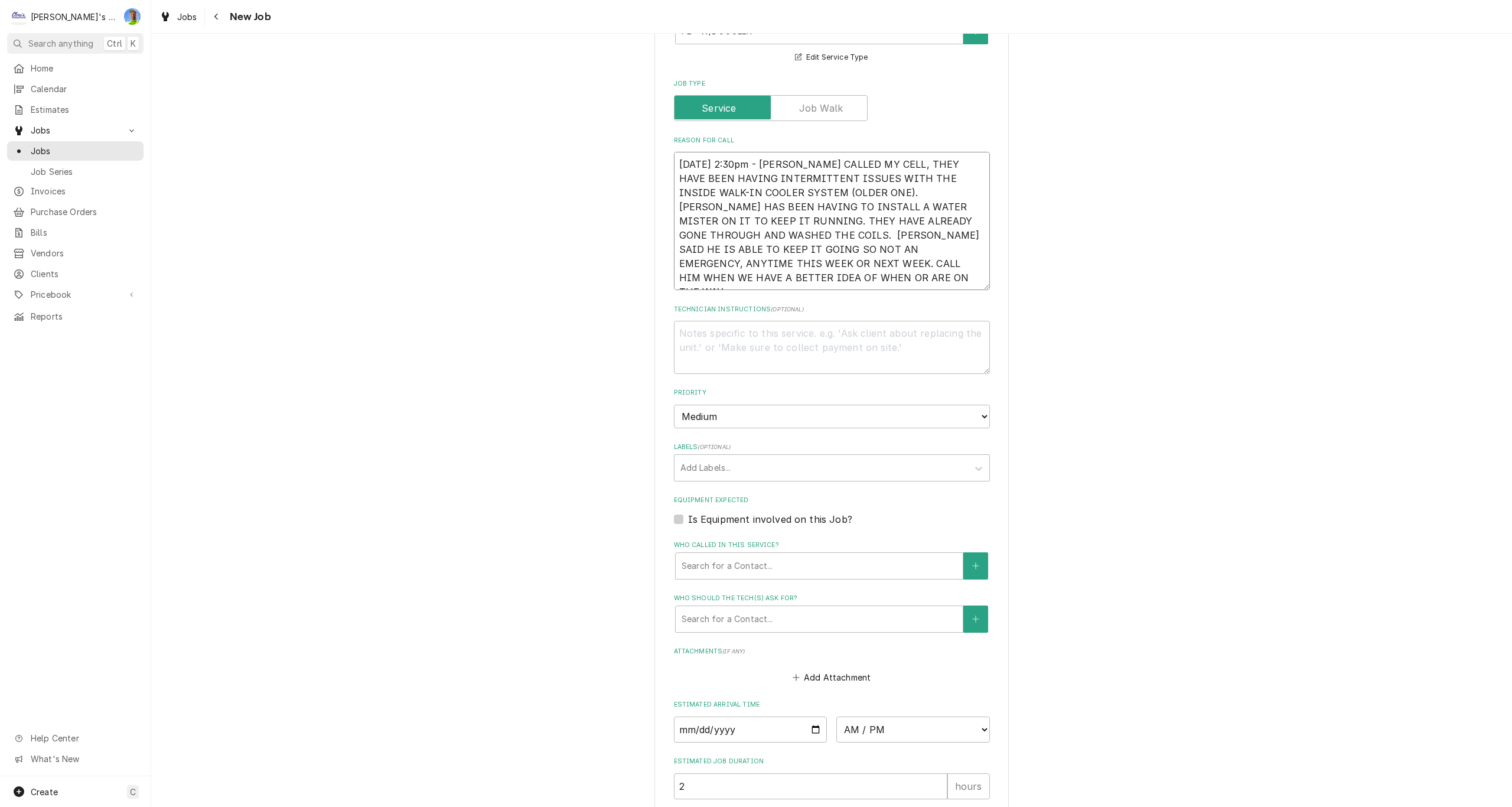
click at [713, 277] on textarea "8/27/2025 2:30pm - CHARLES CALLED MY CELL, THEY HAVE BEEN HAVING INTERMITTENT I…" at bounding box center [831, 221] width 316 height 138
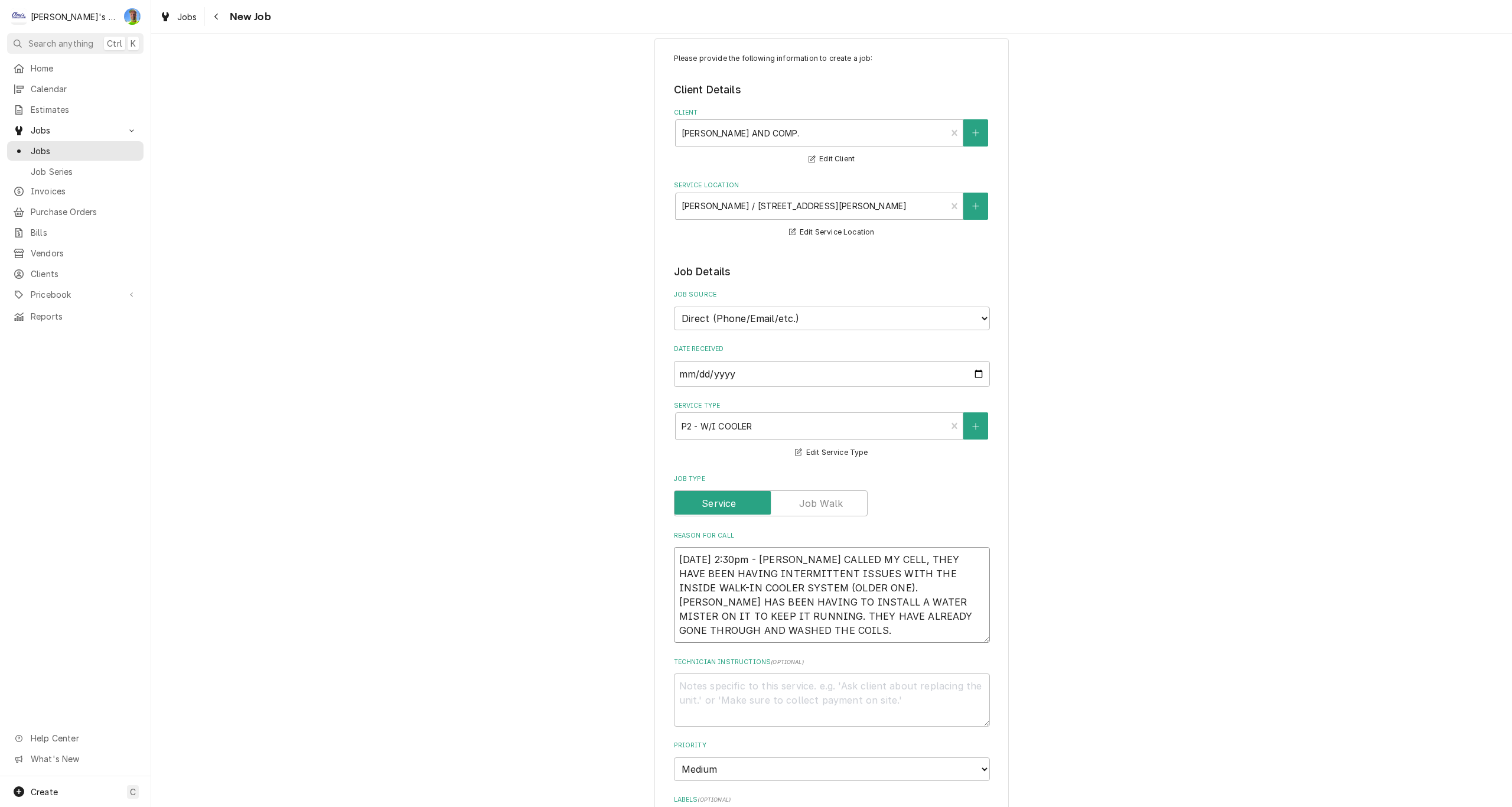
scroll to position [0, 0]
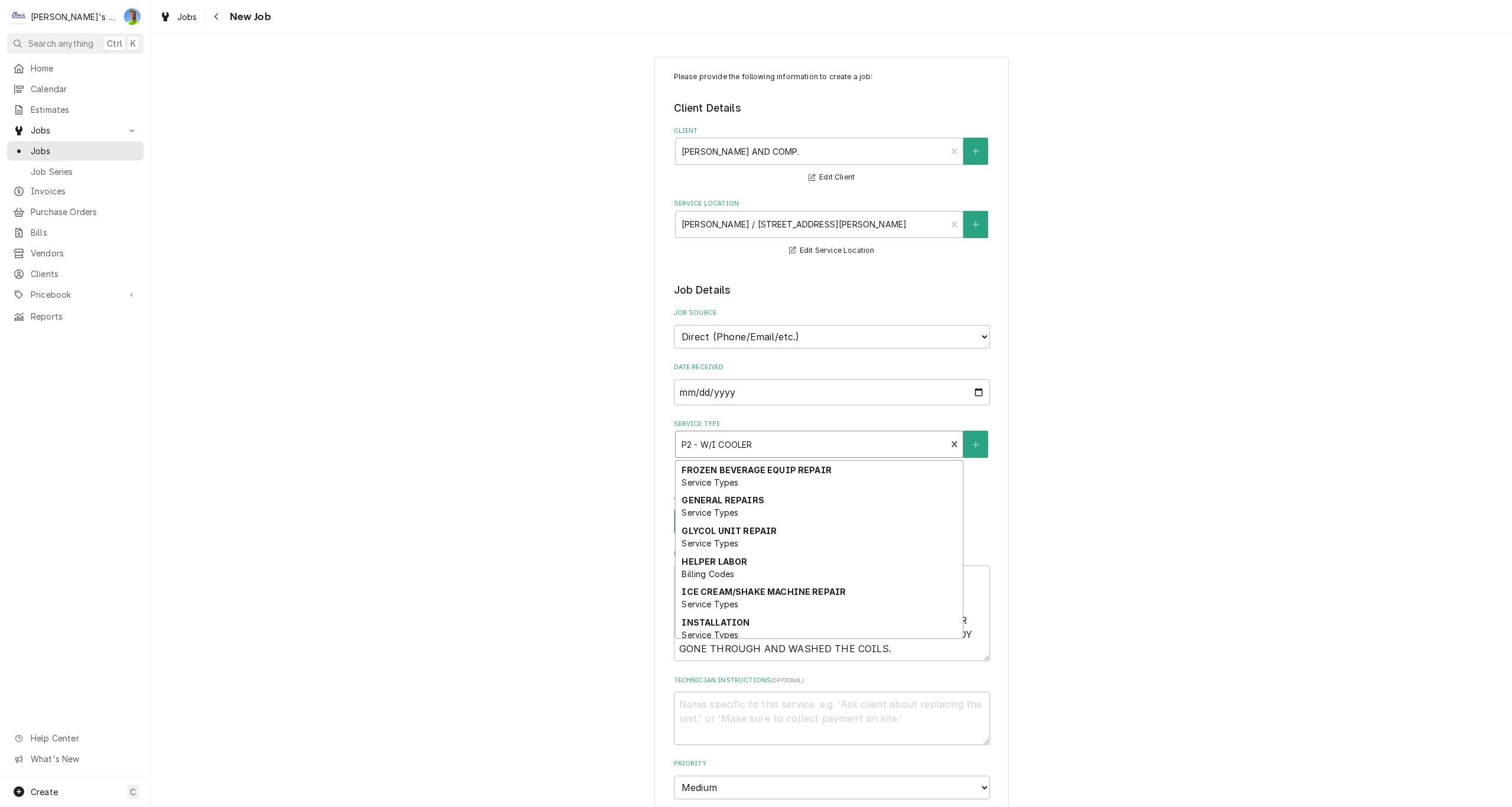
click at [939, 448] on div "P2 - W/I COOLER Service Types" at bounding box center [811, 444] width 271 height 26
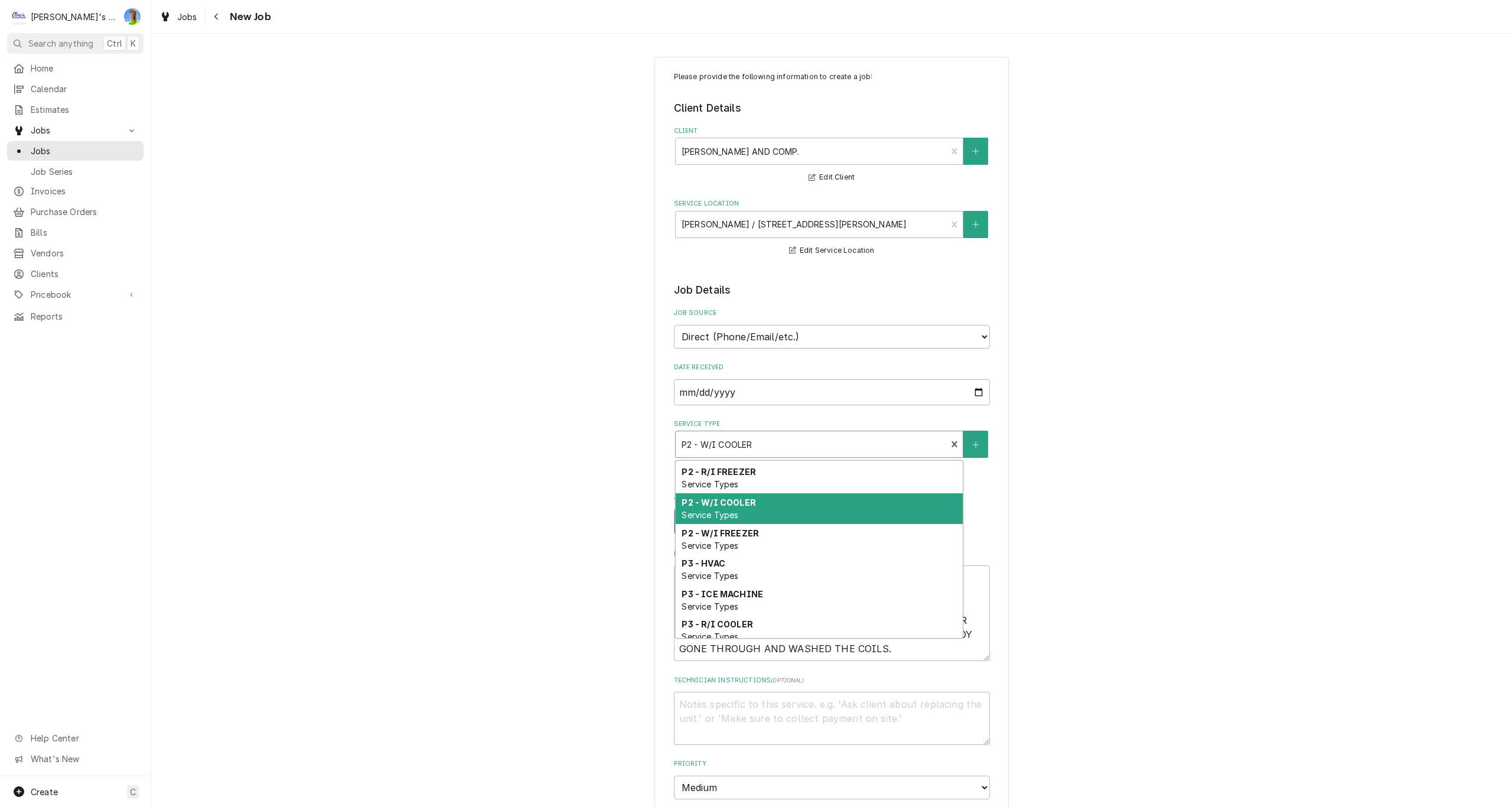
scroll to position [681, 0]
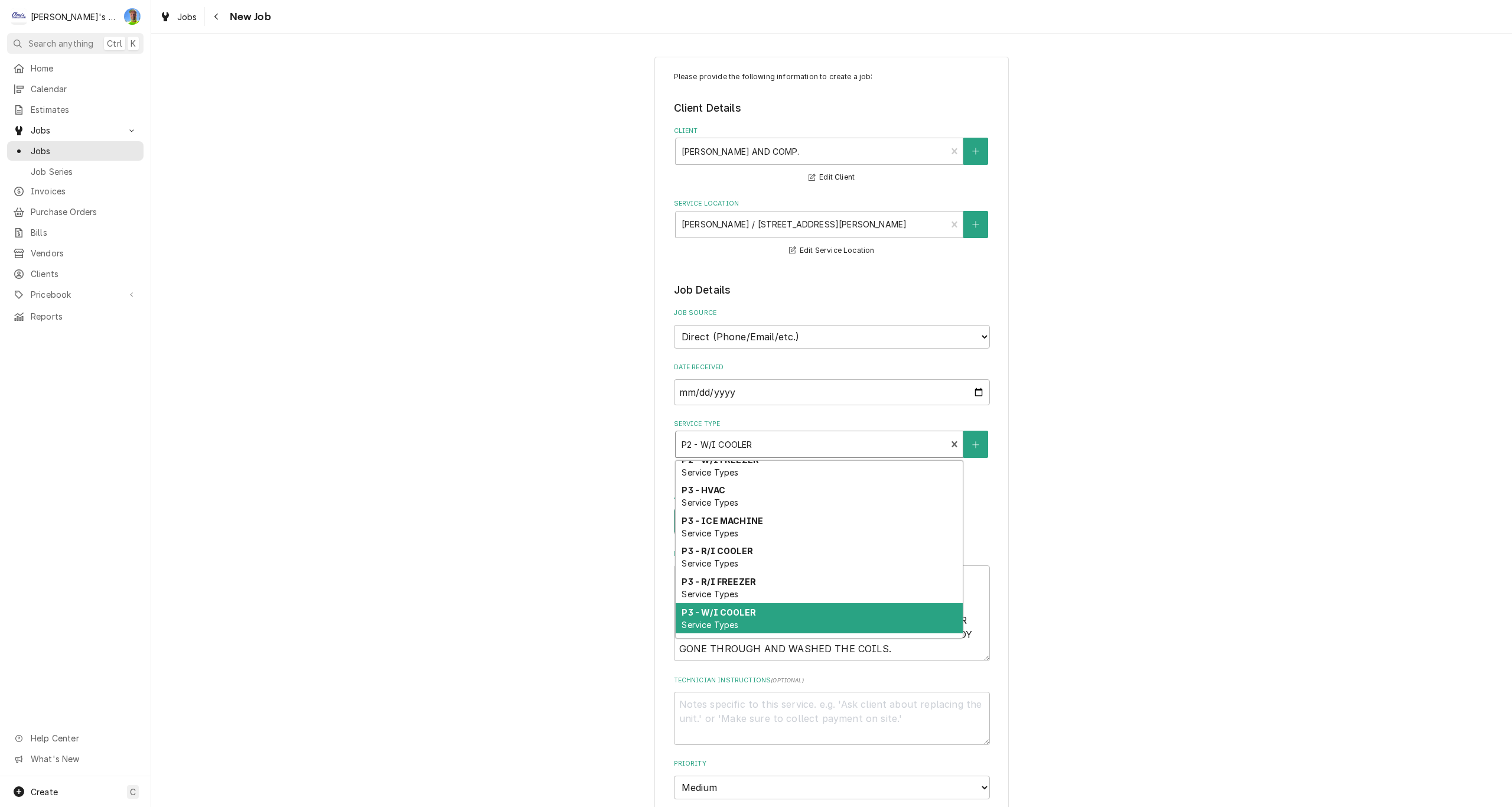
click at [860, 623] on div "P3 - W/I COOLER Service Types" at bounding box center [818, 618] width 287 height 30
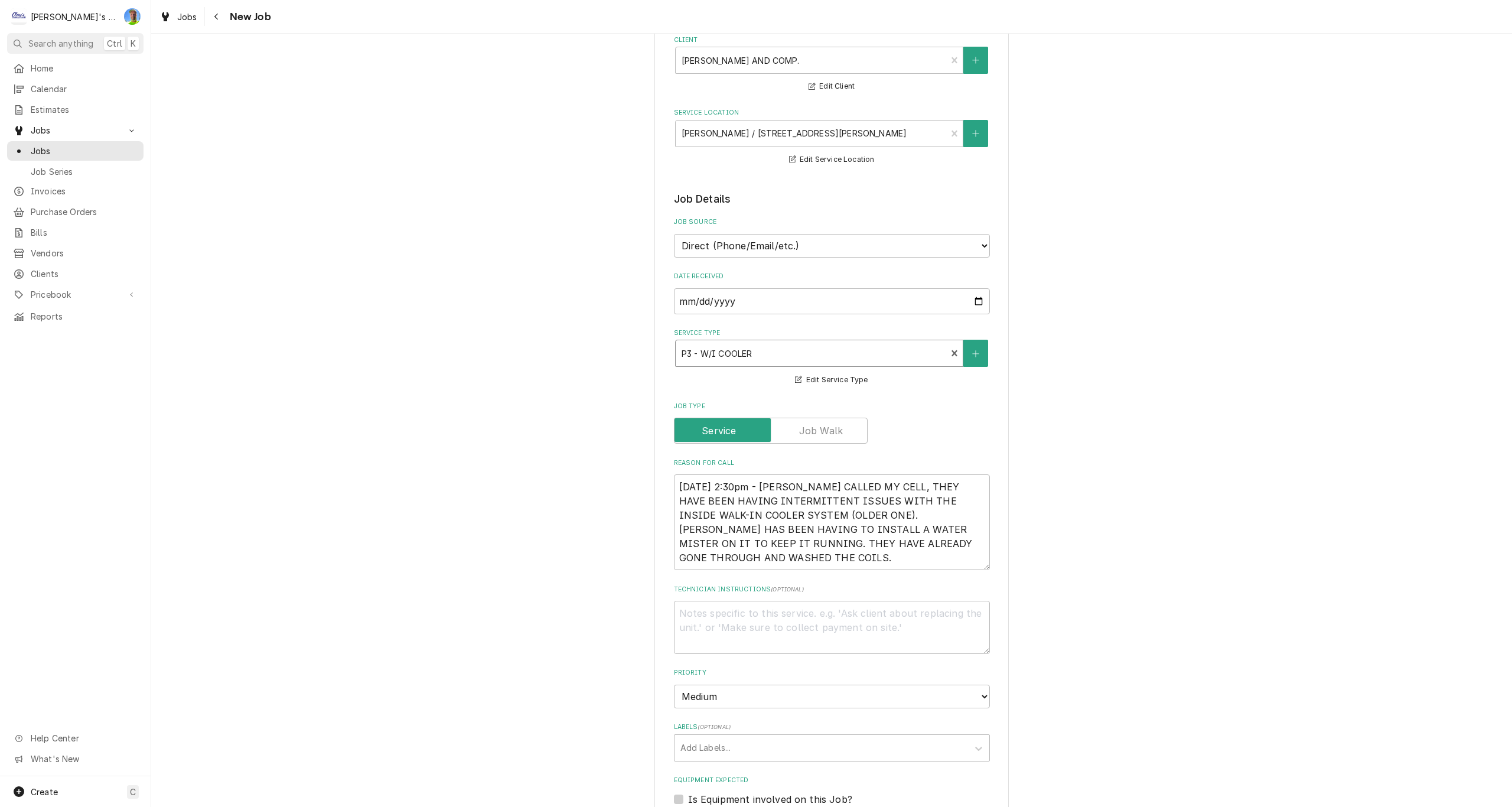
scroll to position [118, 0]
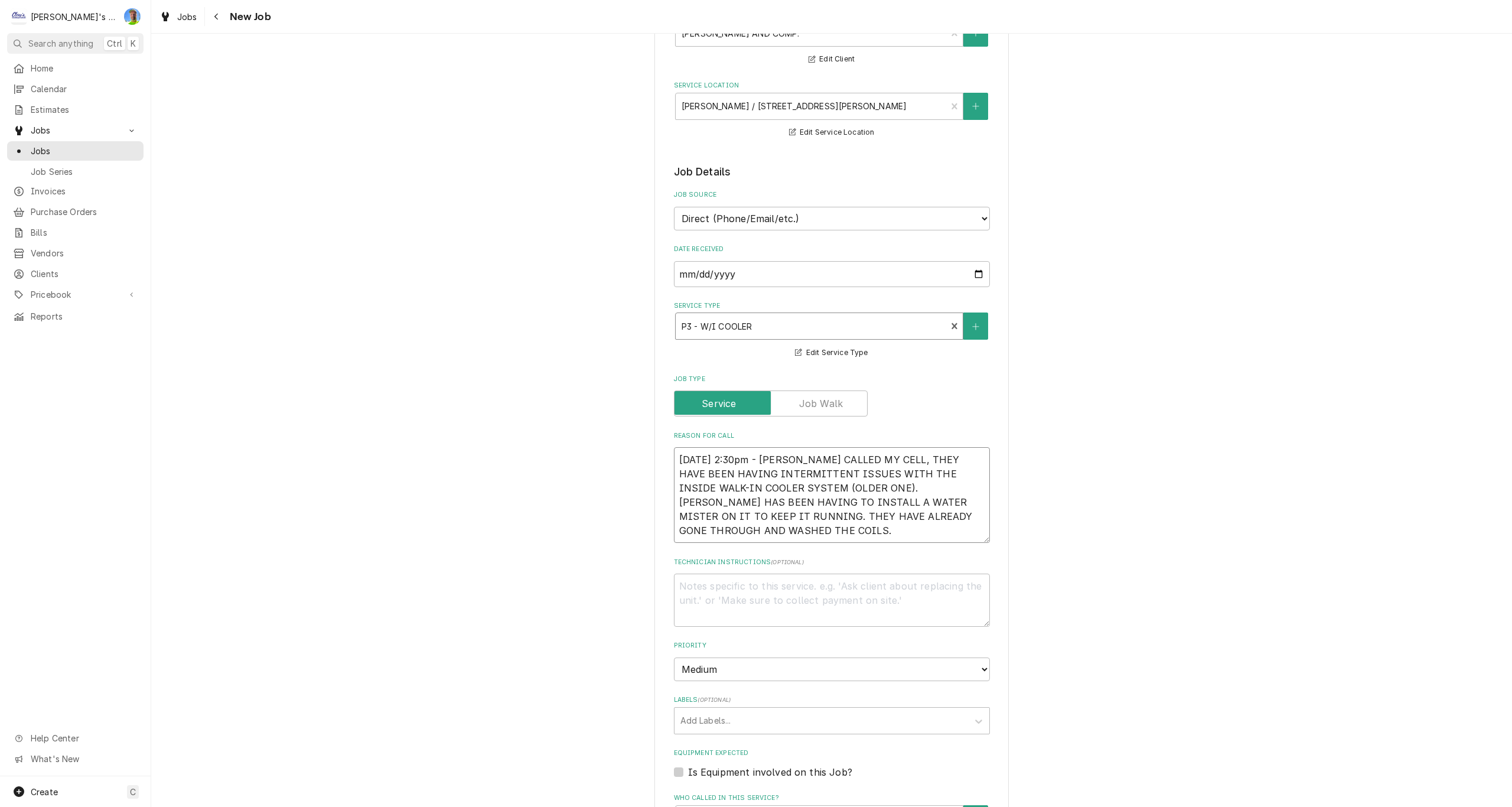
click at [792, 535] on textarea "8/27/2025 2:30pm - CHARLES CALLED MY CELL, THEY HAVE BEEN HAVING INTERMITTENT I…" at bounding box center [831, 495] width 316 height 96
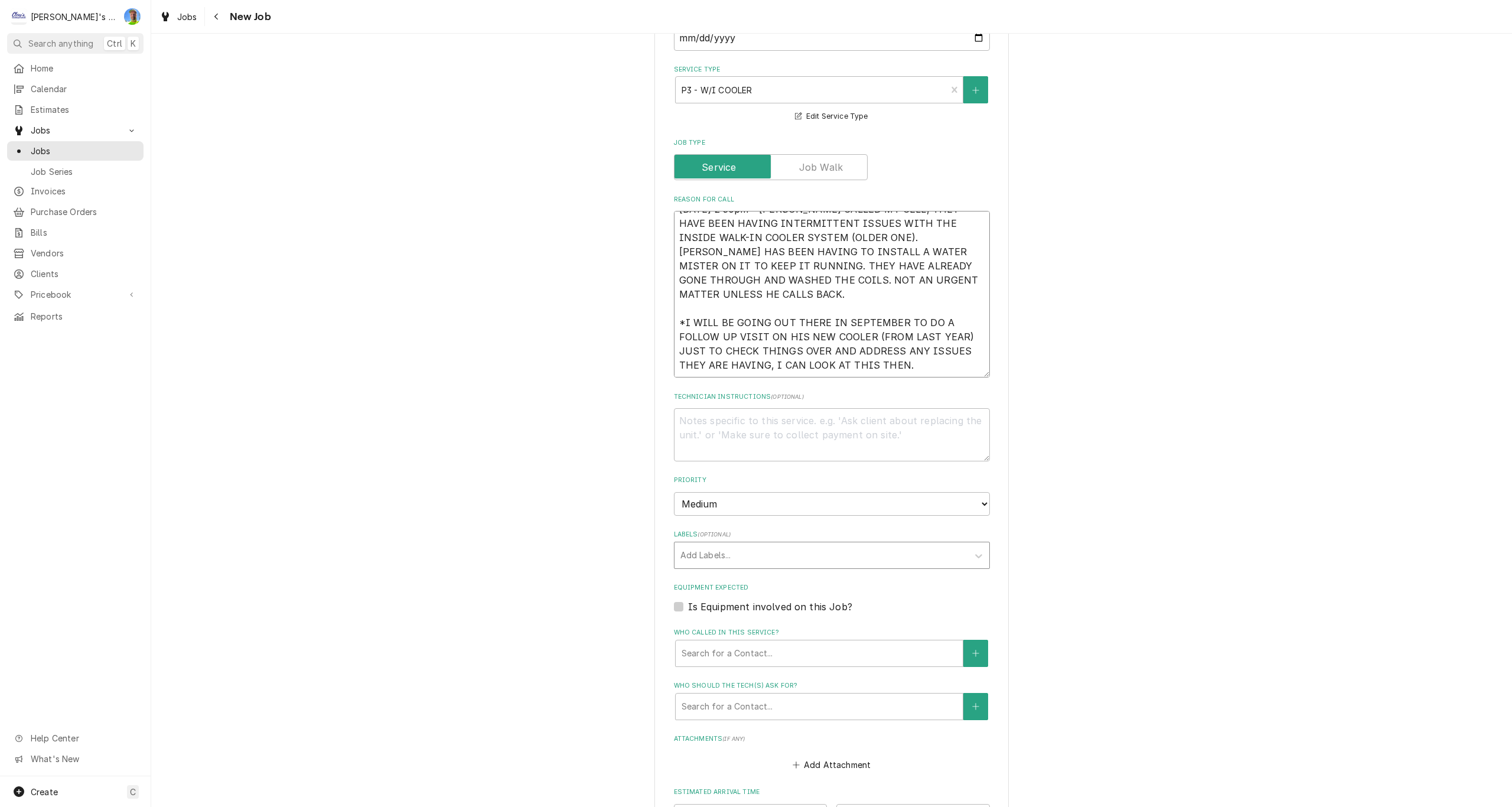
scroll to position [473, 0]
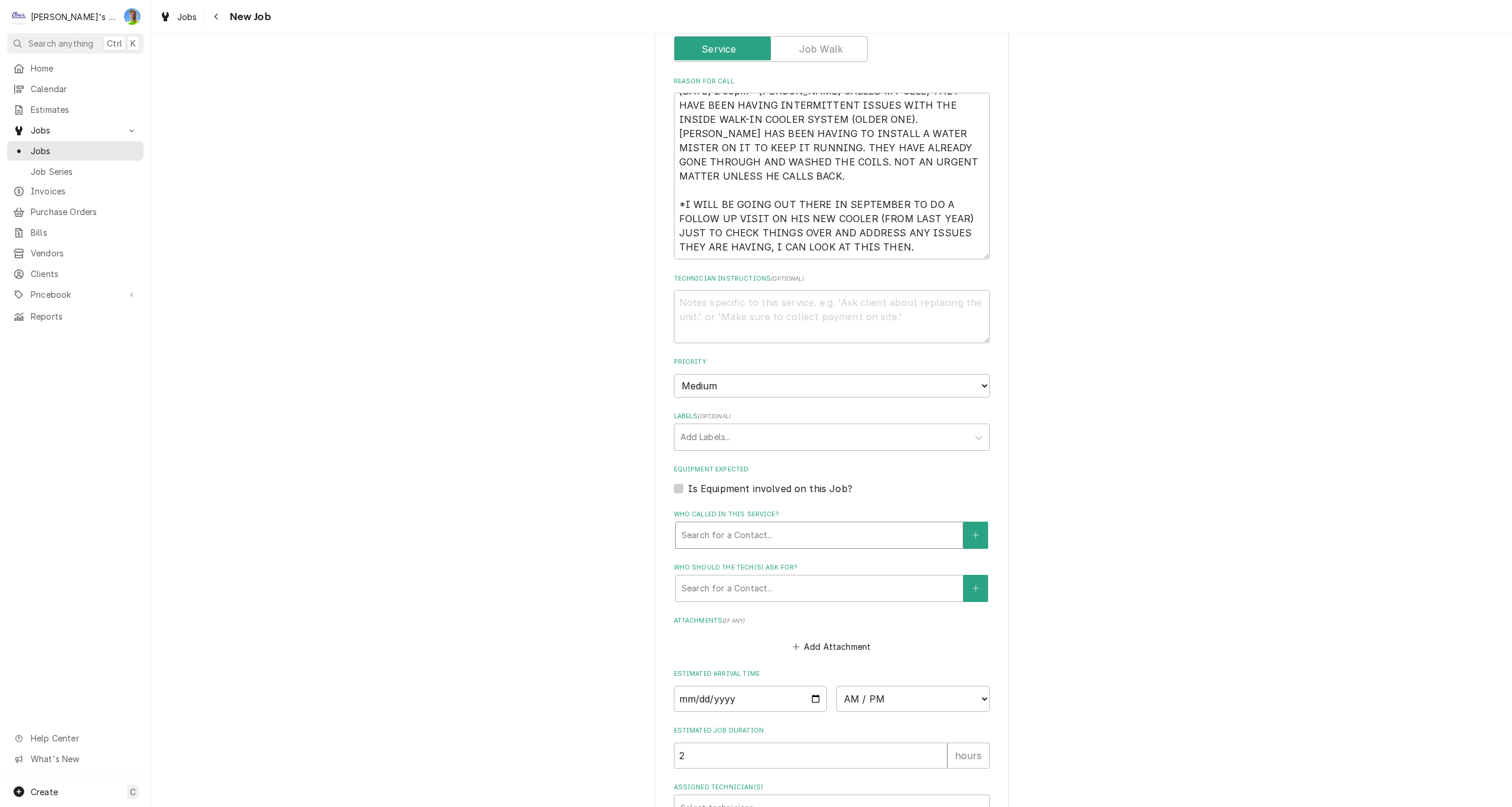
click at [727, 534] on div "Who called in this service?" at bounding box center [818, 535] width 275 height 21
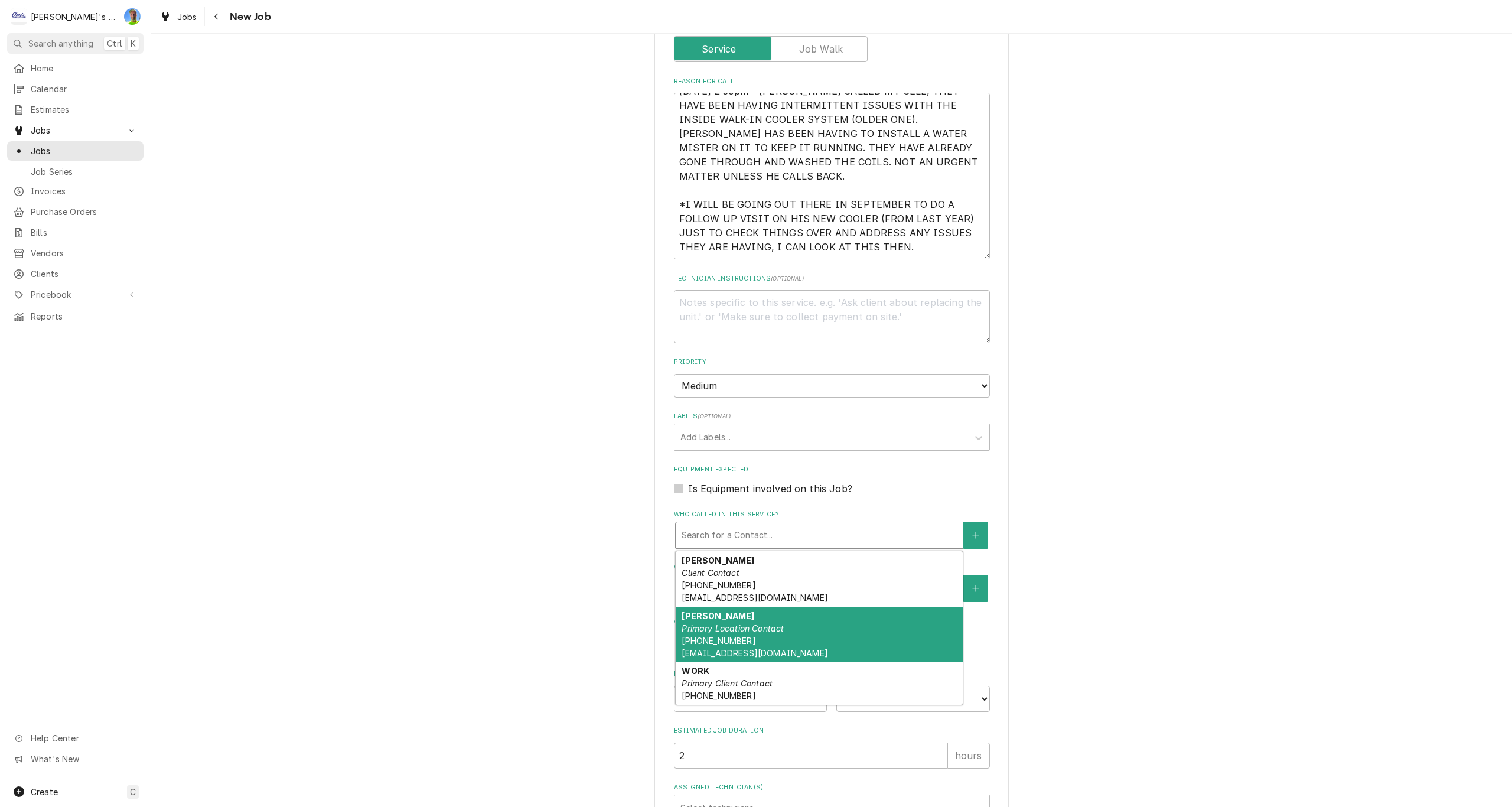
click at [769, 633] on em "Primary Location Contact" at bounding box center [732, 628] width 102 height 10
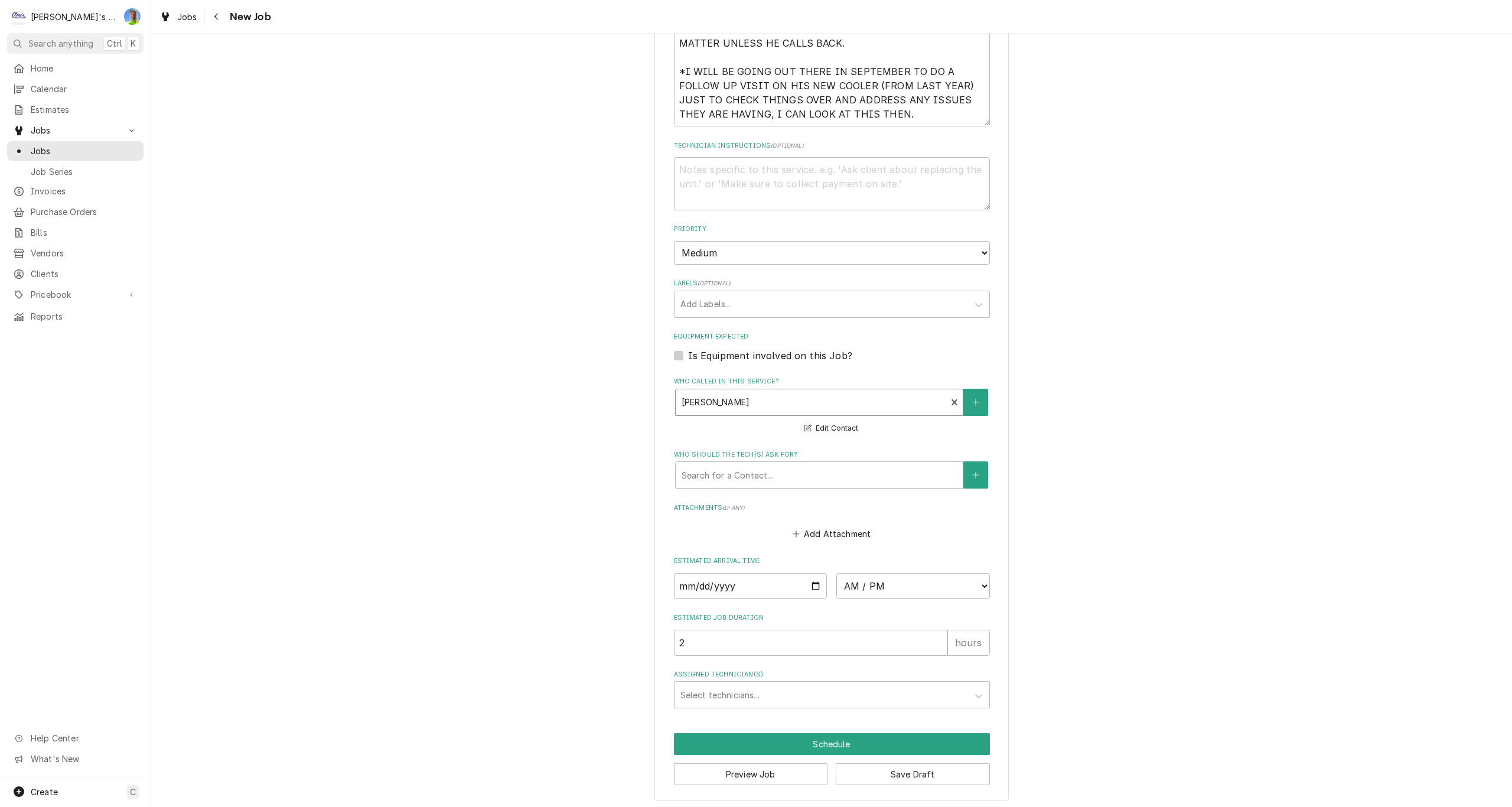
scroll to position [609, 0]
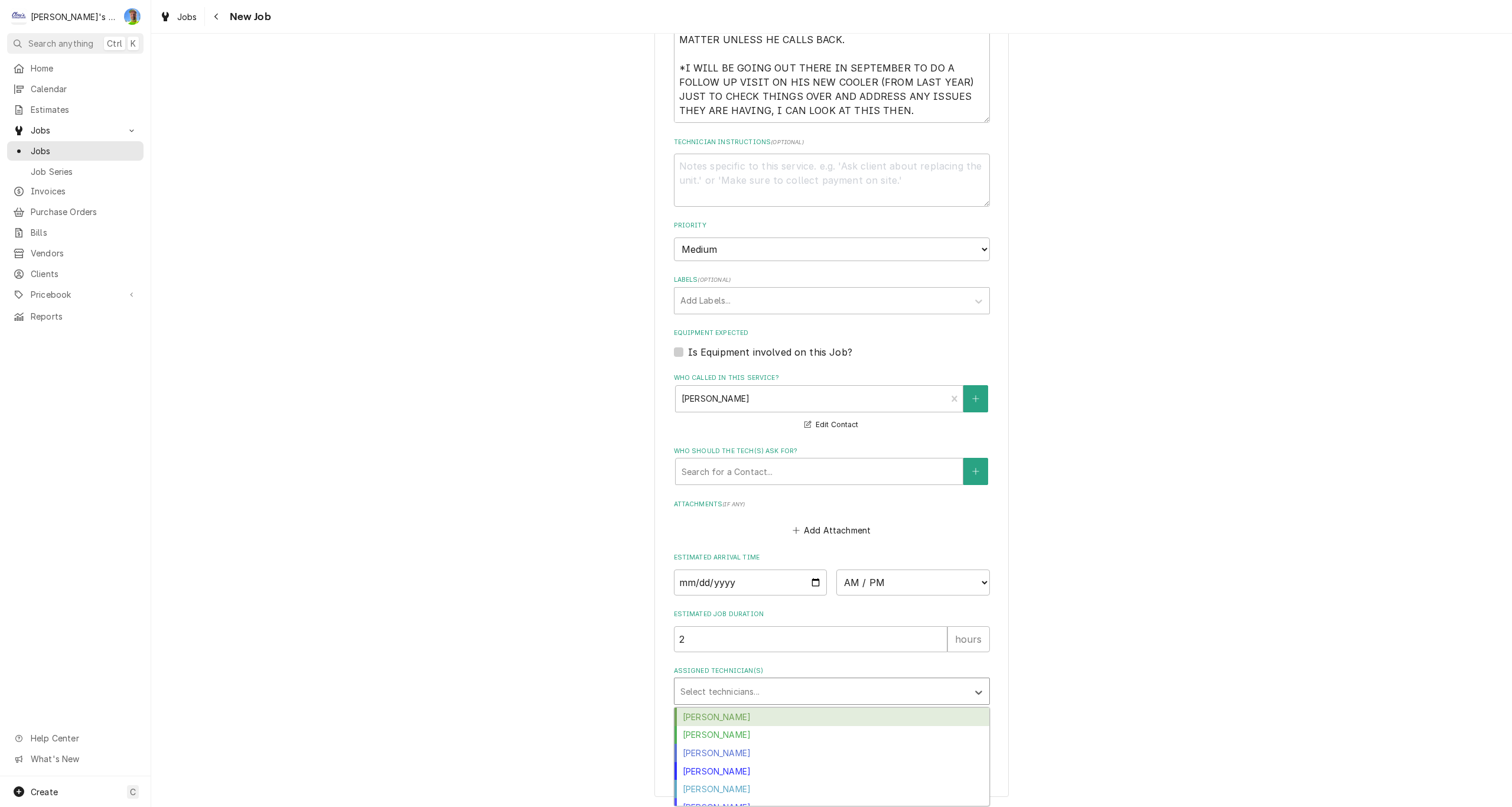
click at [743, 693] on div "Assigned Technician(s)" at bounding box center [821, 691] width 282 height 21
click at [719, 735] on div "Greg Austin" at bounding box center [832, 735] width 315 height 19
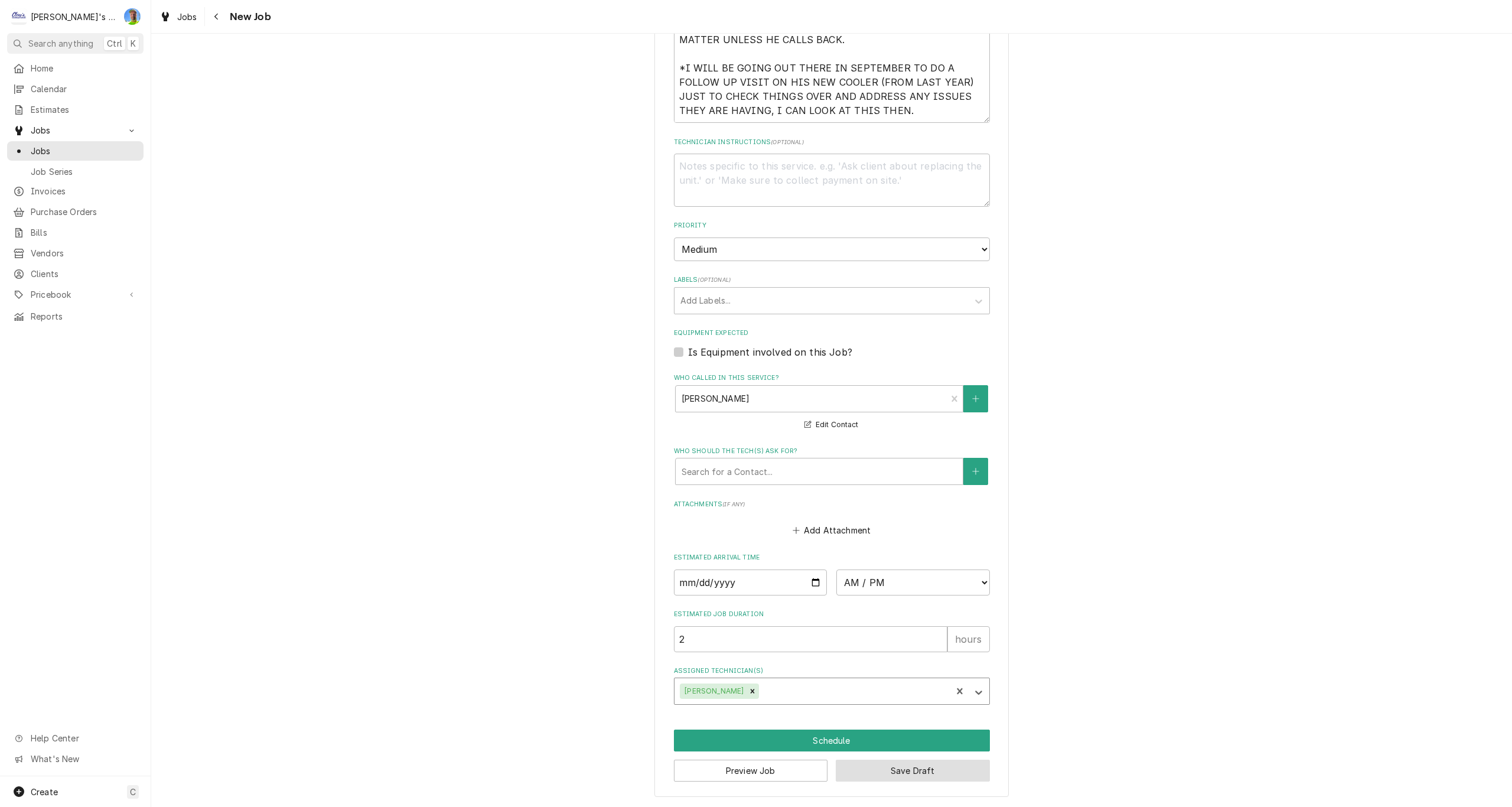
click at [855, 771] on button "Save Draft" at bounding box center [913, 771] width 154 height 22
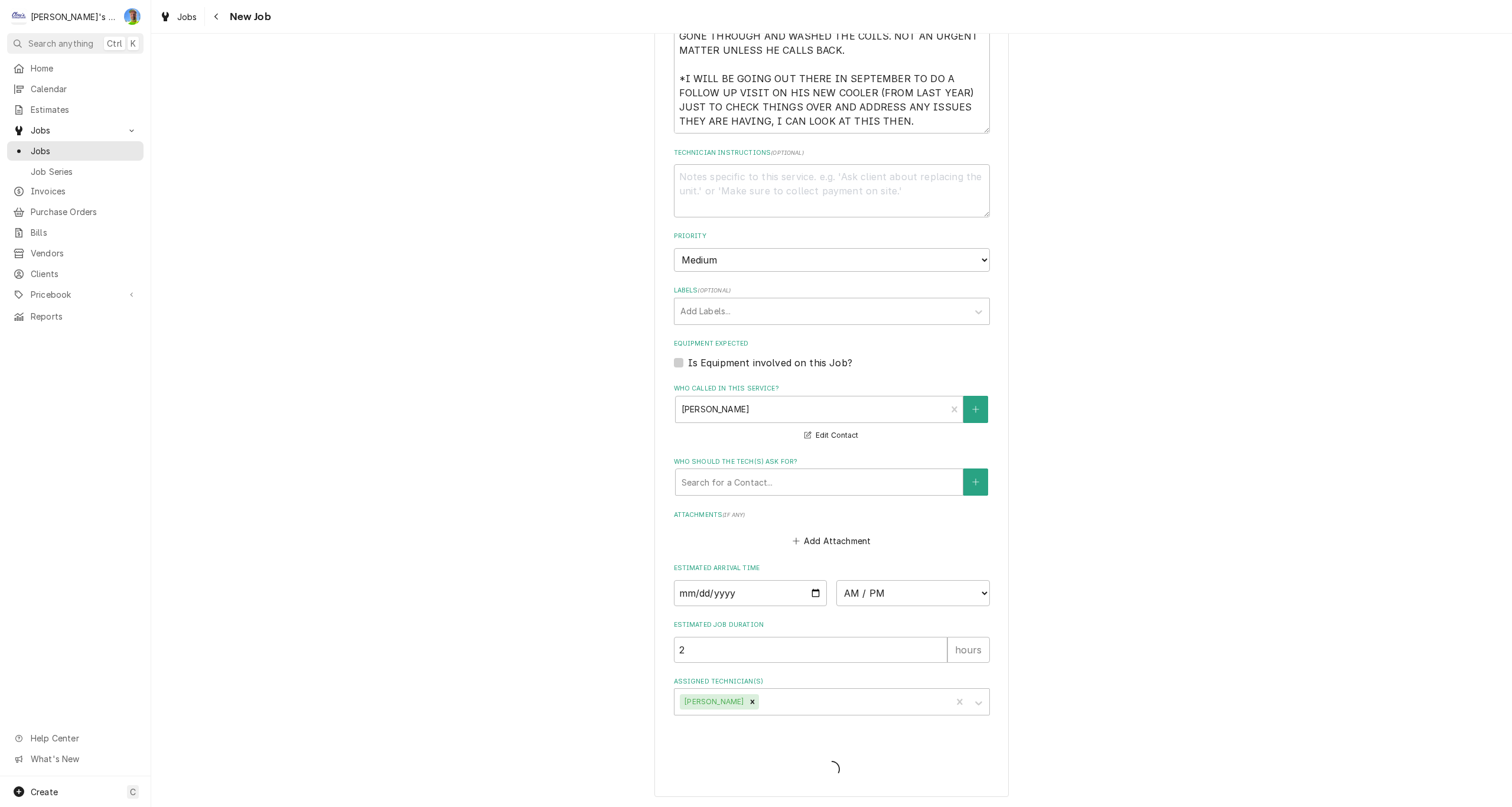
scroll to position [599, 0]
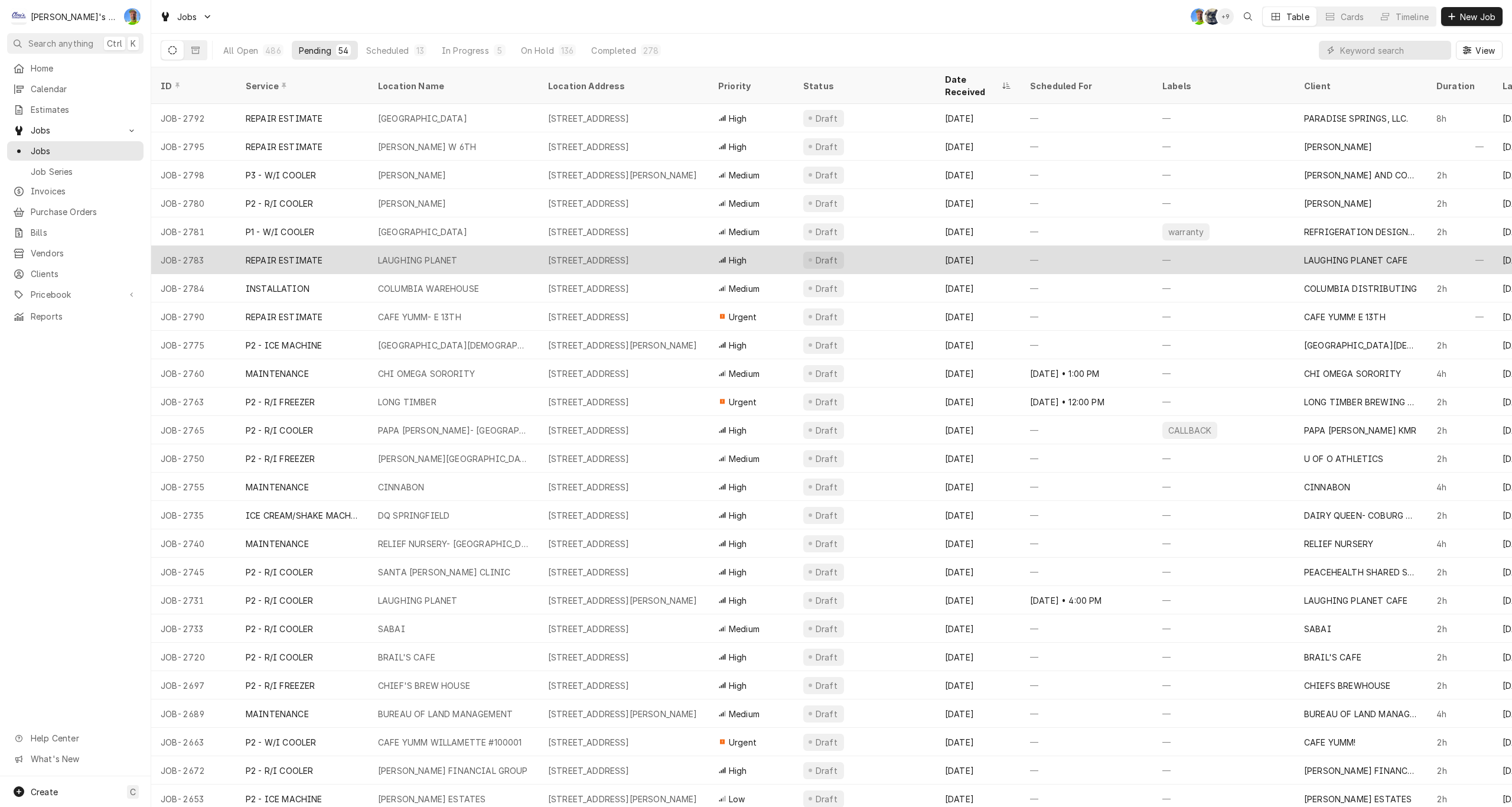
click at [536, 248] on div "LAUGHING PLANET" at bounding box center [454, 260] width 170 height 29
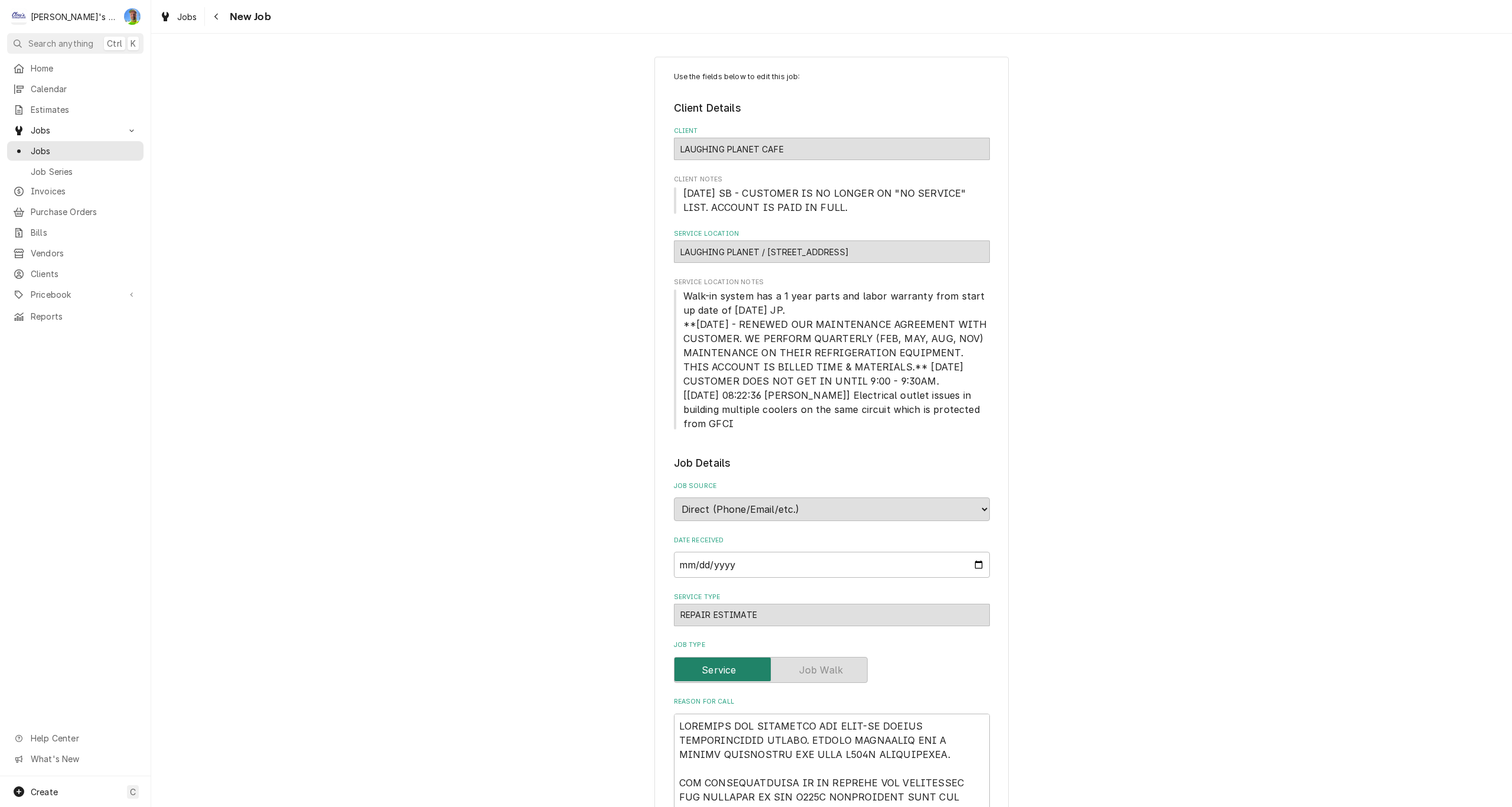
type textarea "x"
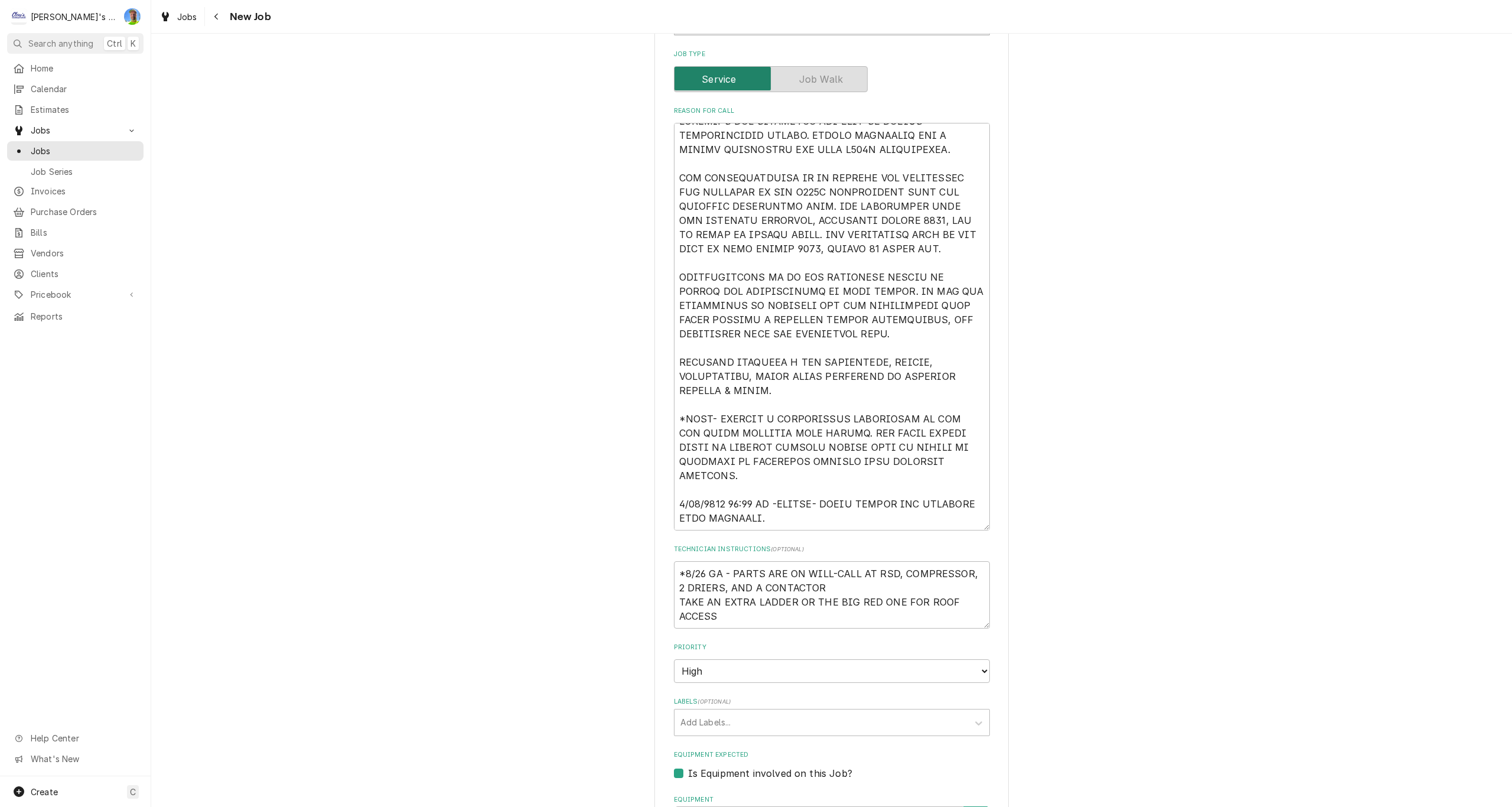
scroll to position [650, 0]
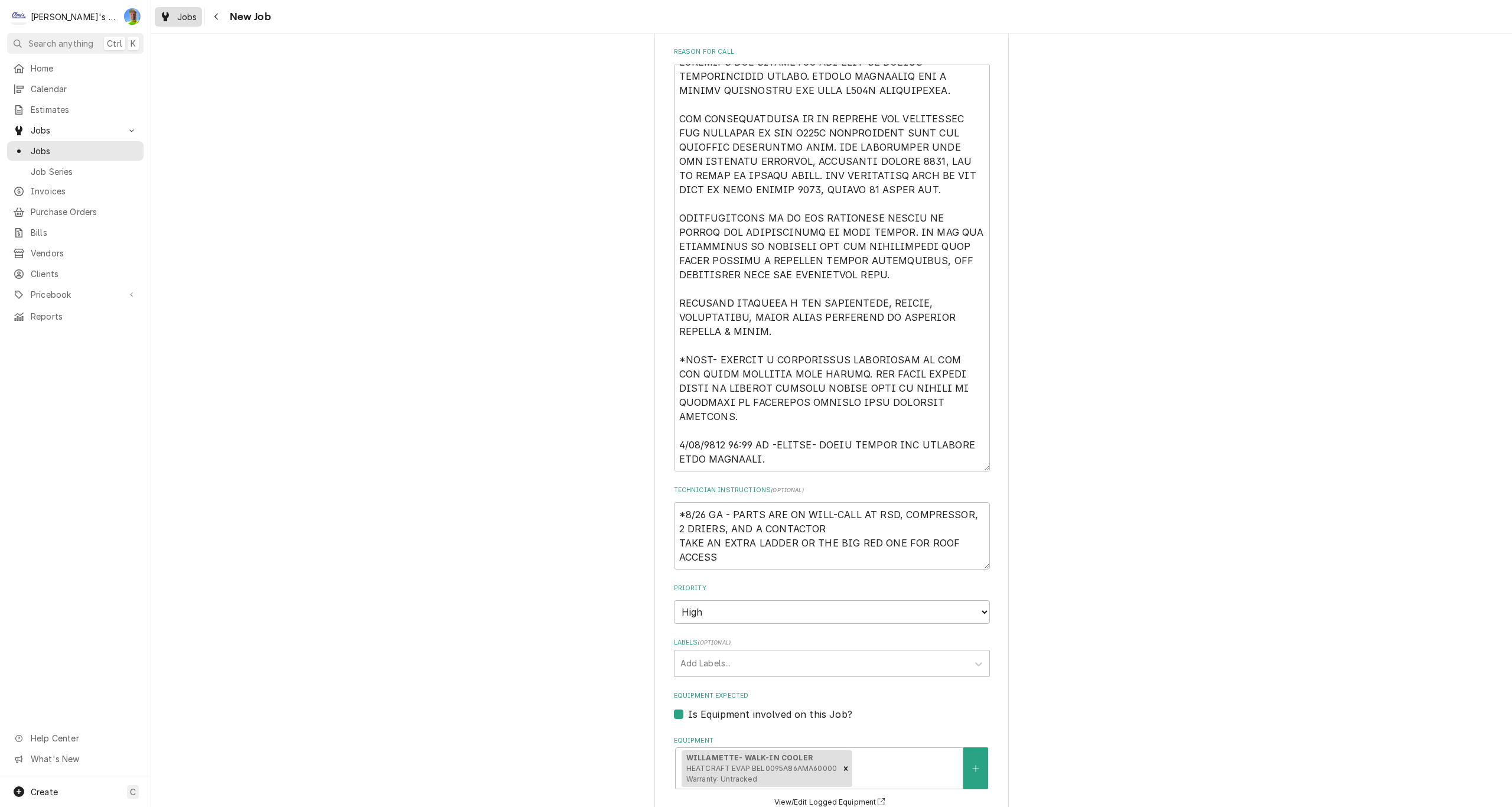
click at [174, 15] on div "Jobs" at bounding box center [178, 17] width 43 height 15
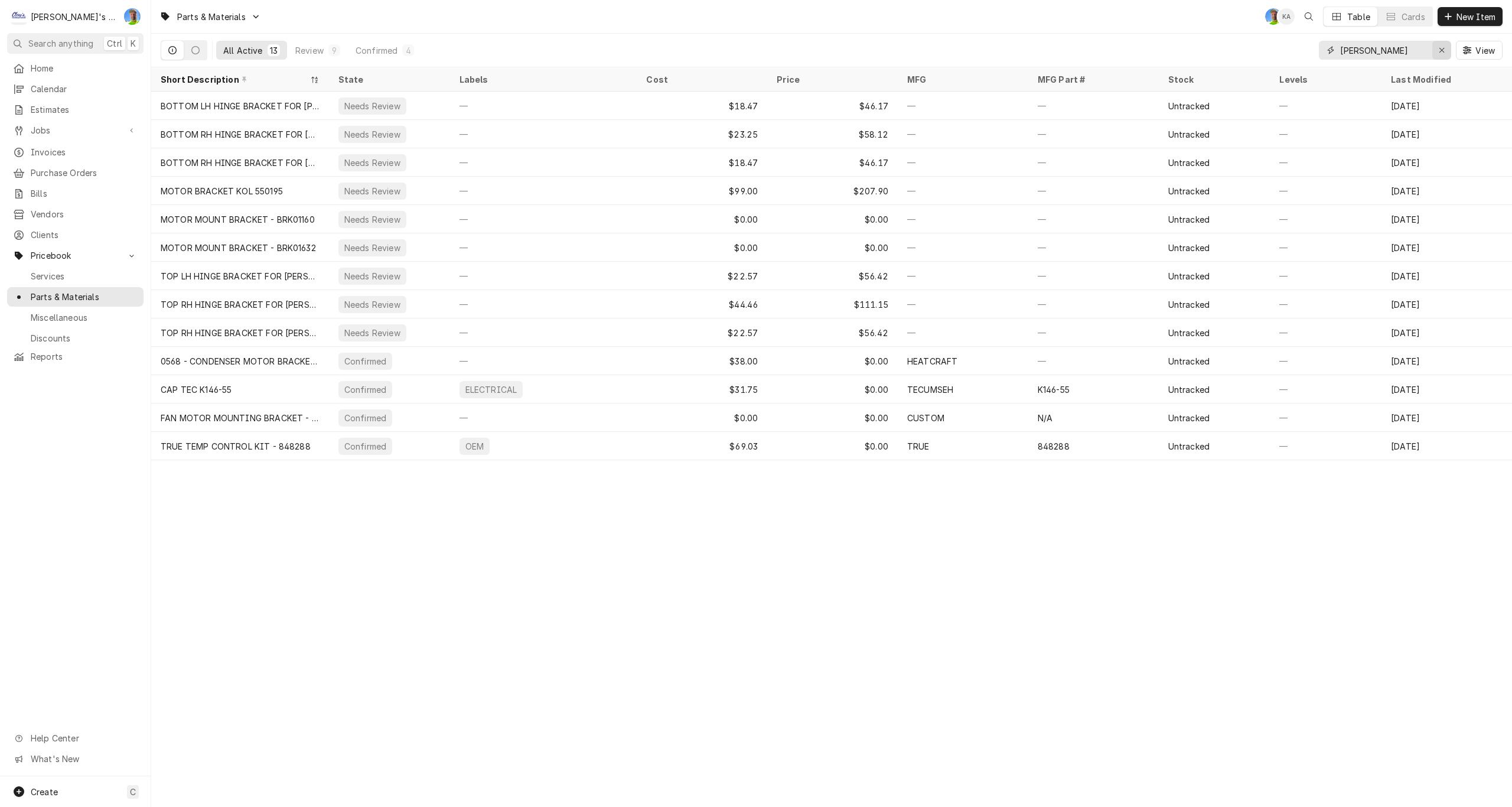
click at [1441, 48] on icon "Erase input" at bounding box center [1442, 51] width 7 height 8
